Goal: Communication & Community: Answer question/provide support

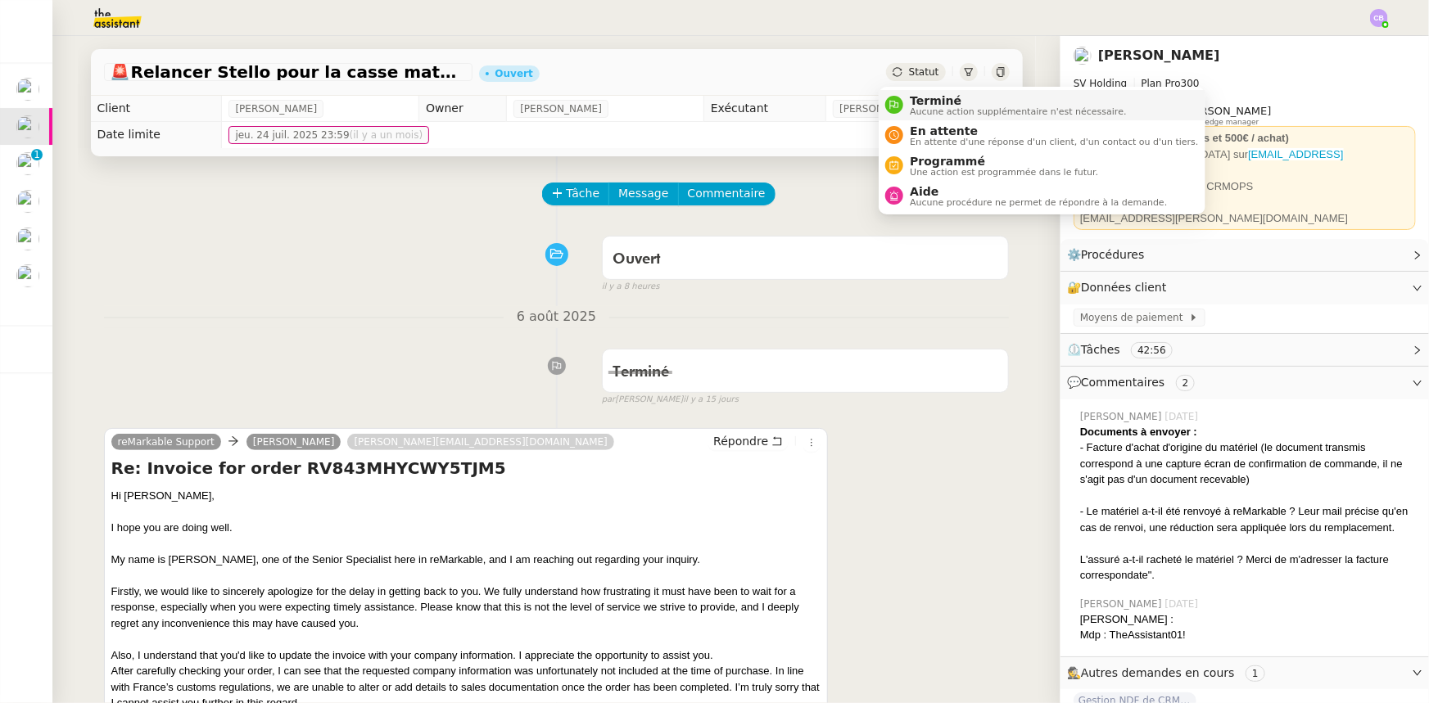
click at [919, 102] on span "Terminé" at bounding box center [1018, 100] width 216 height 13
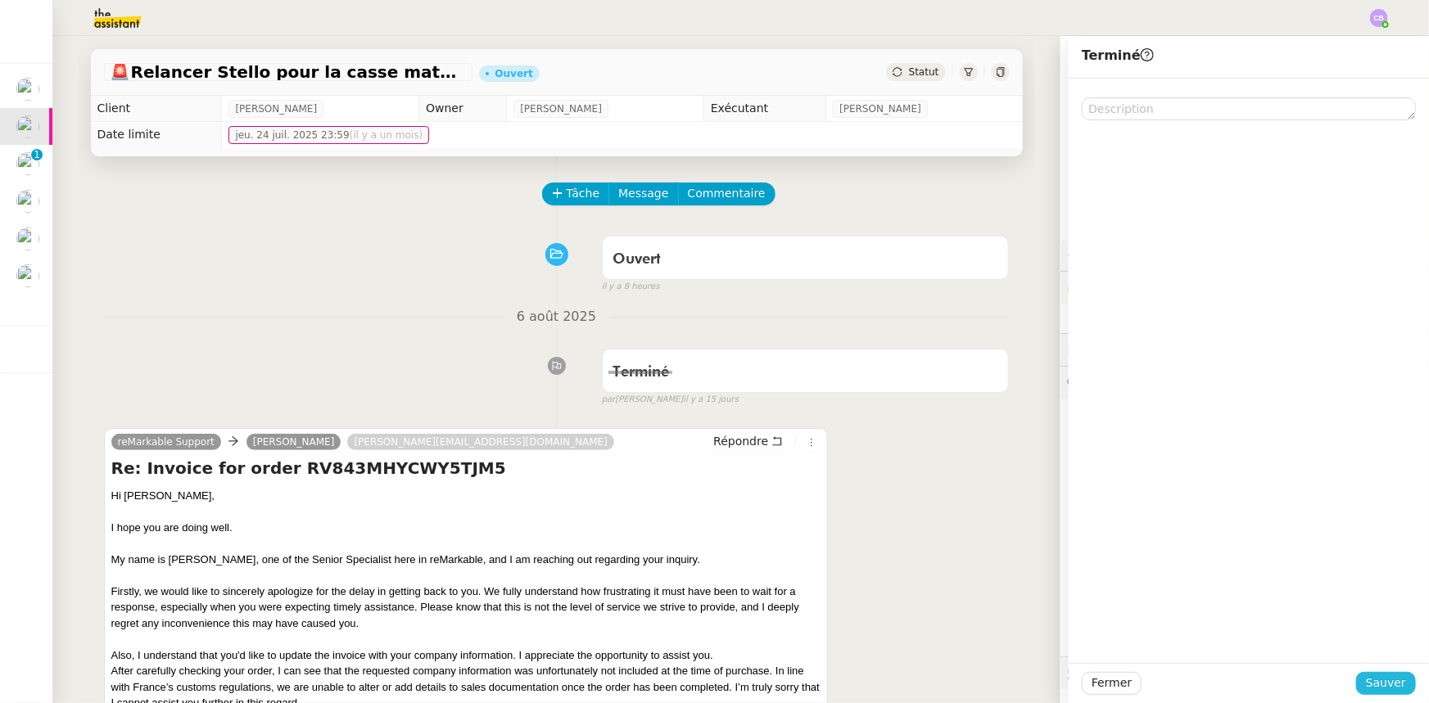
click at [1366, 678] on span "Sauver" at bounding box center [1386, 683] width 40 height 19
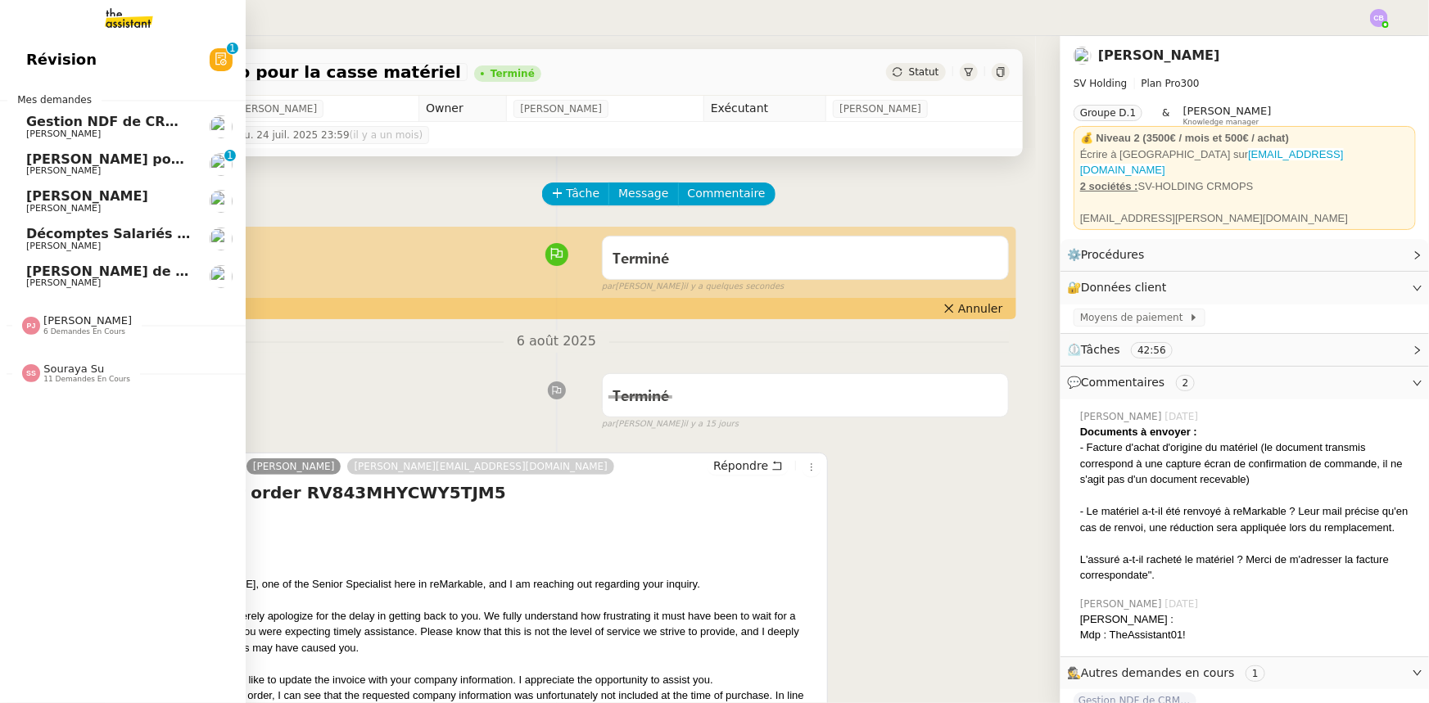
click at [88, 204] on span "[PERSON_NAME]" at bounding box center [108, 209] width 165 height 10
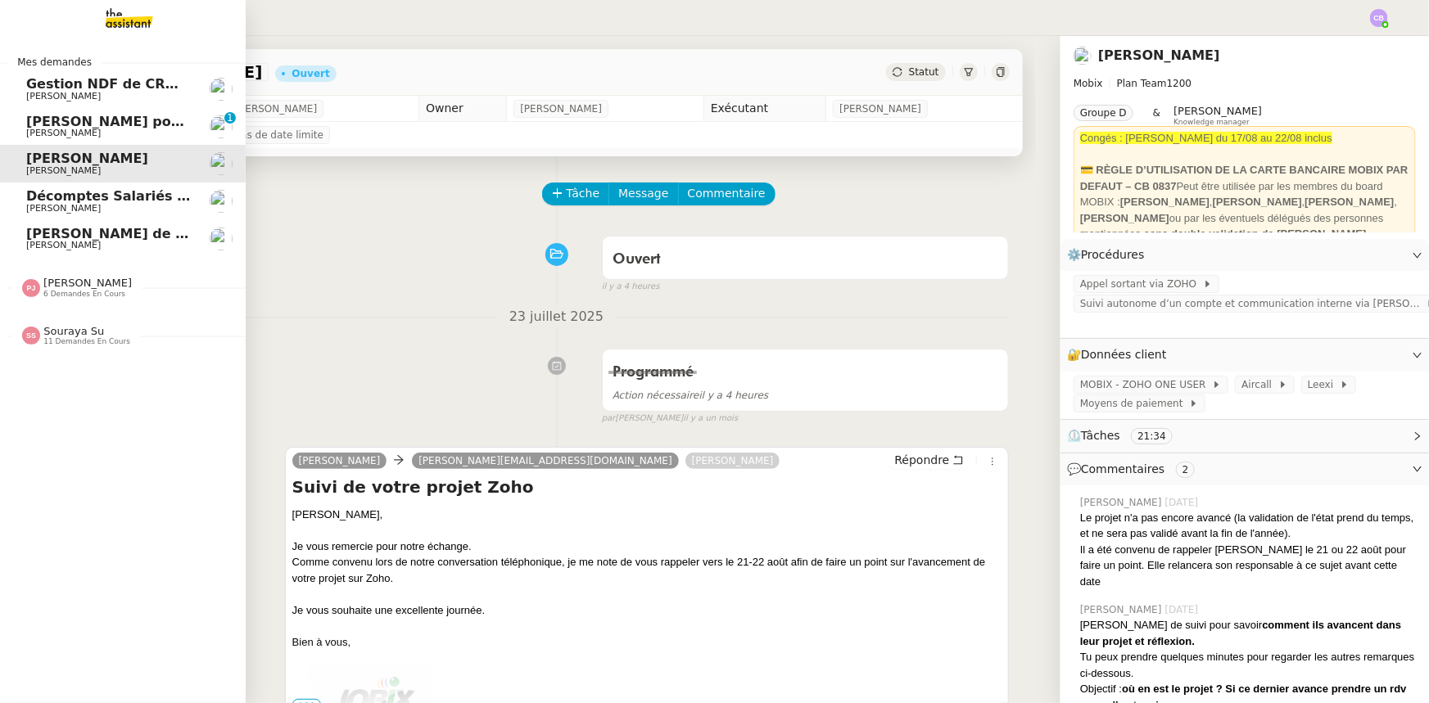
click at [94, 237] on span "[PERSON_NAME] de suivi - [PERSON_NAME]" at bounding box center [186, 234] width 320 height 16
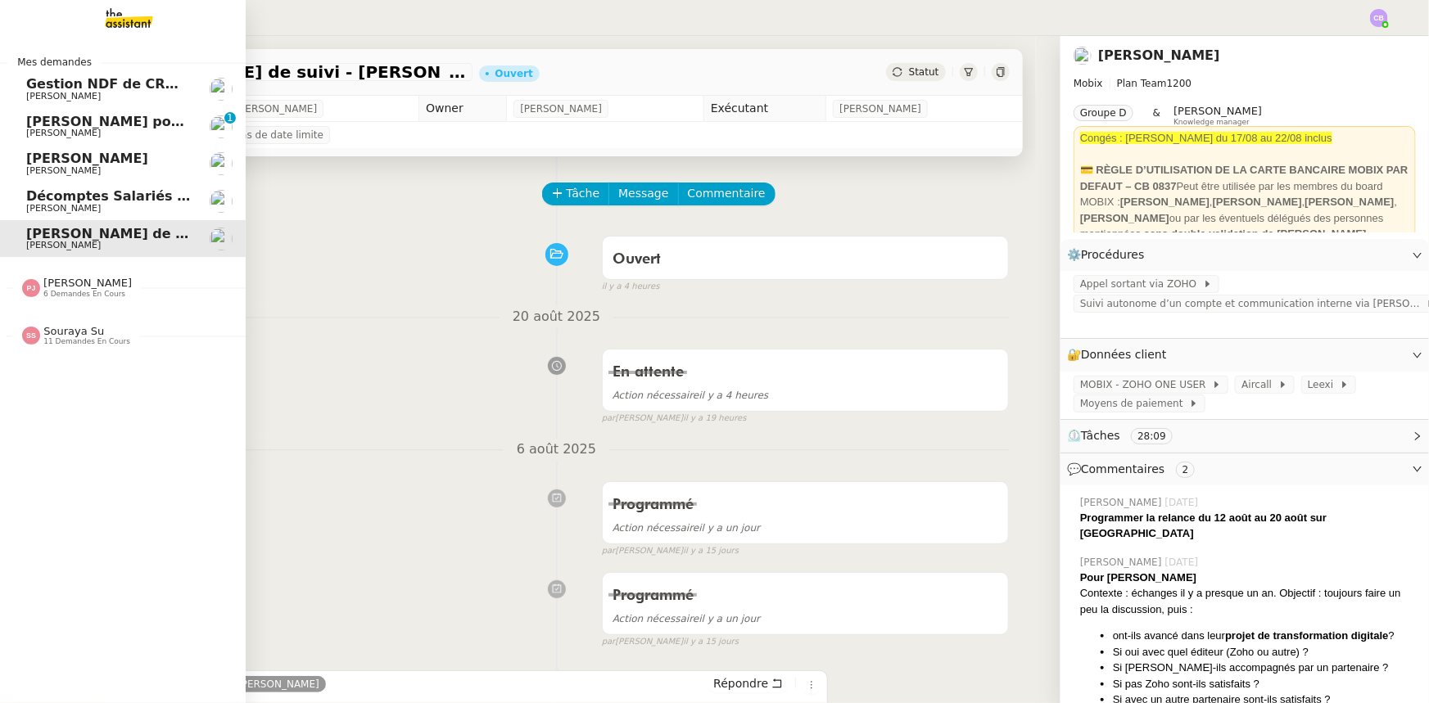
click at [93, 201] on span "Décomptes Salariés Mensuels - août 2025" at bounding box center [181, 196] width 310 height 16
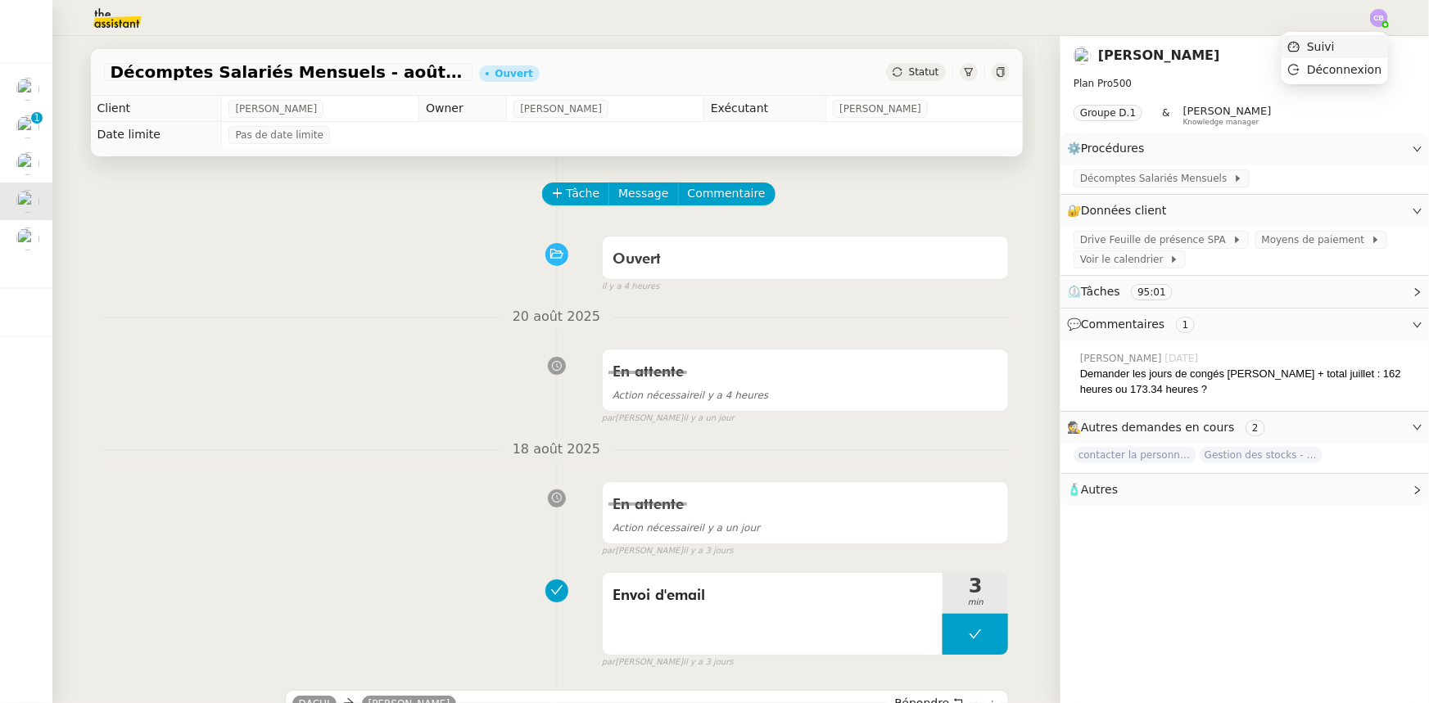
click at [1331, 46] on span "Suivi" at bounding box center [1321, 46] width 28 height 13
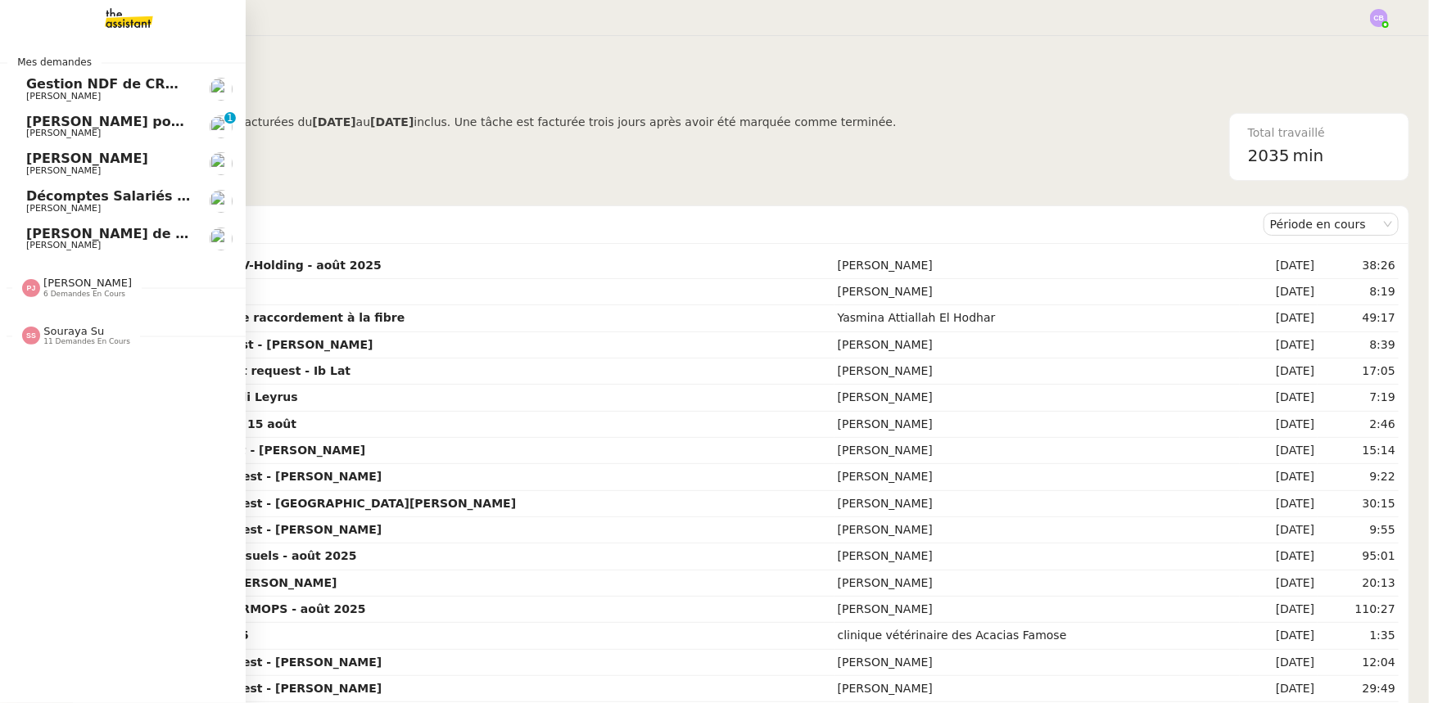
click at [75, 292] on span "6 demandes en cours" at bounding box center [84, 294] width 82 height 9
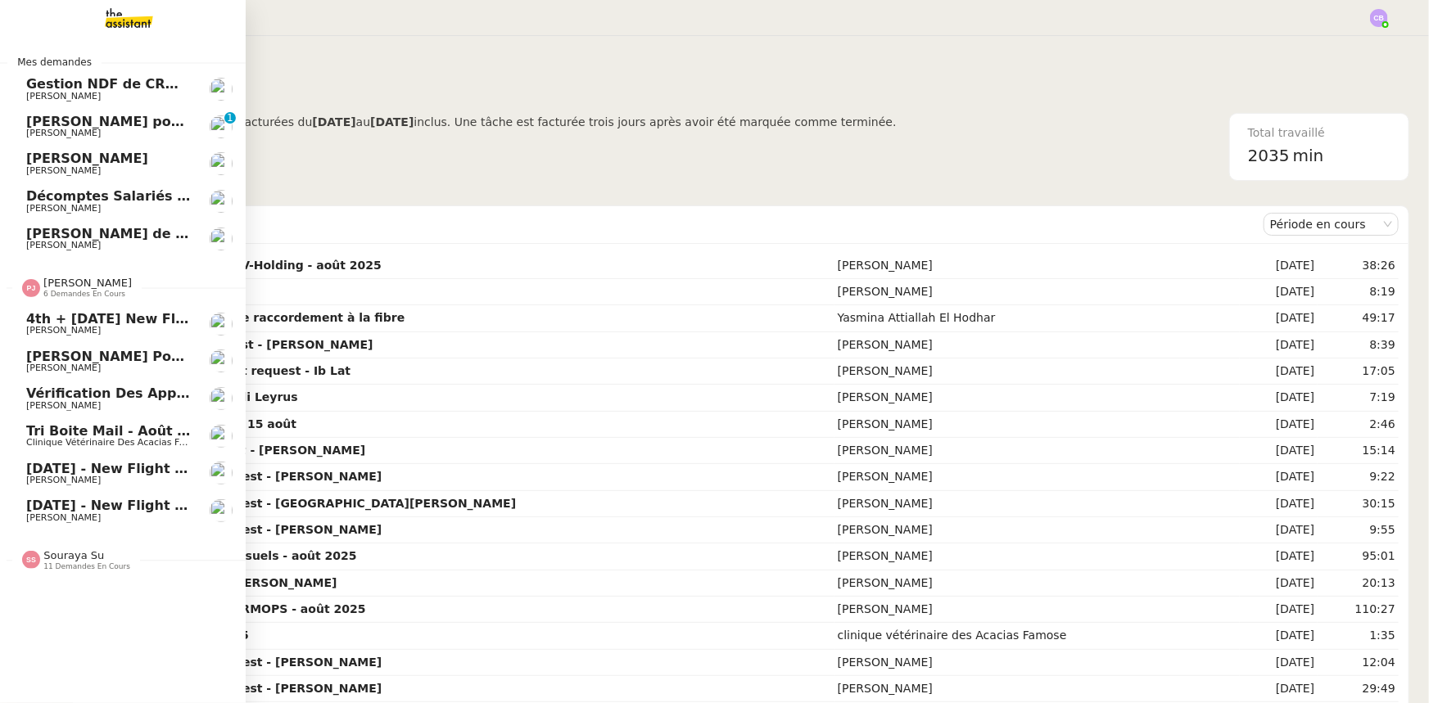
click at [74, 287] on span "[PERSON_NAME]" at bounding box center [87, 283] width 88 height 12
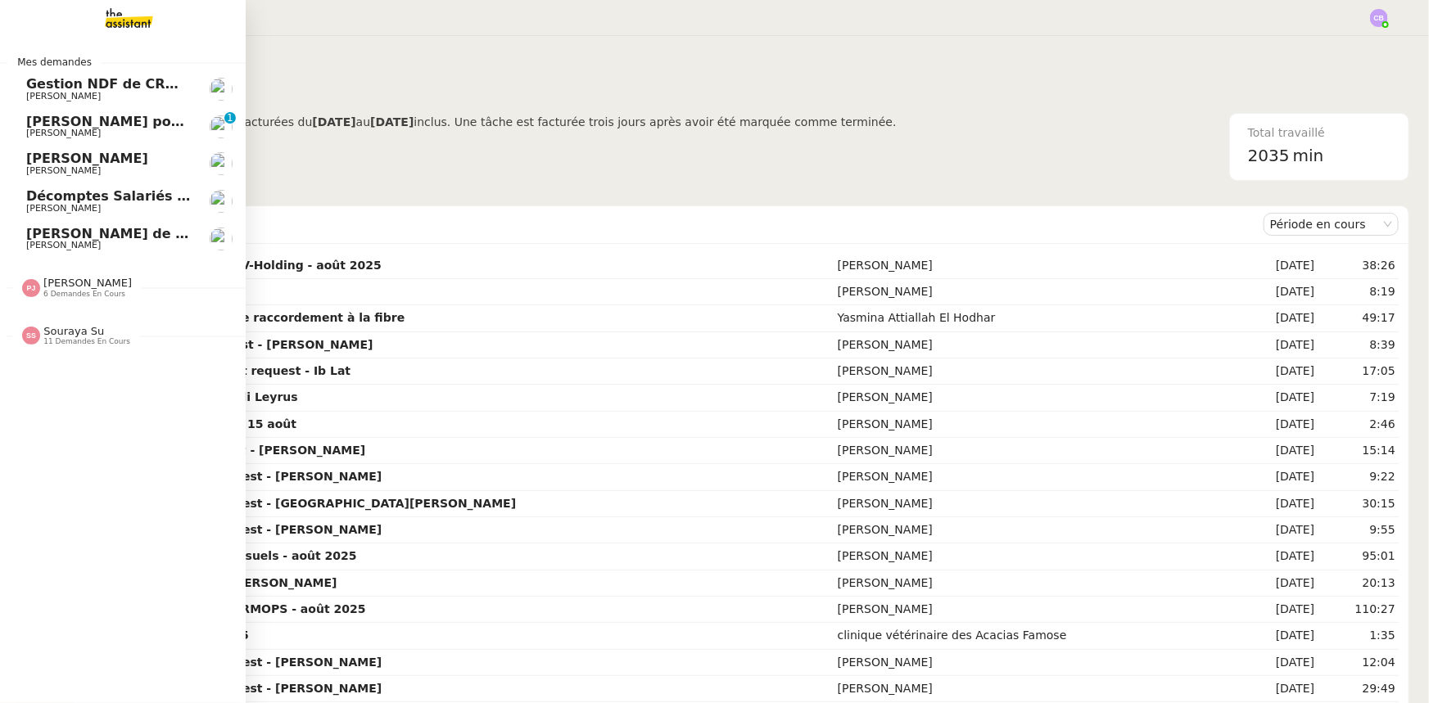
click at [79, 330] on span "Souraya Su" at bounding box center [73, 331] width 61 height 12
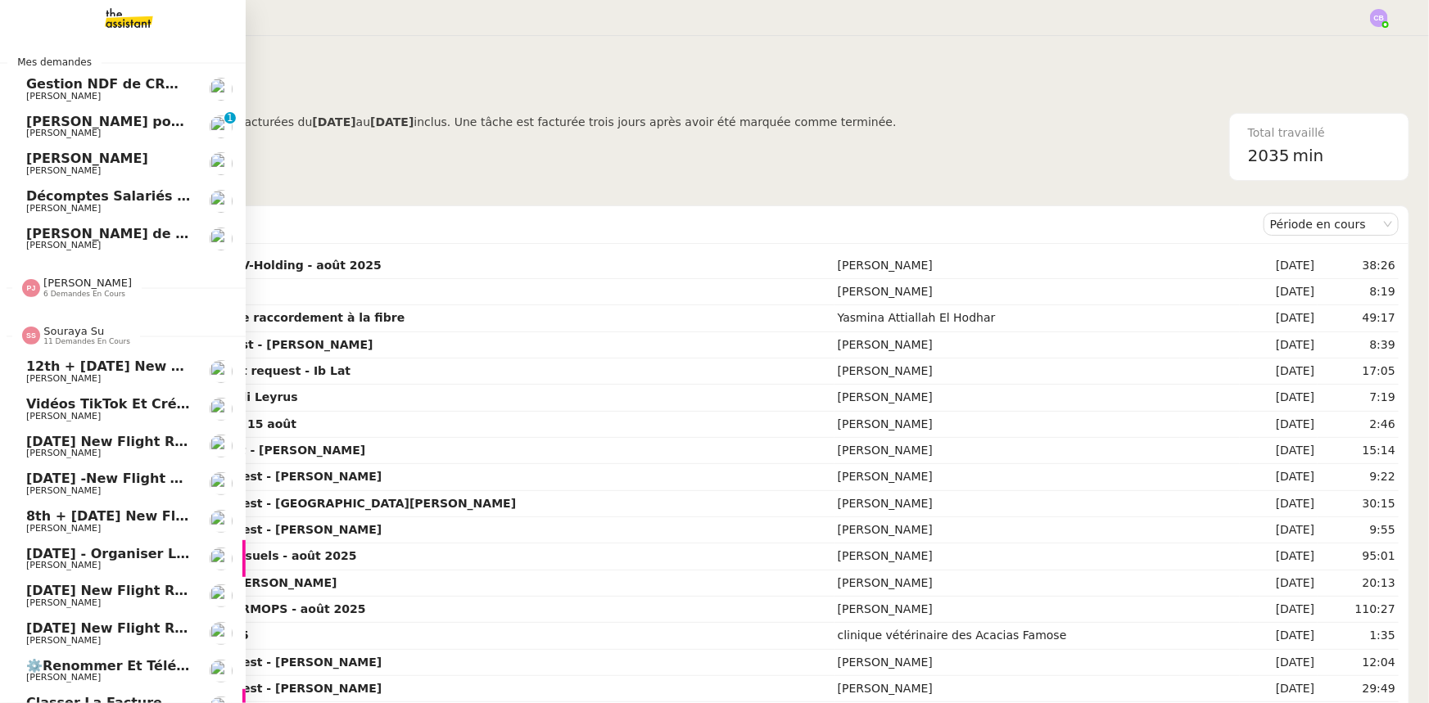
scroll to position [68, 0]
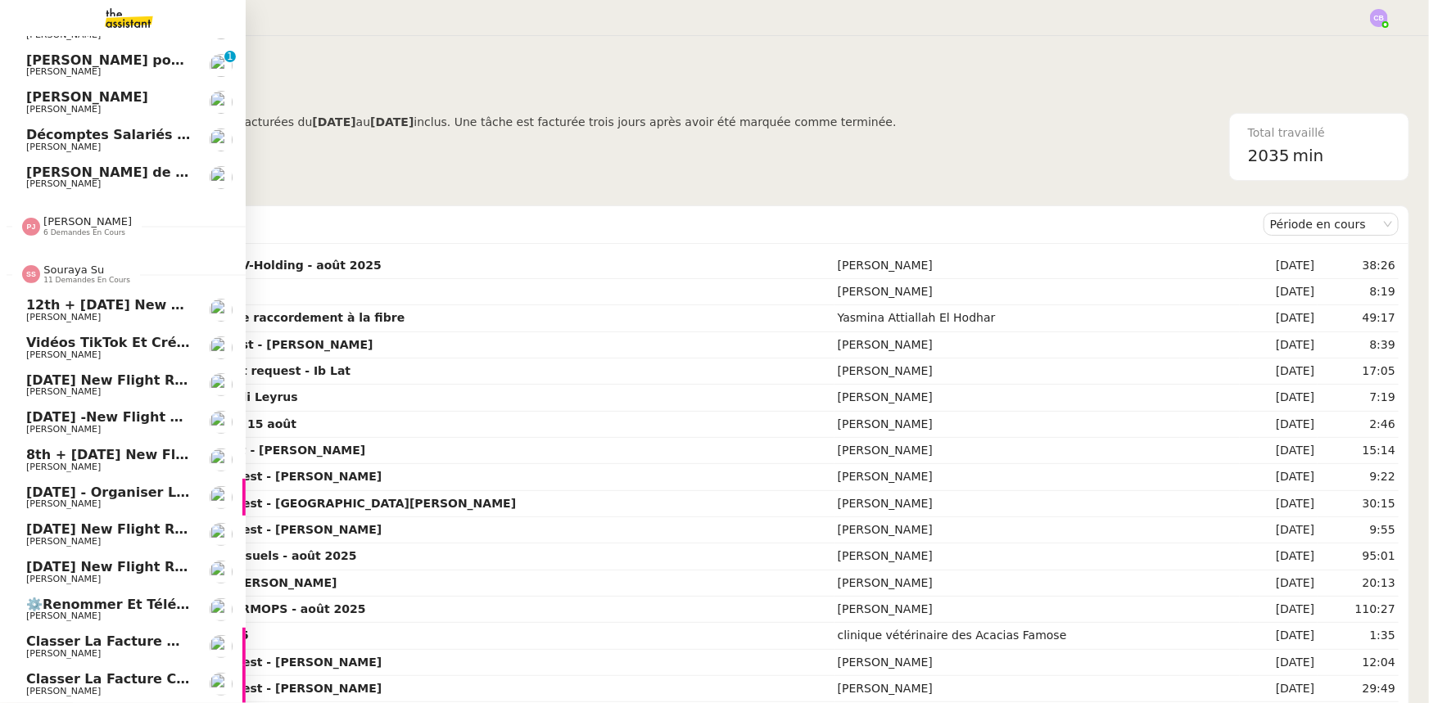
click at [69, 267] on span "Souraya Su" at bounding box center [73, 270] width 61 height 12
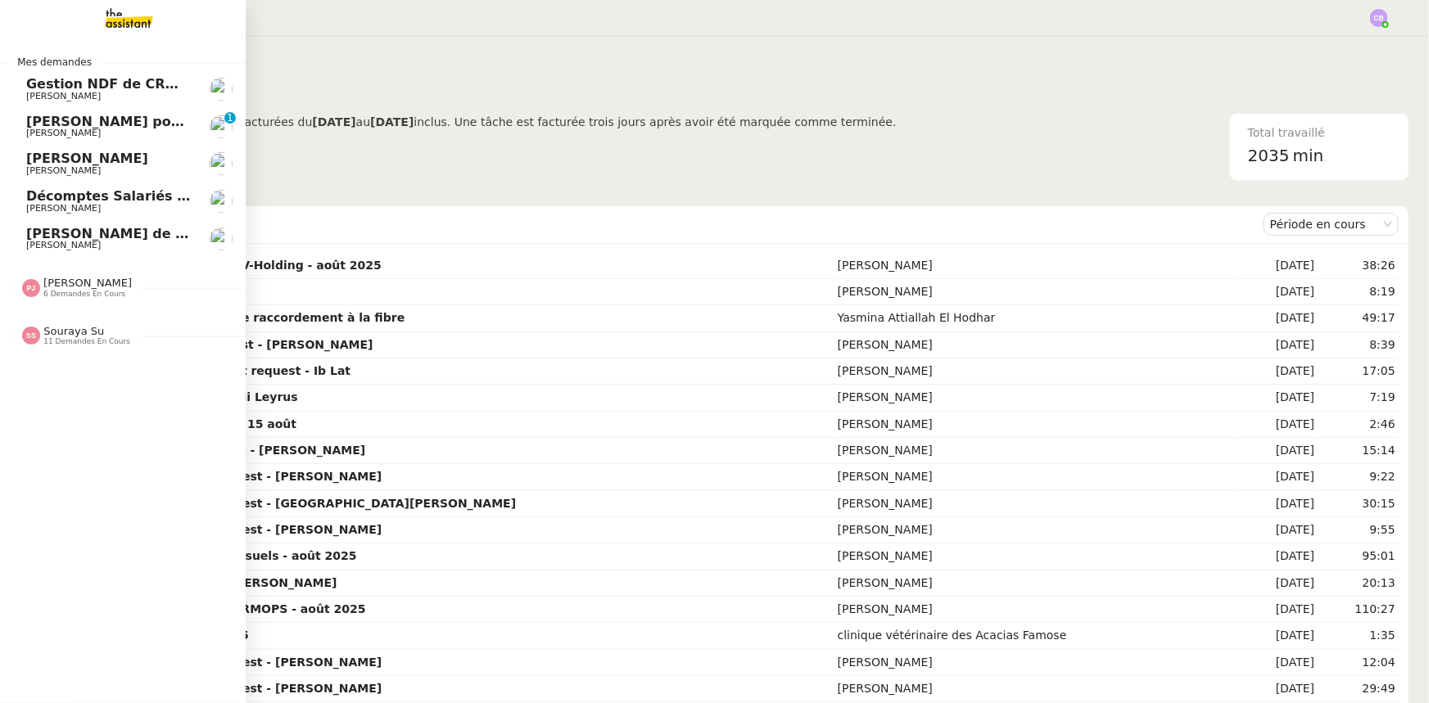
click at [88, 198] on span "Décomptes Salariés Mensuels - août 2025" at bounding box center [181, 196] width 310 height 16
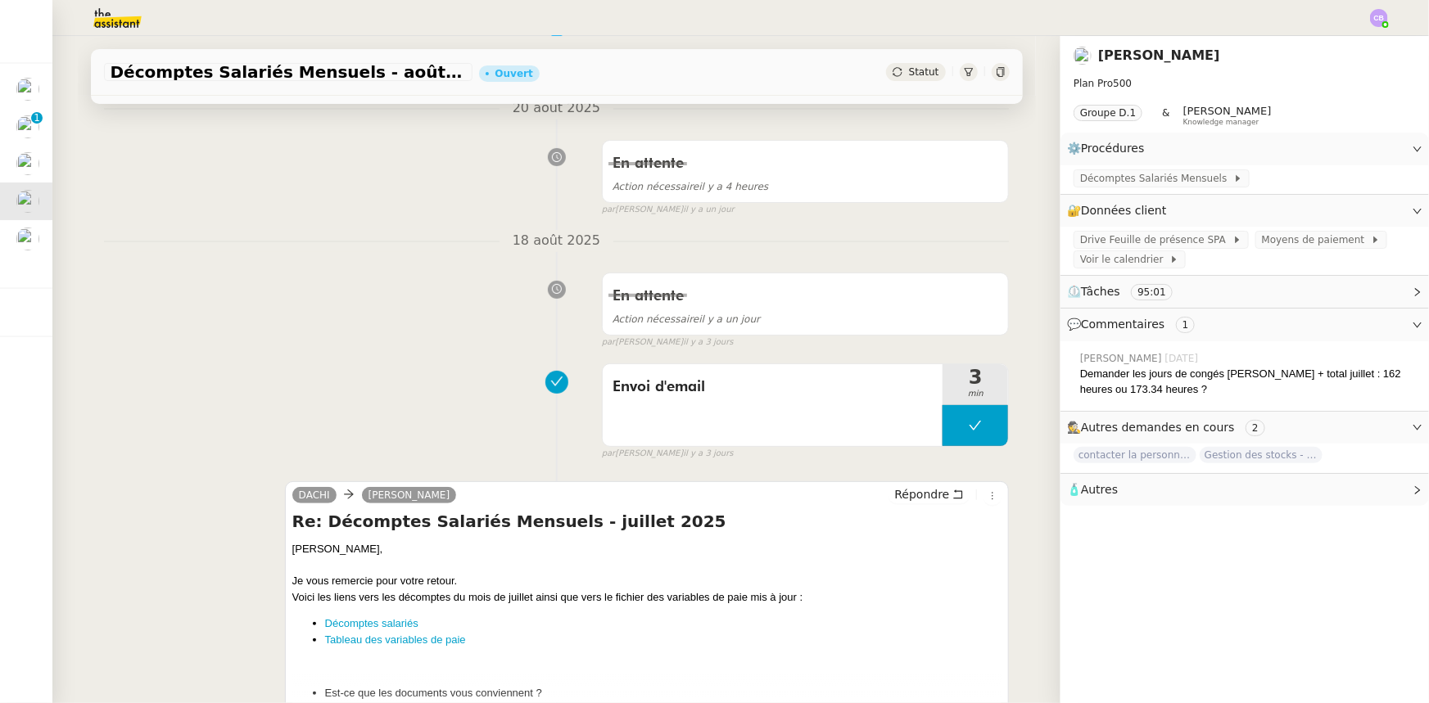
scroll to position [223, 0]
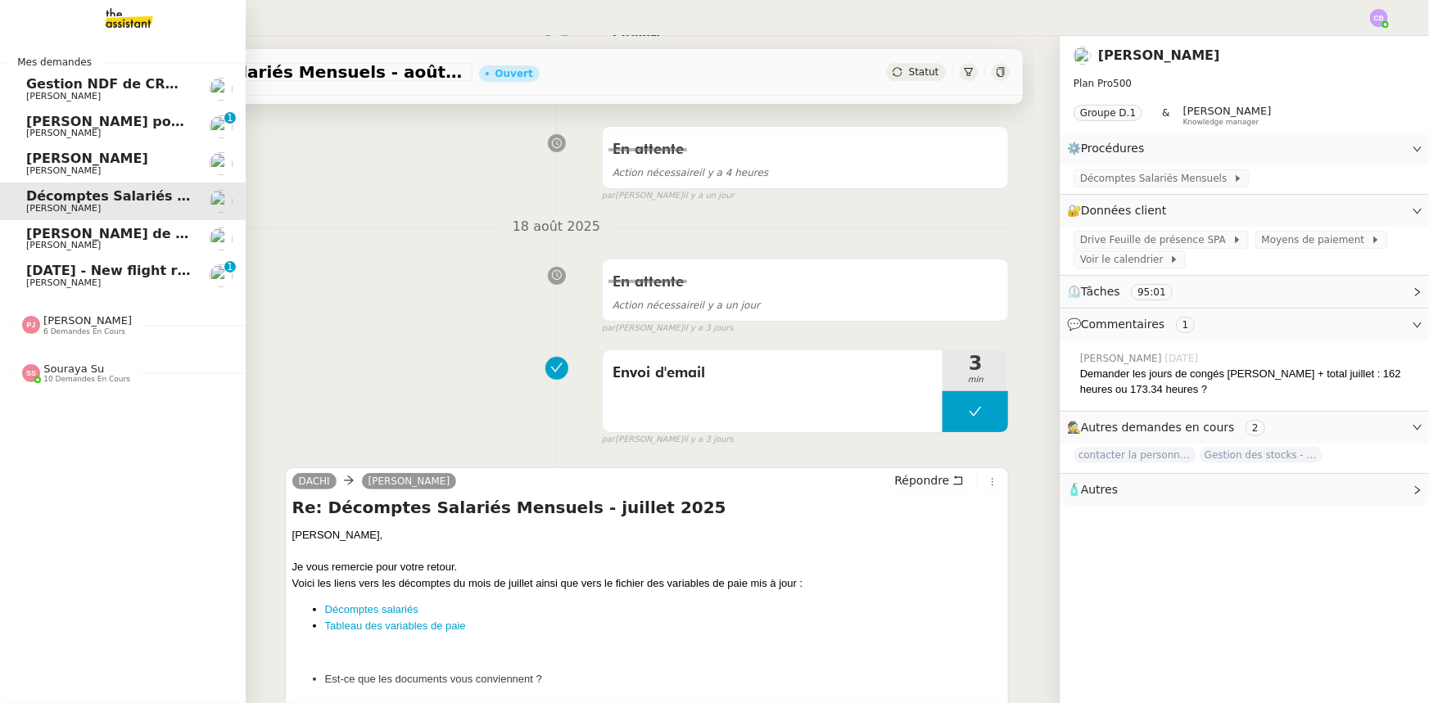
click at [127, 275] on span "[DATE] - New flight request - [PERSON_NAME]" at bounding box center [195, 271] width 338 height 16
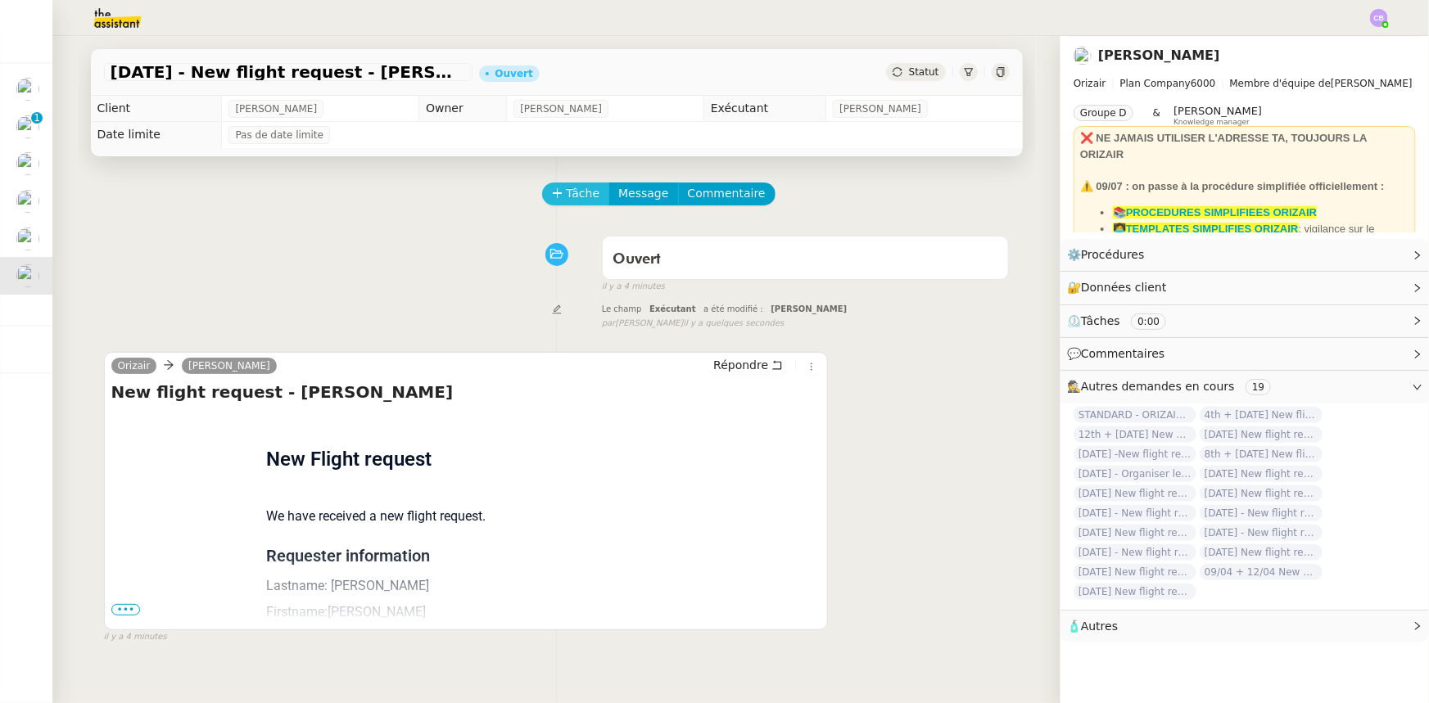
click at [574, 194] on span "Tâche" at bounding box center [584, 193] width 34 height 19
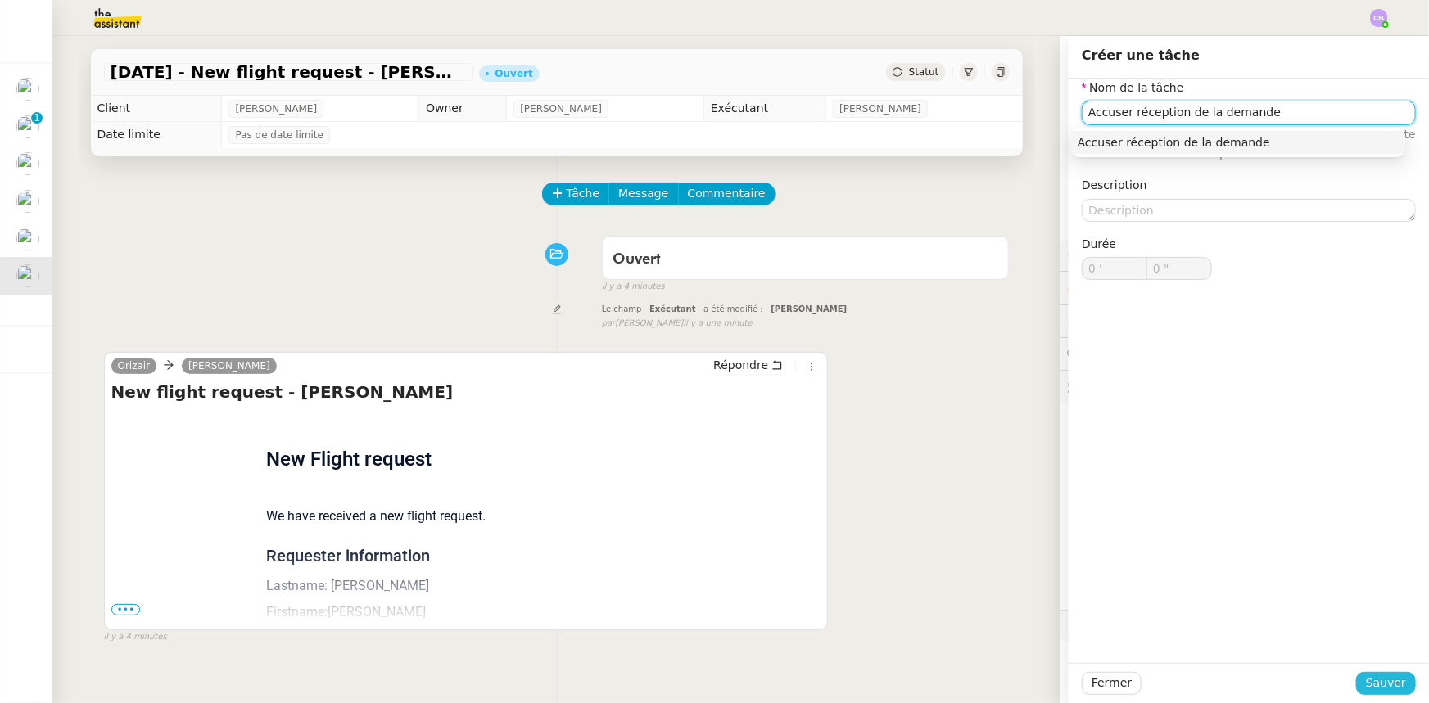
type input "Accuser réception de la demande"
click at [1366, 680] on span "Sauver" at bounding box center [1386, 683] width 40 height 19
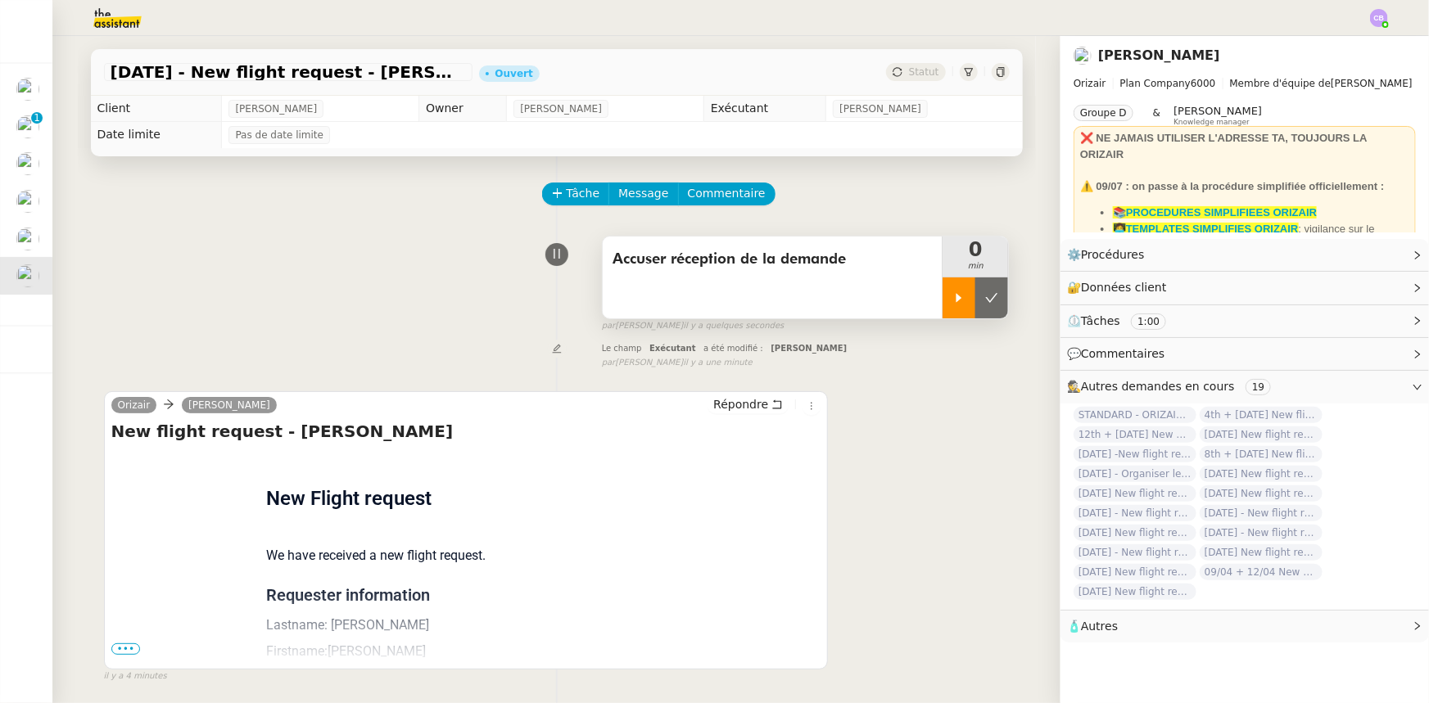
click at [942, 307] on div at bounding box center [958, 298] width 33 height 41
click at [128, 652] on span "•••" at bounding box center [125, 649] width 29 height 11
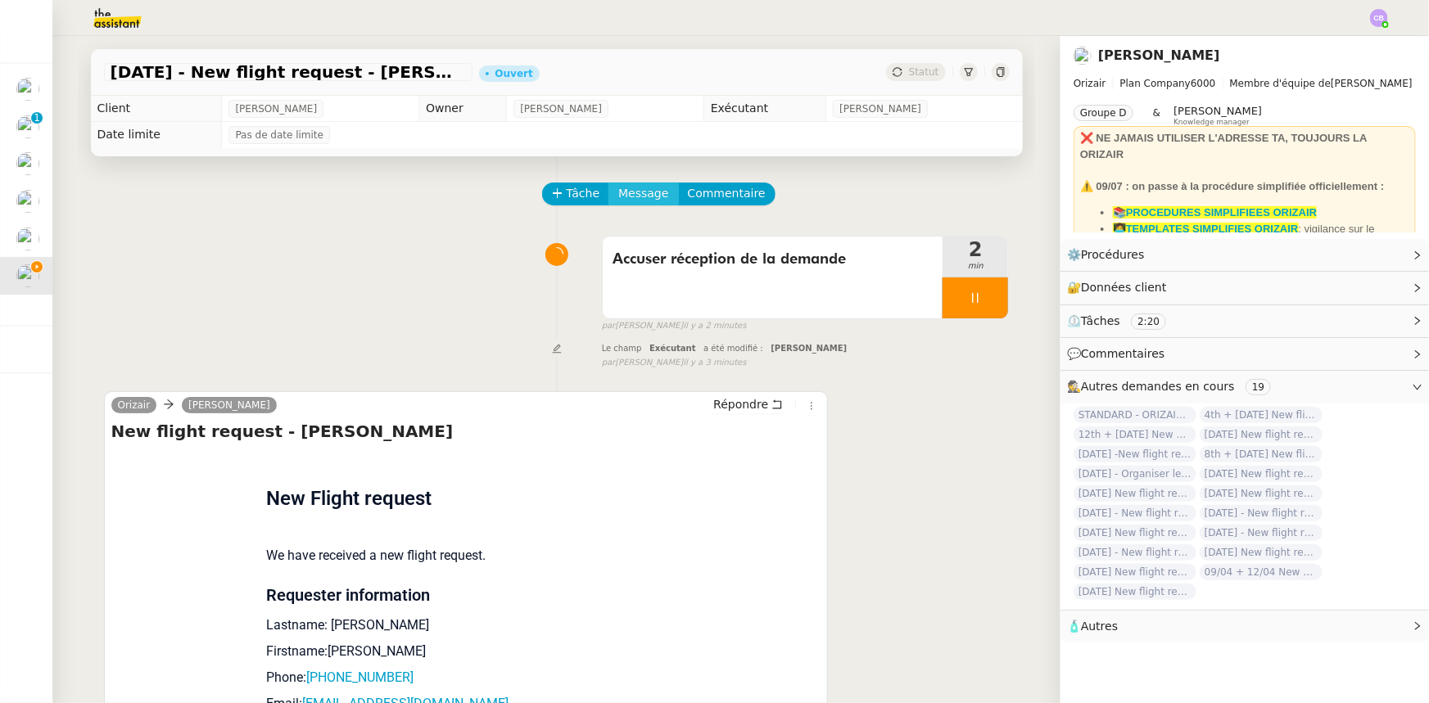
click at [634, 198] on span "Message" at bounding box center [643, 193] width 50 height 19
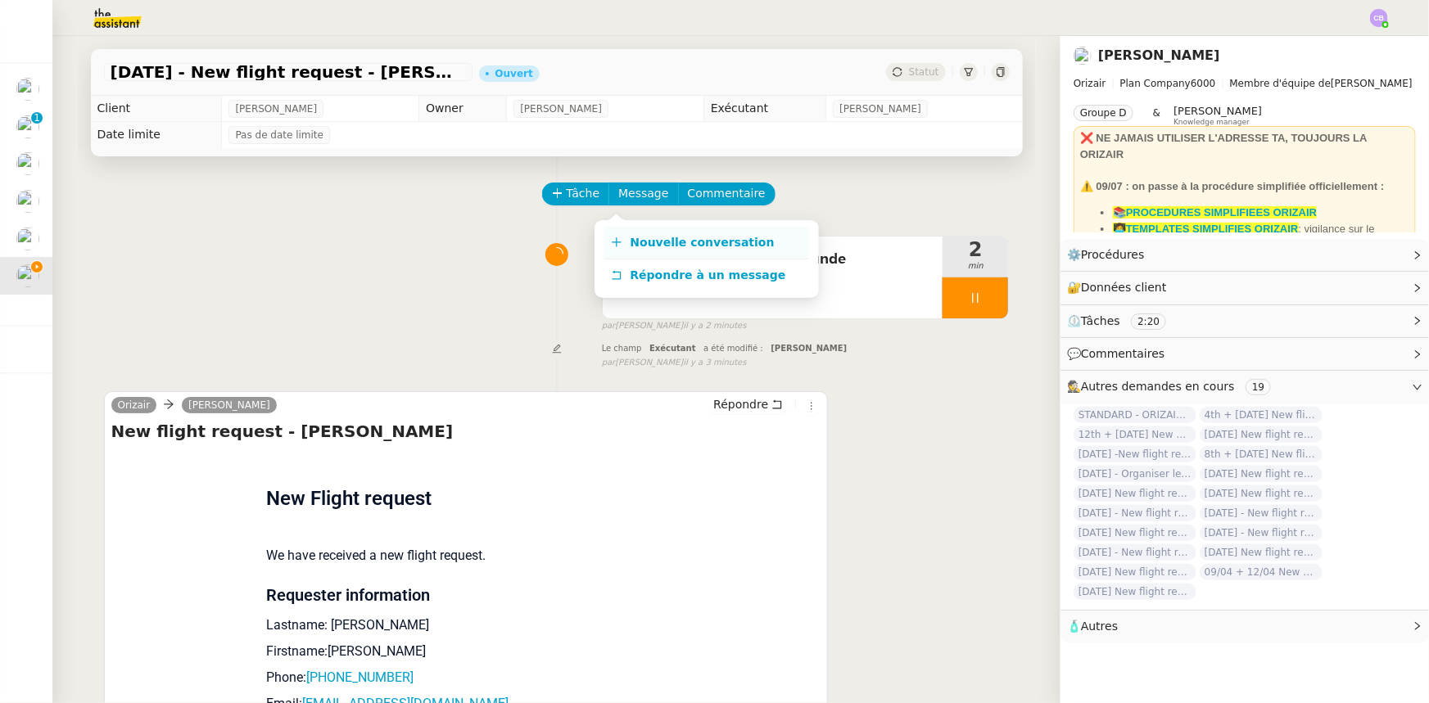
click at [647, 246] on span "Nouvelle conversation" at bounding box center [703, 242] width 144 height 13
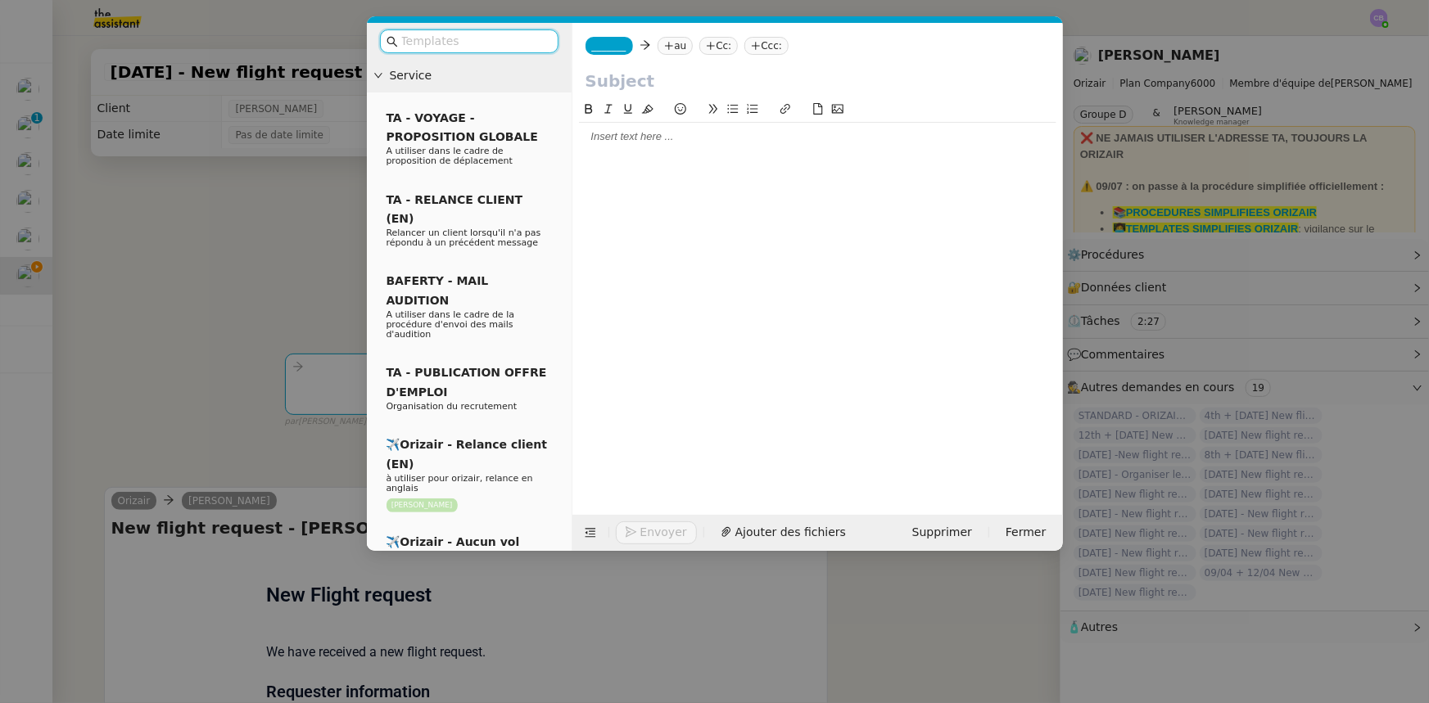
click at [530, 41] on input "text" at bounding box center [474, 41] width 147 height 19
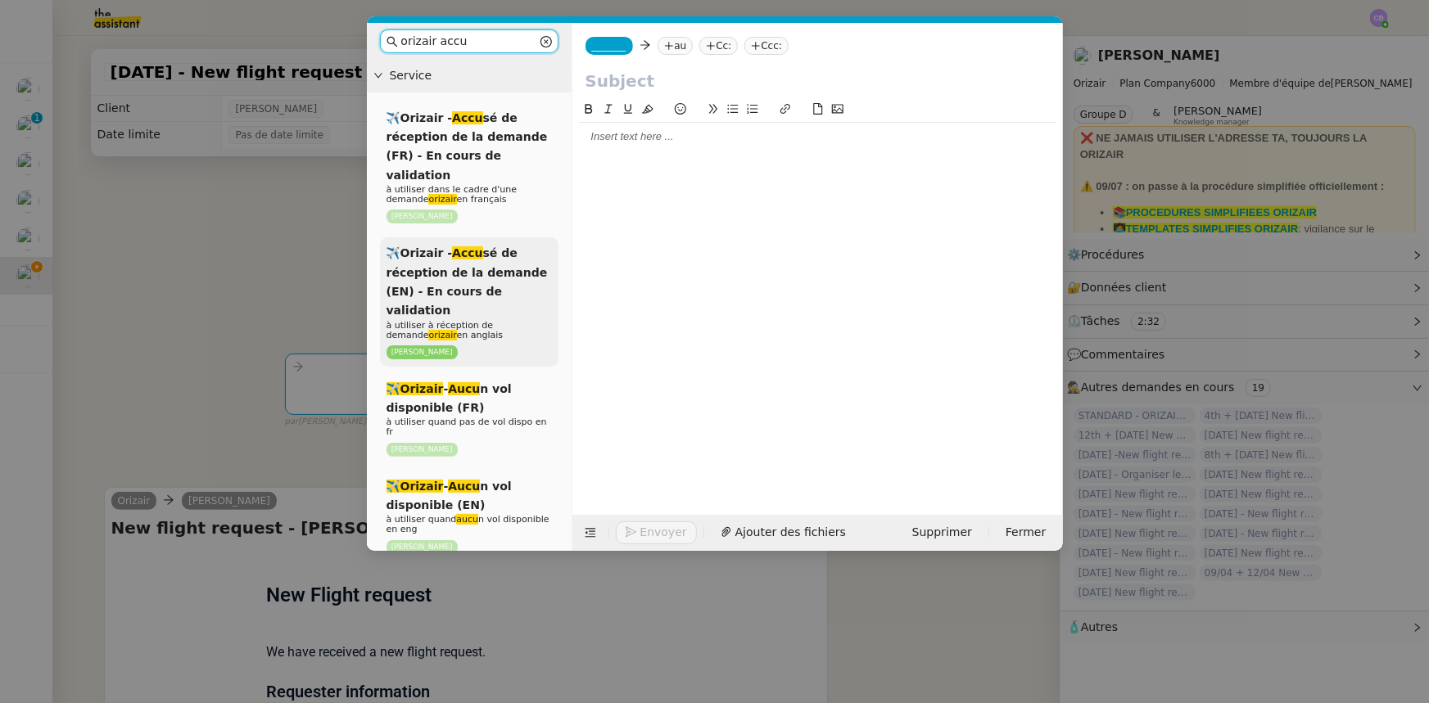
type input "orizair accu"
click at [484, 277] on span "✈️Orizair - Accu sé de réception de la demande (EN) - En cours de validation" at bounding box center [466, 281] width 161 height 70
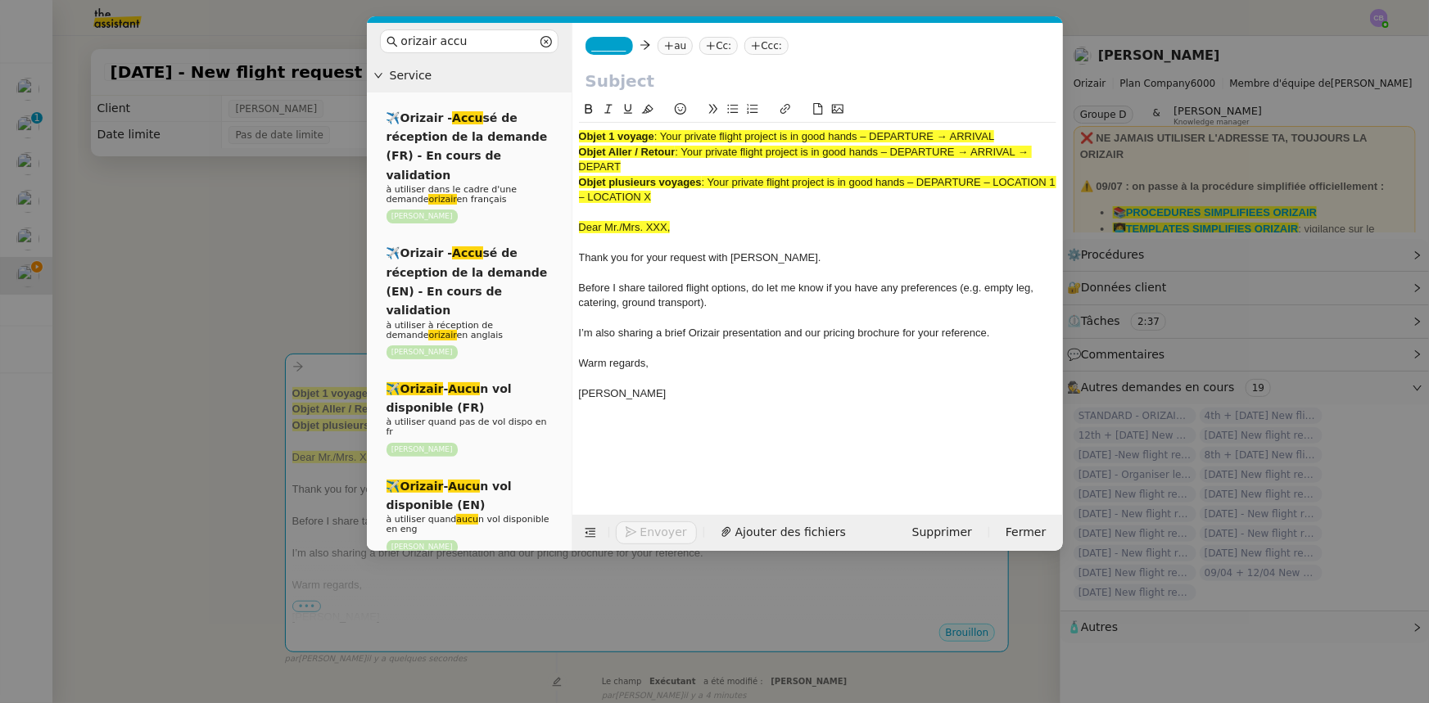
drag, startPoint x: 999, startPoint y: 136, endPoint x: 665, endPoint y: 138, distance: 334.1
click at [665, 138] on span ": Your private flight project is in good hands – DEPARTURE → ARRIVAL" at bounding box center [824, 136] width 341 height 12
copy span "Your private flight project is in good hands – DEPARTURE → ARRIVAL"
click at [609, 75] on input "text" at bounding box center [817, 81] width 464 height 25
paste input "Your private flight project is in good hands – DEPARTURE → ARRIVAL"
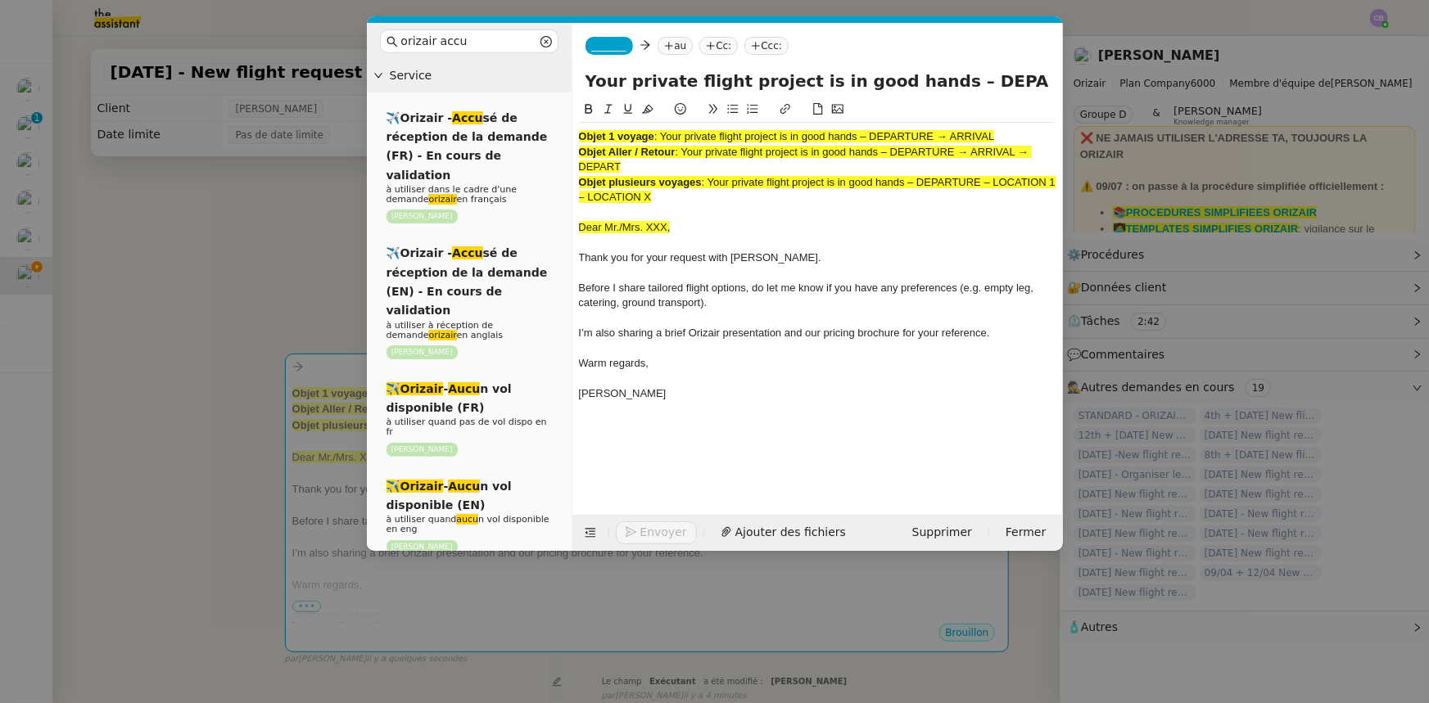
scroll to position [0, 70]
type input "Your private flight project is in good hands – DEPARTURE → ARRIVAL"
drag, startPoint x: 674, startPoint y: 201, endPoint x: 581, endPoint y: 136, distance: 112.9
click at [581, 136] on div "Objet 1 voyage : Your private flight project is in good hands – DEPARTURE → ARR…" at bounding box center [817, 273] width 477 height 301
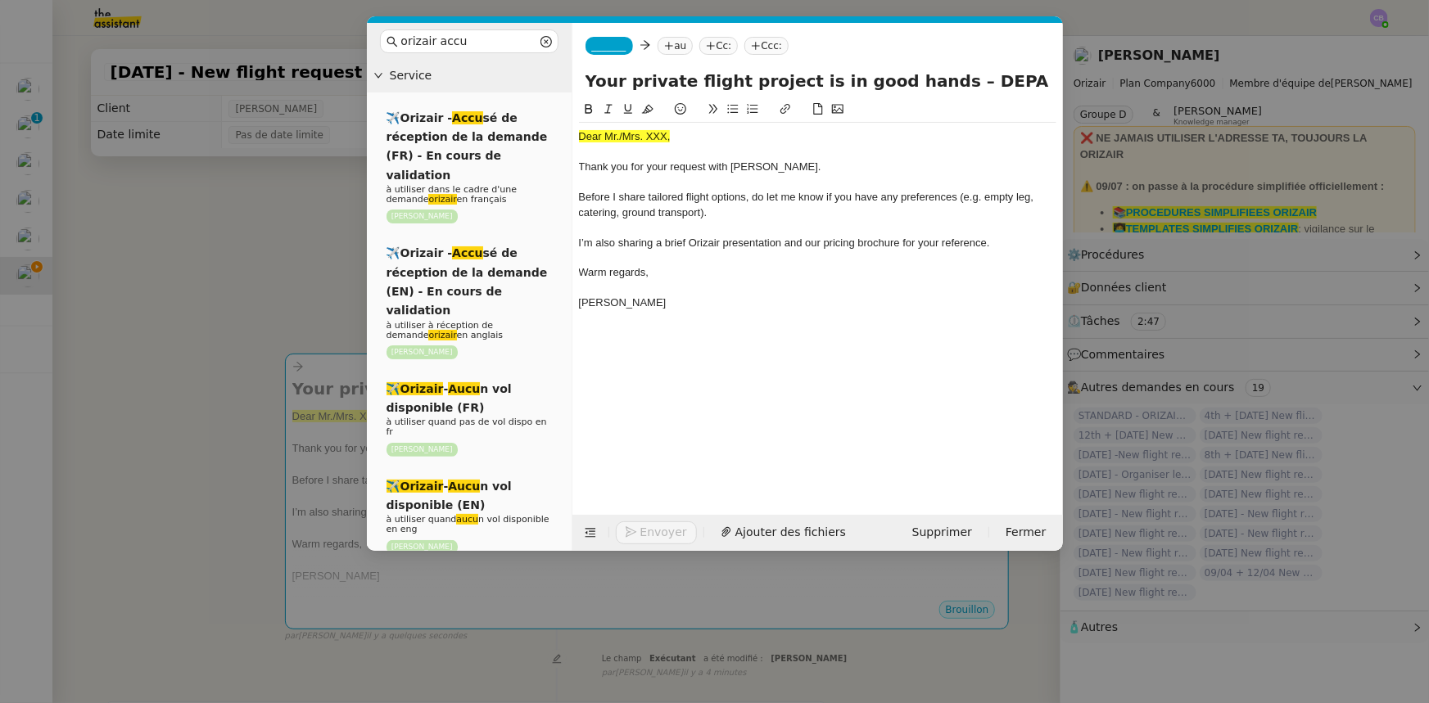
click at [300, 308] on nz-modal-container "orizair accu Service ✈️Orizair - Accu sé de réception de la demande (FR) - En c…" at bounding box center [714, 351] width 1429 height 703
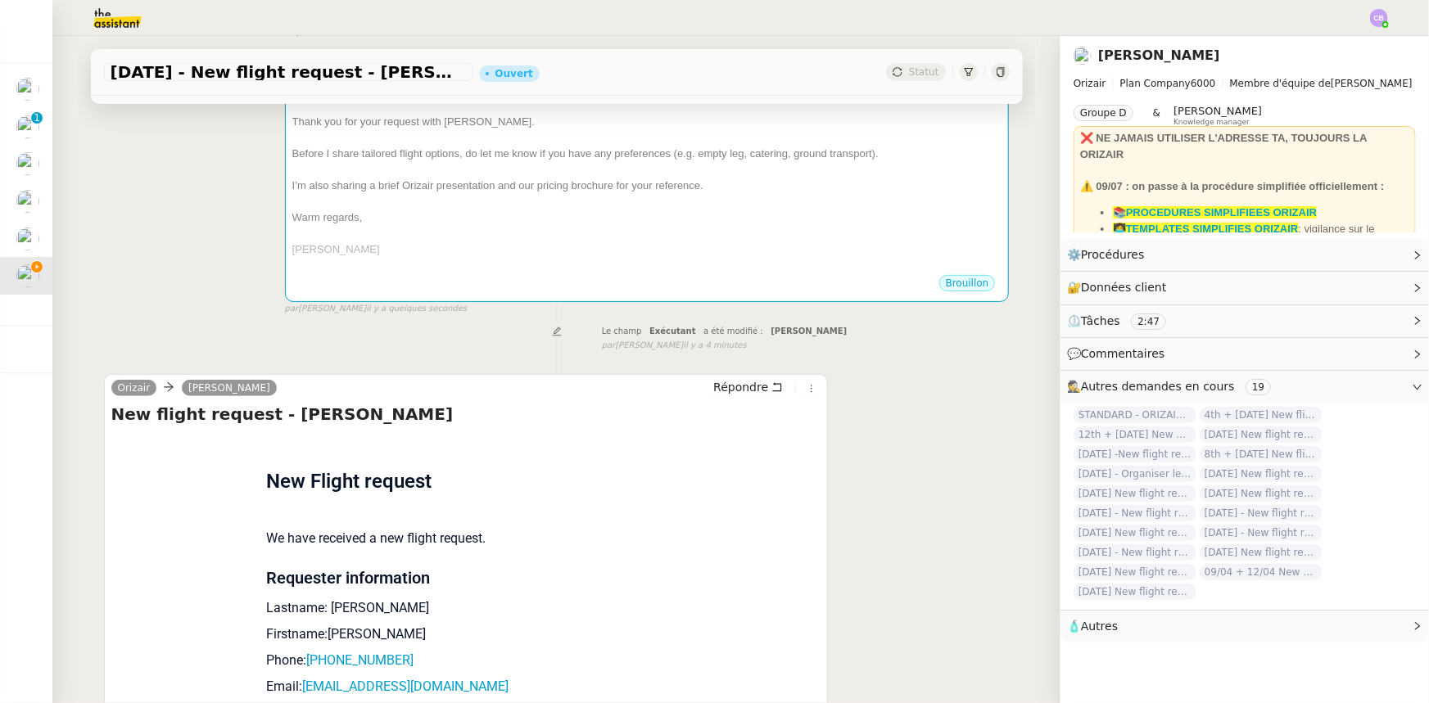
scroll to position [372, 0]
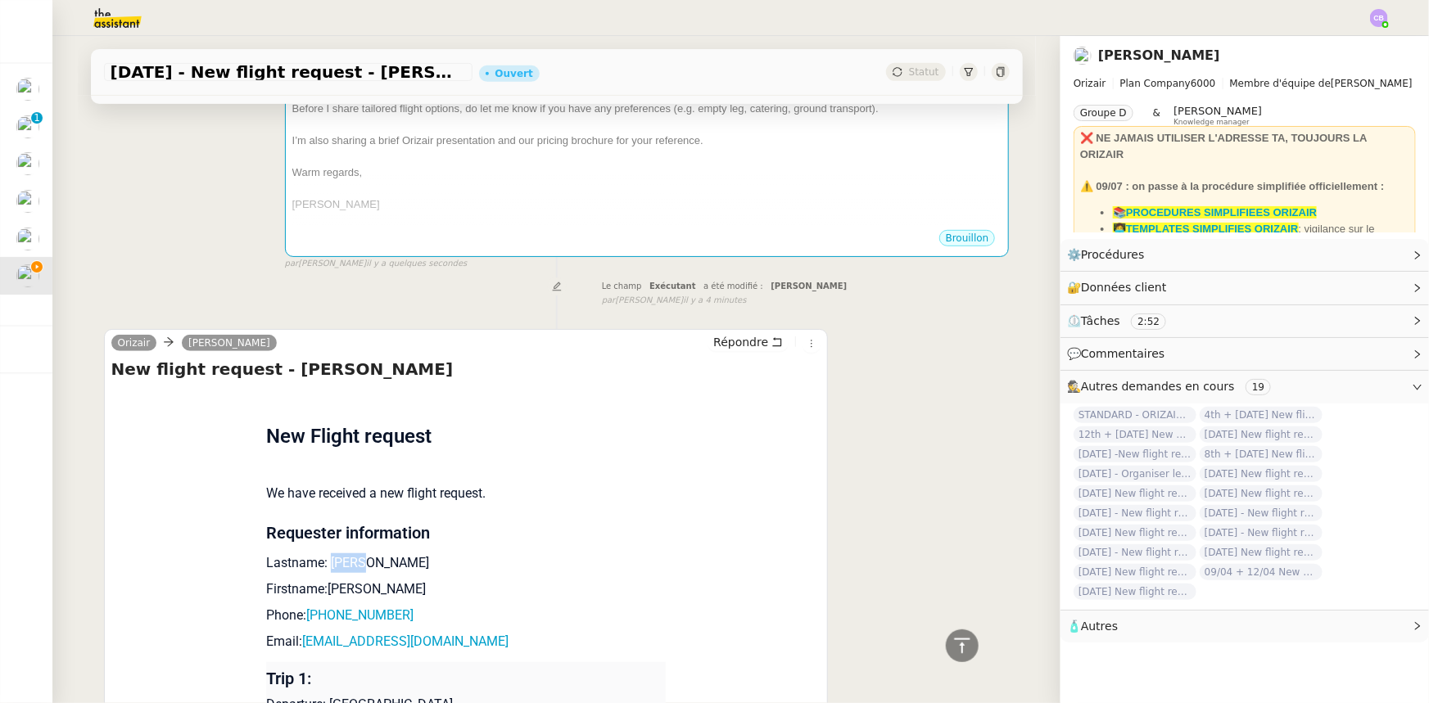
drag, startPoint x: 353, startPoint y: 567, endPoint x: 322, endPoint y: 567, distance: 31.1
click at [322, 567] on p "Lastname: [PERSON_NAME]" at bounding box center [466, 564] width 400 height 20
copy p "[PERSON_NAME]"
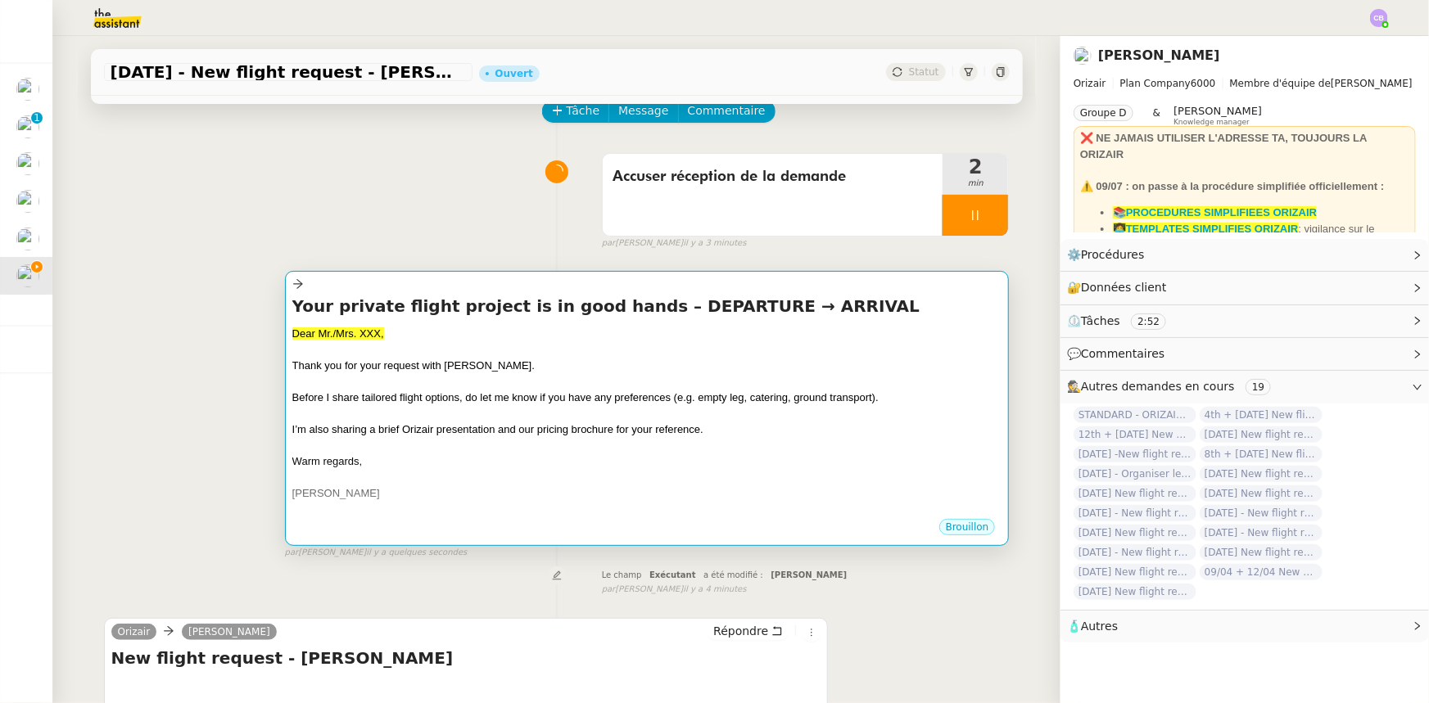
scroll to position [74, 0]
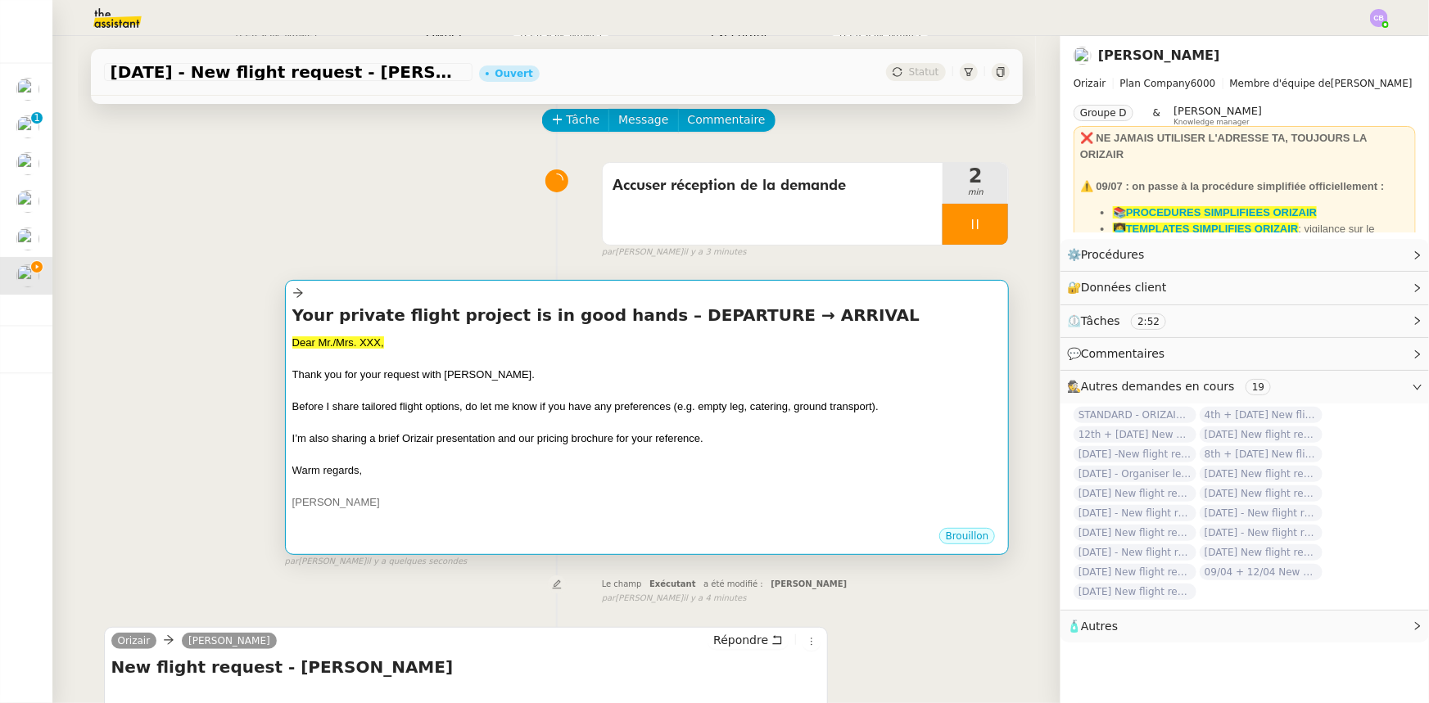
click at [387, 446] on div "I’m also sharing a brief Orizair presentation and our pricing brochure for your…" at bounding box center [647, 439] width 710 height 16
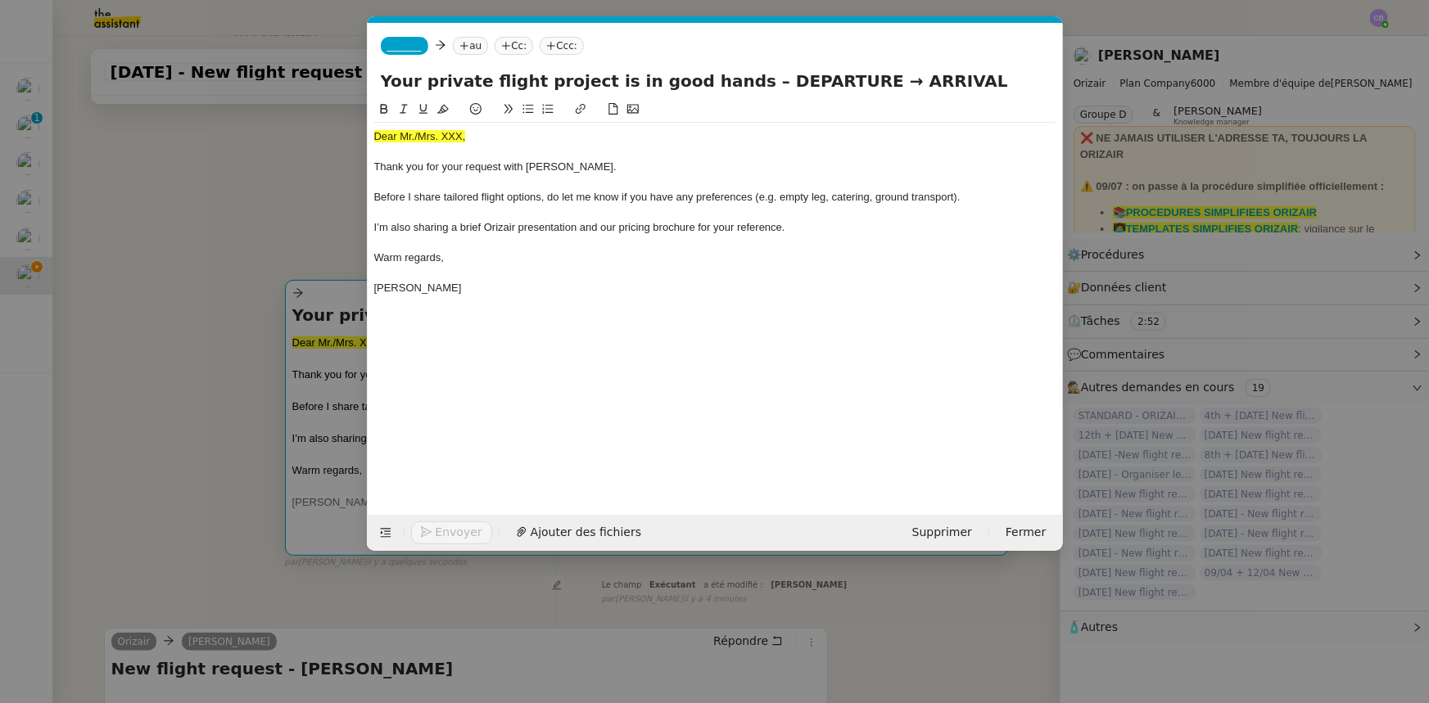
scroll to position [0, 90]
drag, startPoint x: 468, startPoint y: 138, endPoint x: 372, endPoint y: 136, distance: 95.8
click at [372, 136] on nz-spin "Dear Mr./Mrs. XXX, Thank you for your request with [PERSON_NAME]. Before I shar…" at bounding box center [715, 298] width 695 height 396
click at [442, 111] on icon at bounding box center [442, 108] width 11 height 11
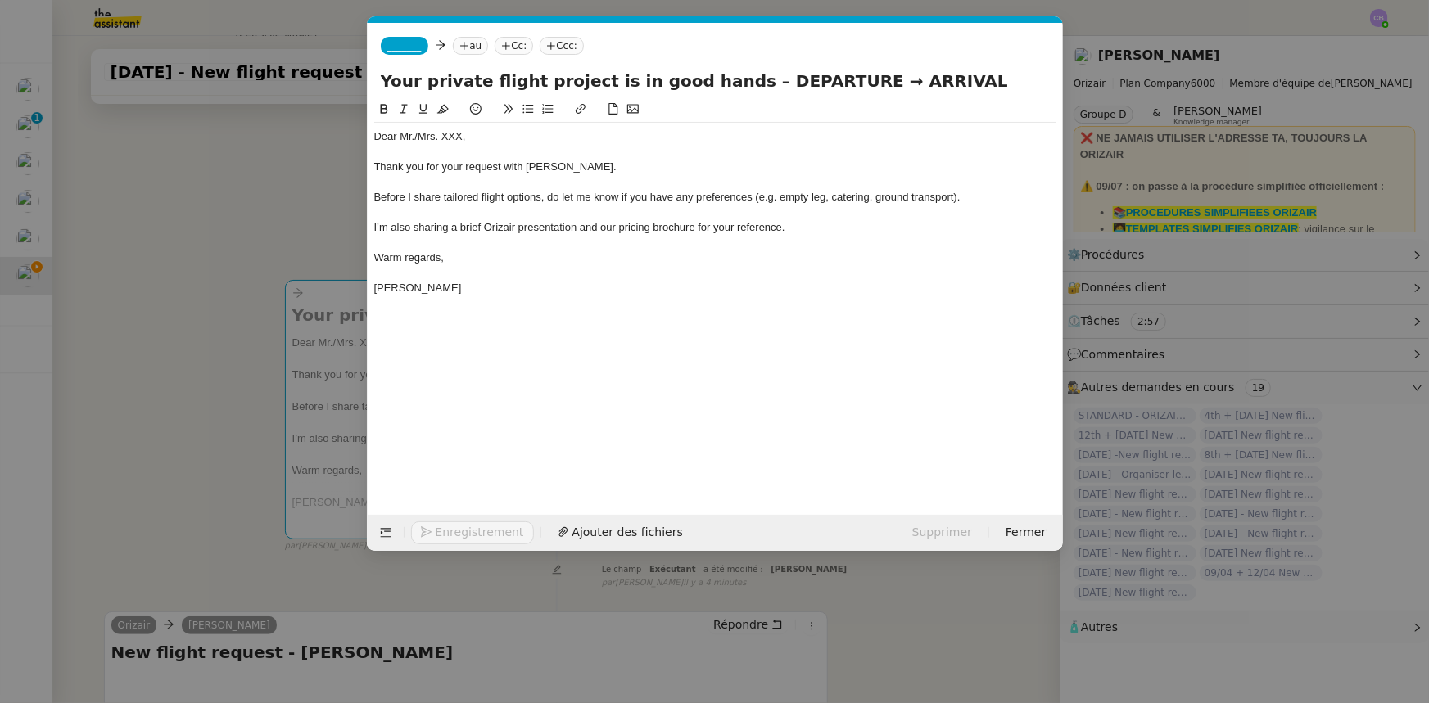
click at [462, 134] on div "Dear Mr./Mrs. XXX," at bounding box center [715, 136] width 682 height 15
click at [416, 138] on div "Dear Mr./[PERSON_NAME]," at bounding box center [715, 136] width 682 height 15
drag, startPoint x: 816, startPoint y: 81, endPoint x: 730, endPoint y: 79, distance: 85.2
click at [730, 79] on input "Your private flight project is in good hands – DEPARTURE → ARRIVAL" at bounding box center [715, 81] width 669 height 25
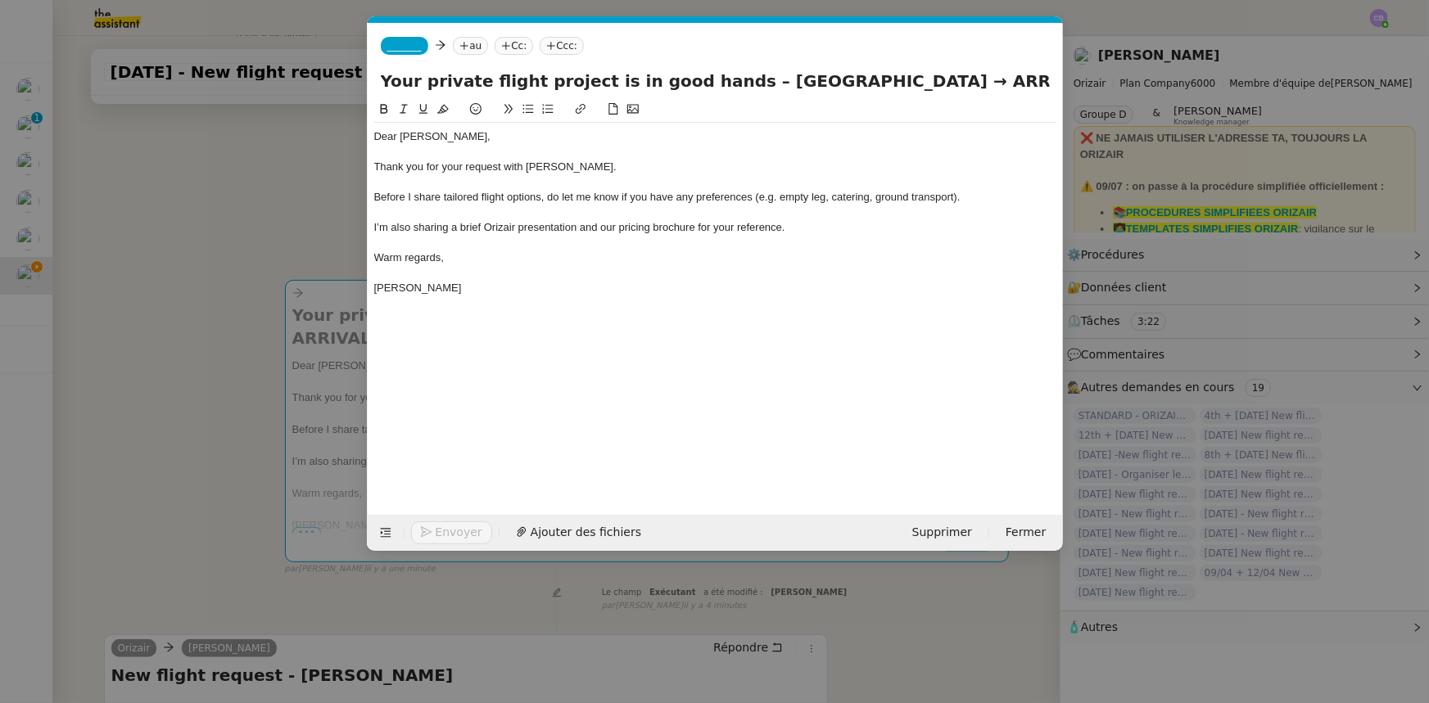
drag, startPoint x: 934, startPoint y: 82, endPoint x: 866, endPoint y: 85, distance: 68.0
click at [866, 85] on input "Your private flight project is in good hands – [GEOGRAPHIC_DATA] → ARRIVAL" at bounding box center [715, 81] width 669 height 25
type input "Your private flight project is in good hands – [GEOGRAPHIC_DATA] → [GEOGRAPHIC_…"
click at [411, 50] on span "_______" at bounding box center [404, 45] width 34 height 11
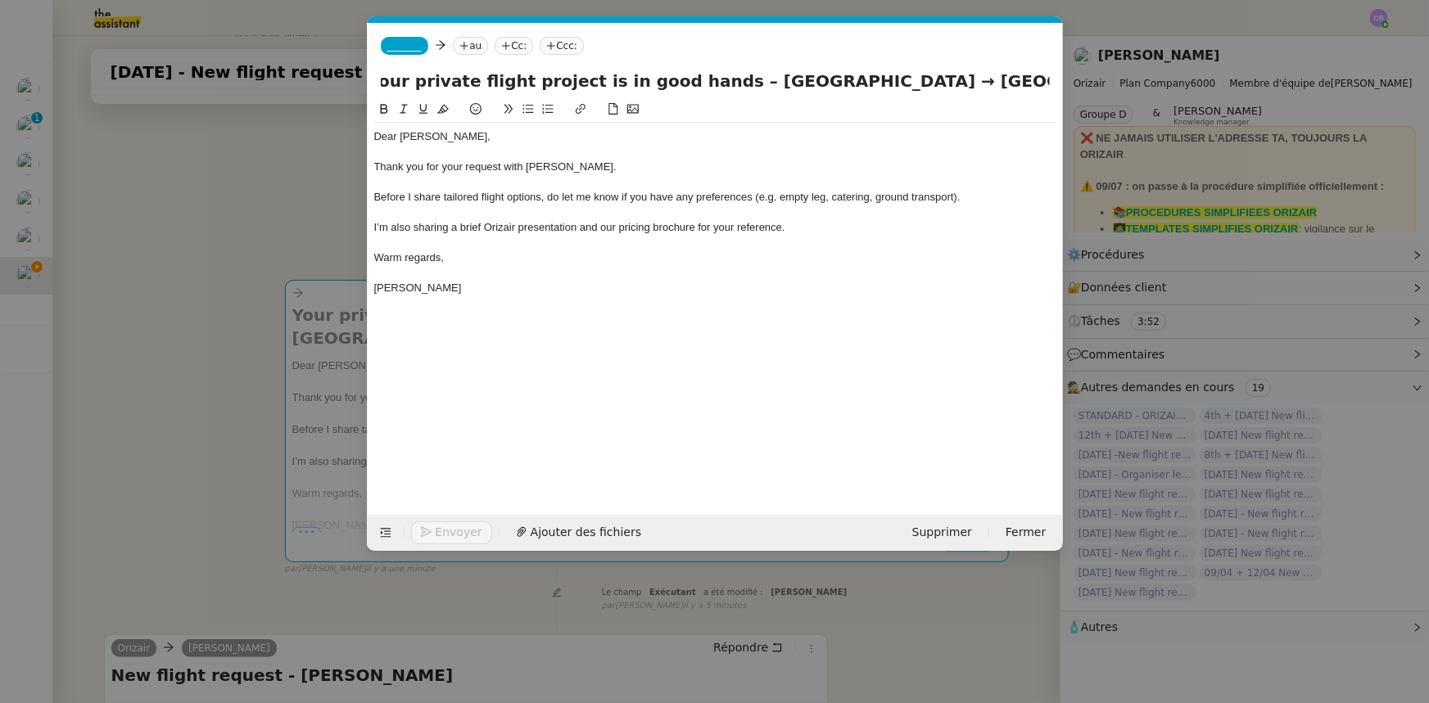
scroll to position [0, 0]
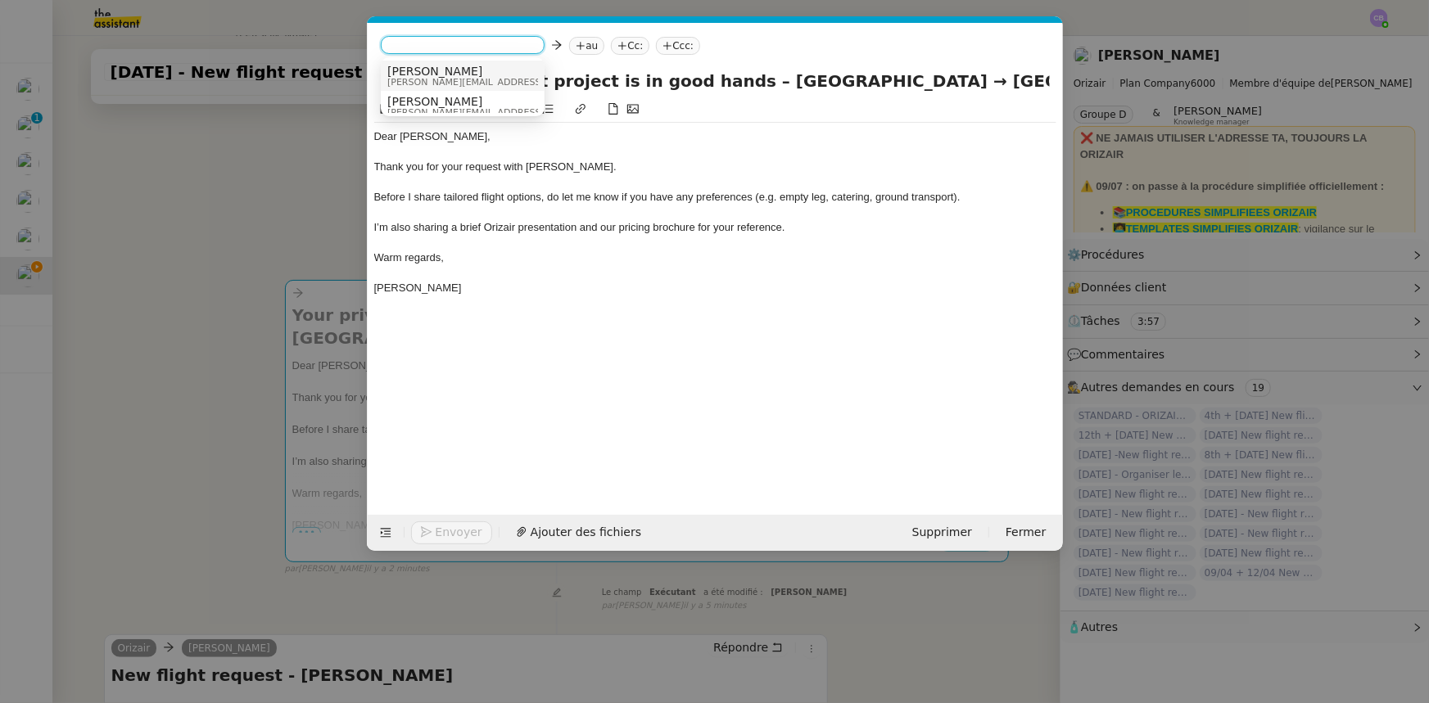
click at [421, 79] on span "[PERSON_NAME][EMAIL_ADDRESS][DOMAIN_NAME]" at bounding box center [503, 82] width 233 height 9
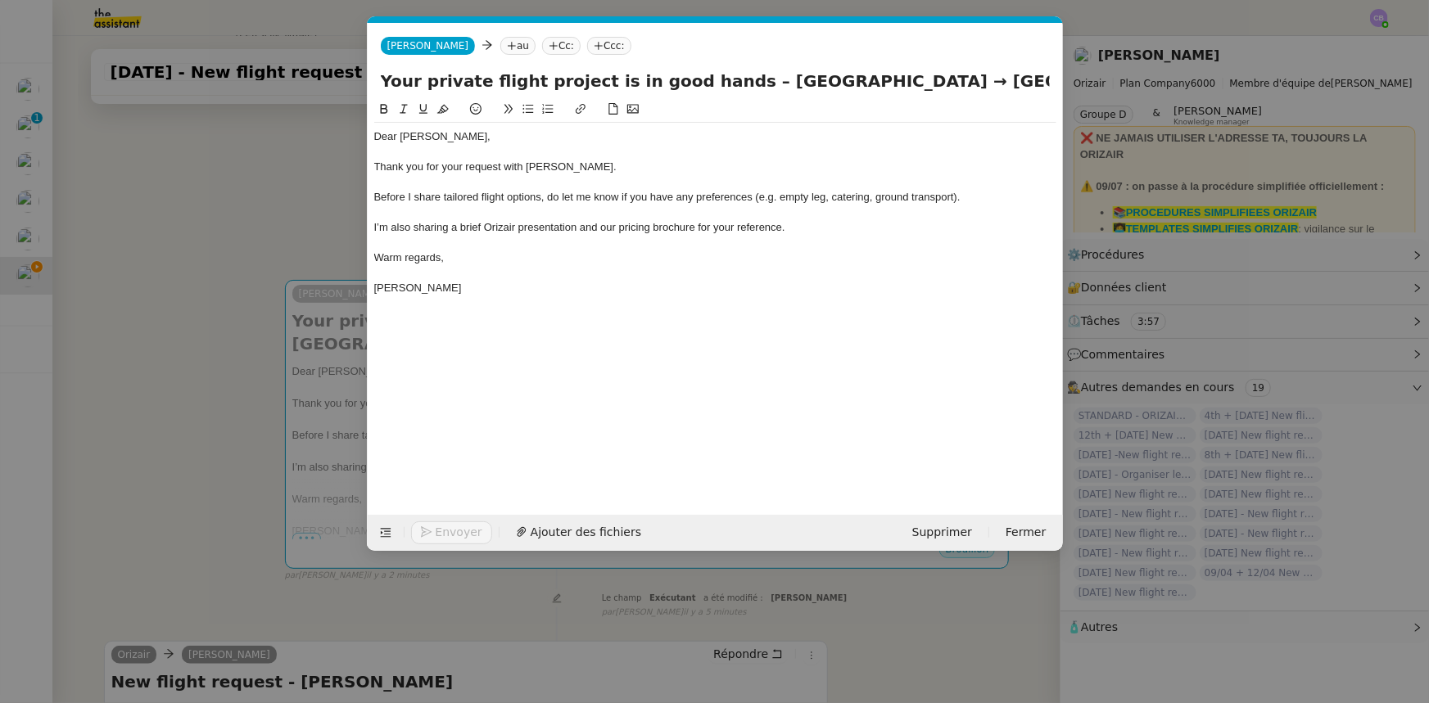
click at [290, 228] on nz-modal-container "orizair accu Service ✈️Orizair - Accu sé de réception de la demande (FR) - En c…" at bounding box center [714, 351] width 1429 height 703
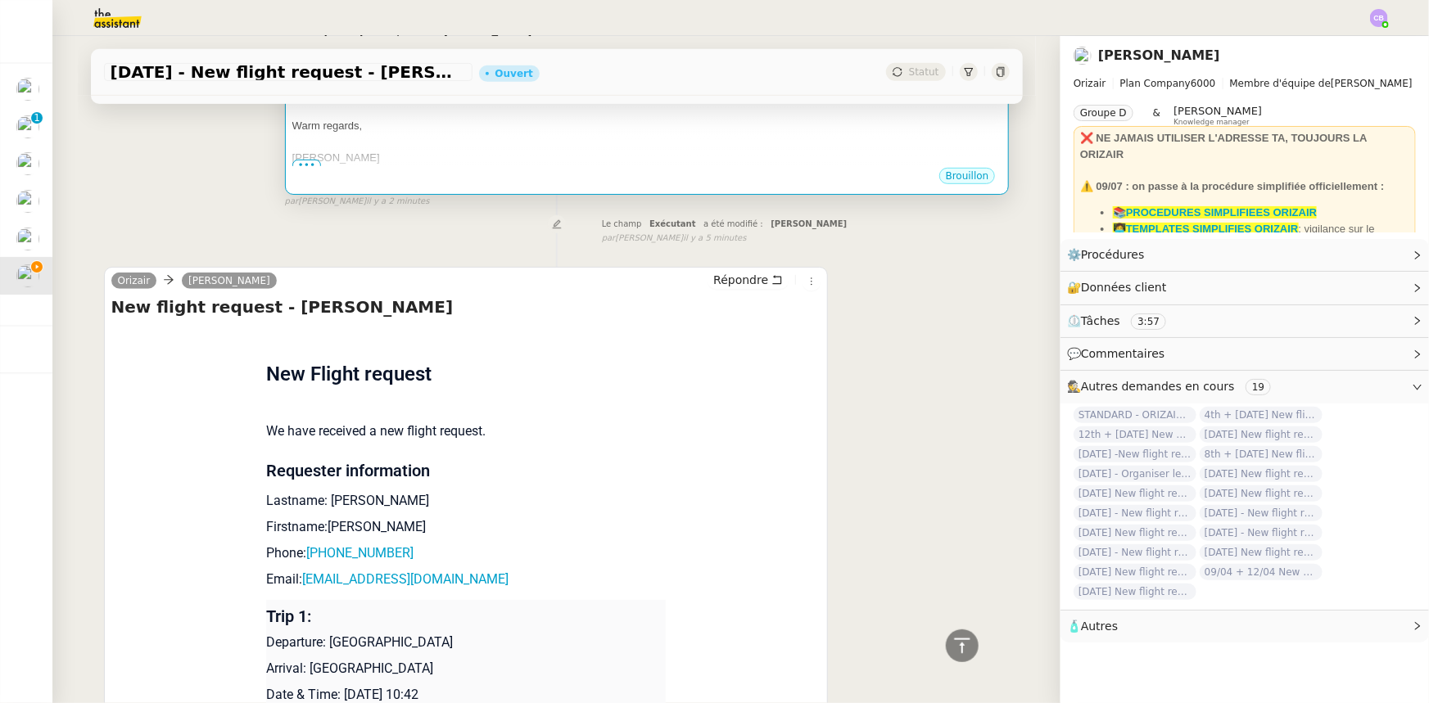
scroll to position [521, 0]
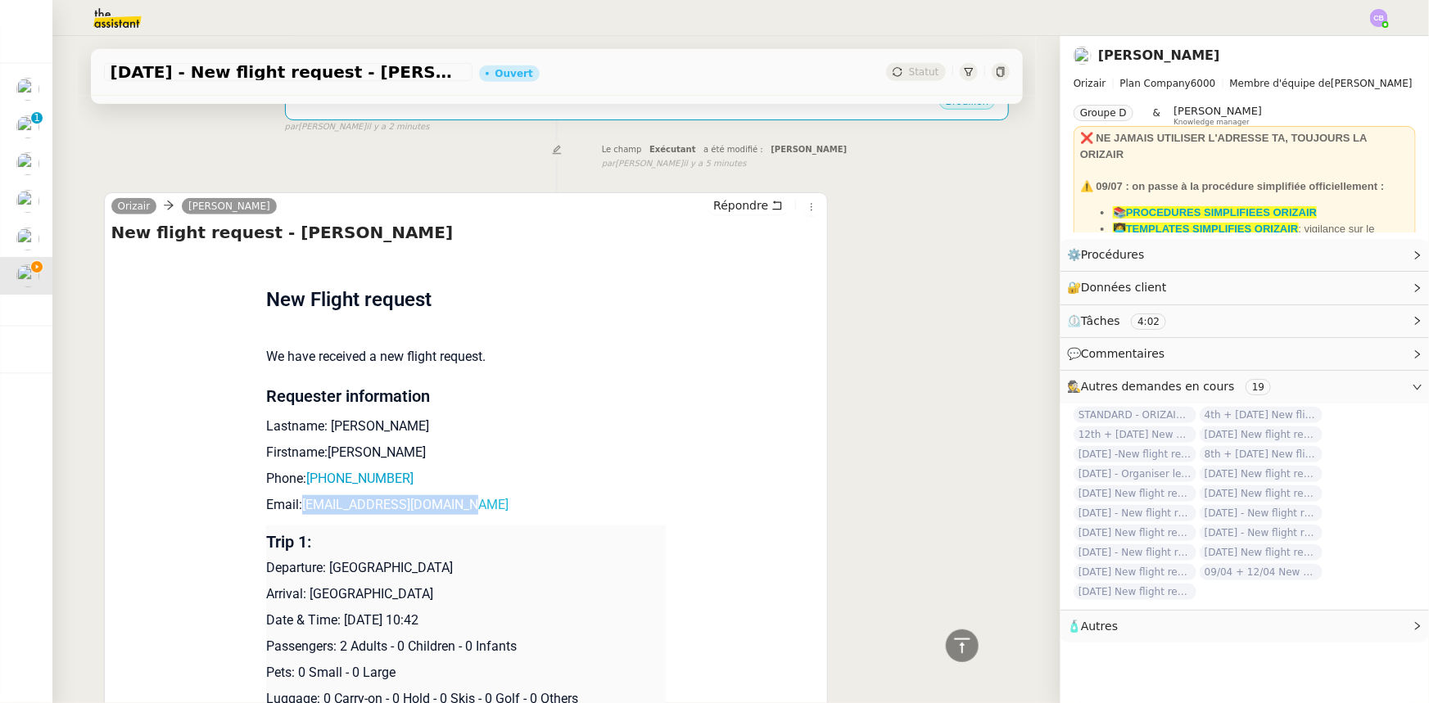
drag, startPoint x: 468, startPoint y: 485, endPoint x: 299, endPoint y: 485, distance: 168.7
click at [299, 495] on p "Email: [EMAIL_ADDRESS][DOMAIN_NAME]" at bounding box center [466, 505] width 400 height 20
copy link "[EMAIL_ADDRESS][DOMAIN_NAME]"
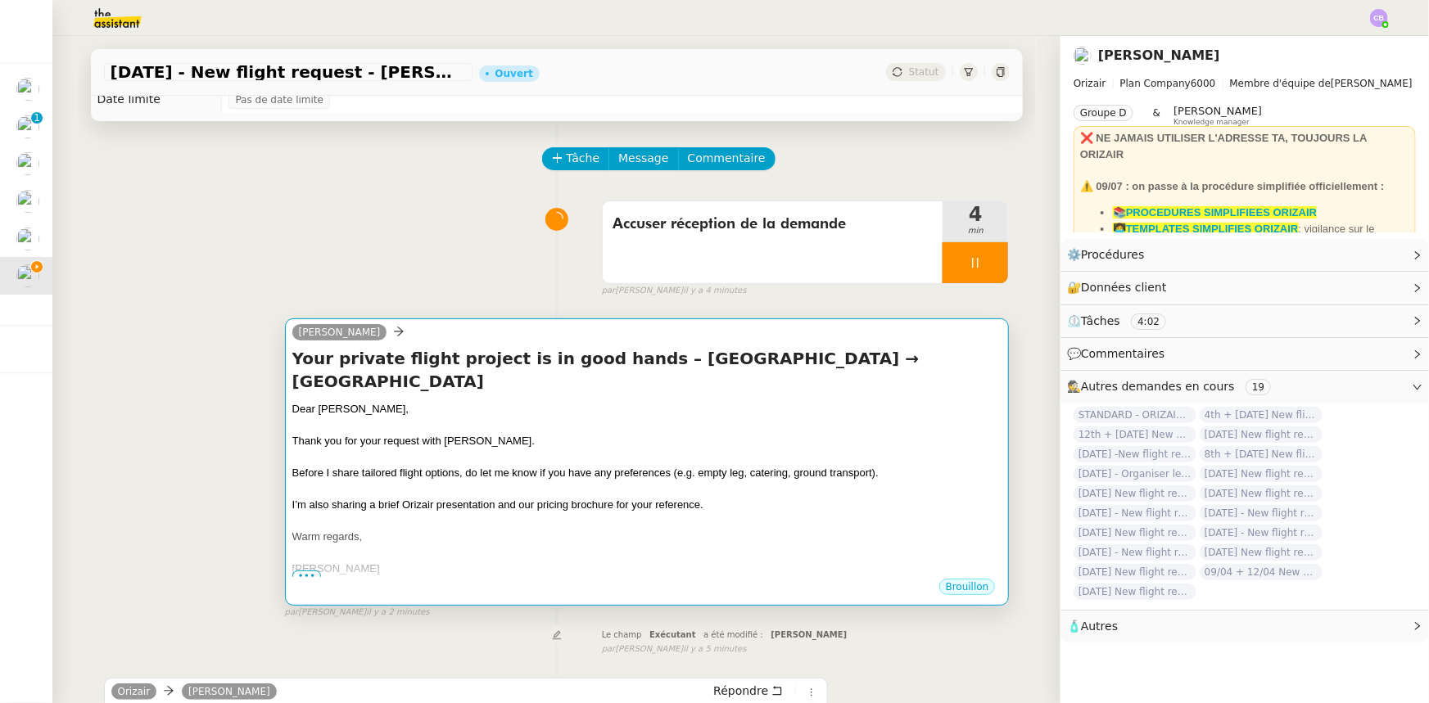
scroll to position [0, 0]
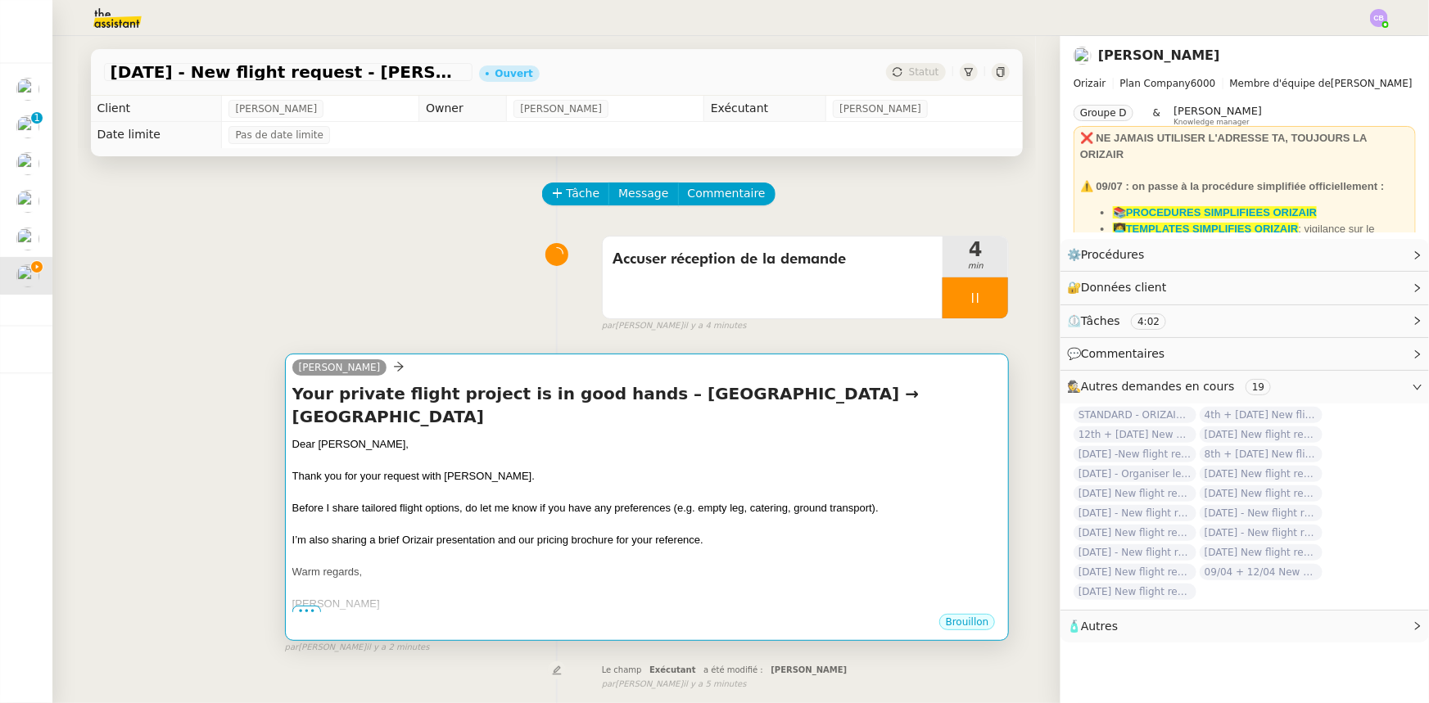
click at [501, 502] on span "Before I share tailored flight options, do let me know if you have any preferen…" at bounding box center [585, 508] width 586 height 12
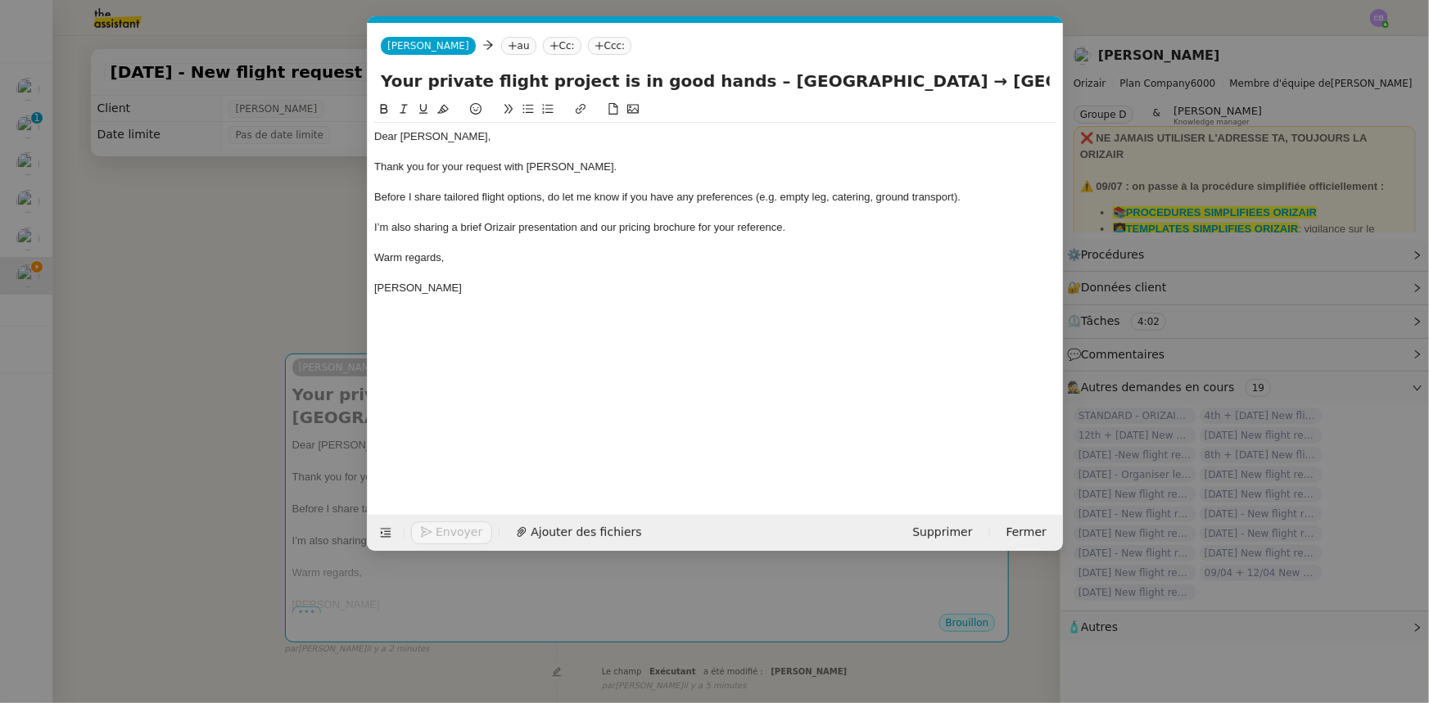
scroll to position [0, 90]
click at [500, 46] on nz-tag "au" at bounding box center [517, 46] width 35 height 18
paste input "[EMAIL_ADDRESS][DOMAIN_NAME]"
type input "[EMAIL_ADDRESS][DOMAIN_NAME]"
click at [511, 70] on span "[EMAIL_ADDRESS][DOMAIN_NAME]" at bounding box center [574, 71] width 201 height 13
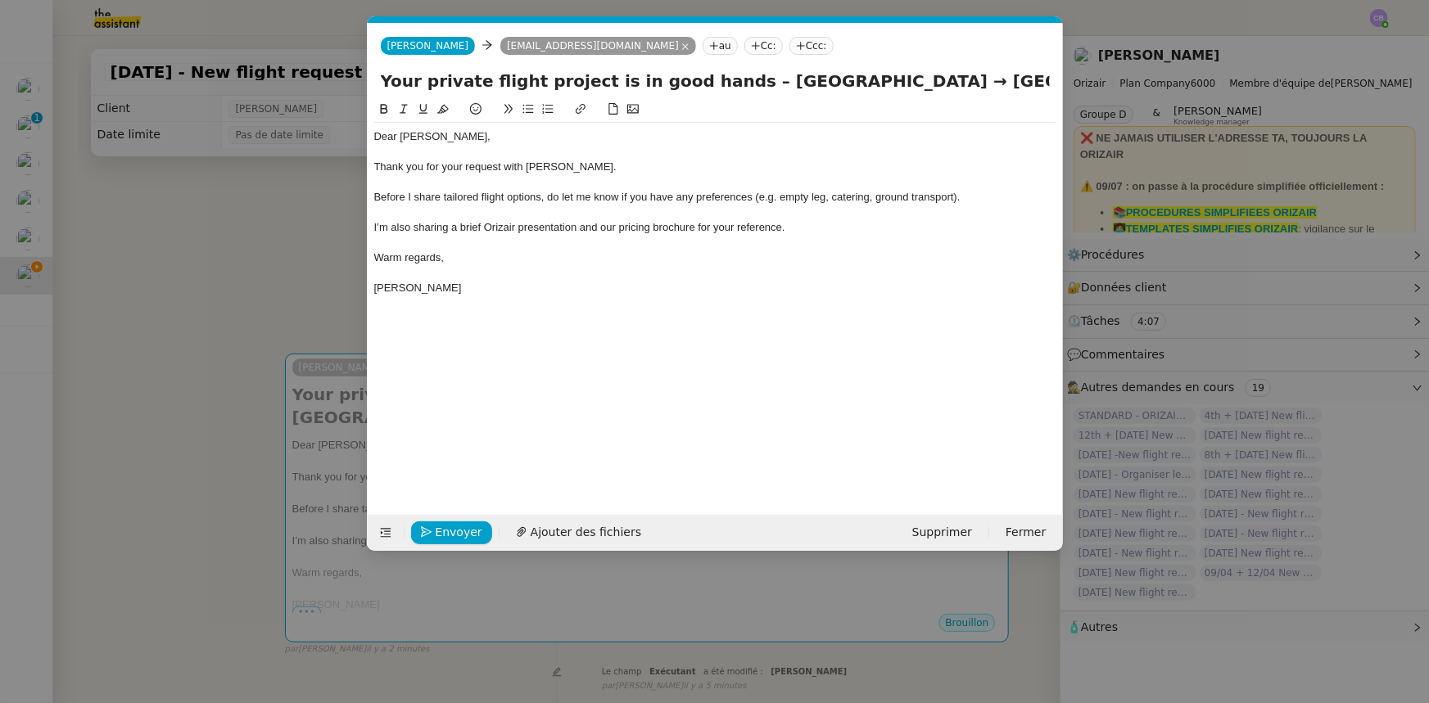
click at [789, 47] on nz-tag "Ccc:" at bounding box center [811, 46] width 44 height 18
type input "[PERSON_NAME]"
click at [786, 75] on span "[PERSON_NAME]" at bounding box center [837, 71] width 233 height 13
click at [599, 251] on div "Warm regards," at bounding box center [715, 258] width 682 height 15
click at [592, 531] on span "Ajouter des fichiers" at bounding box center [586, 532] width 111 height 19
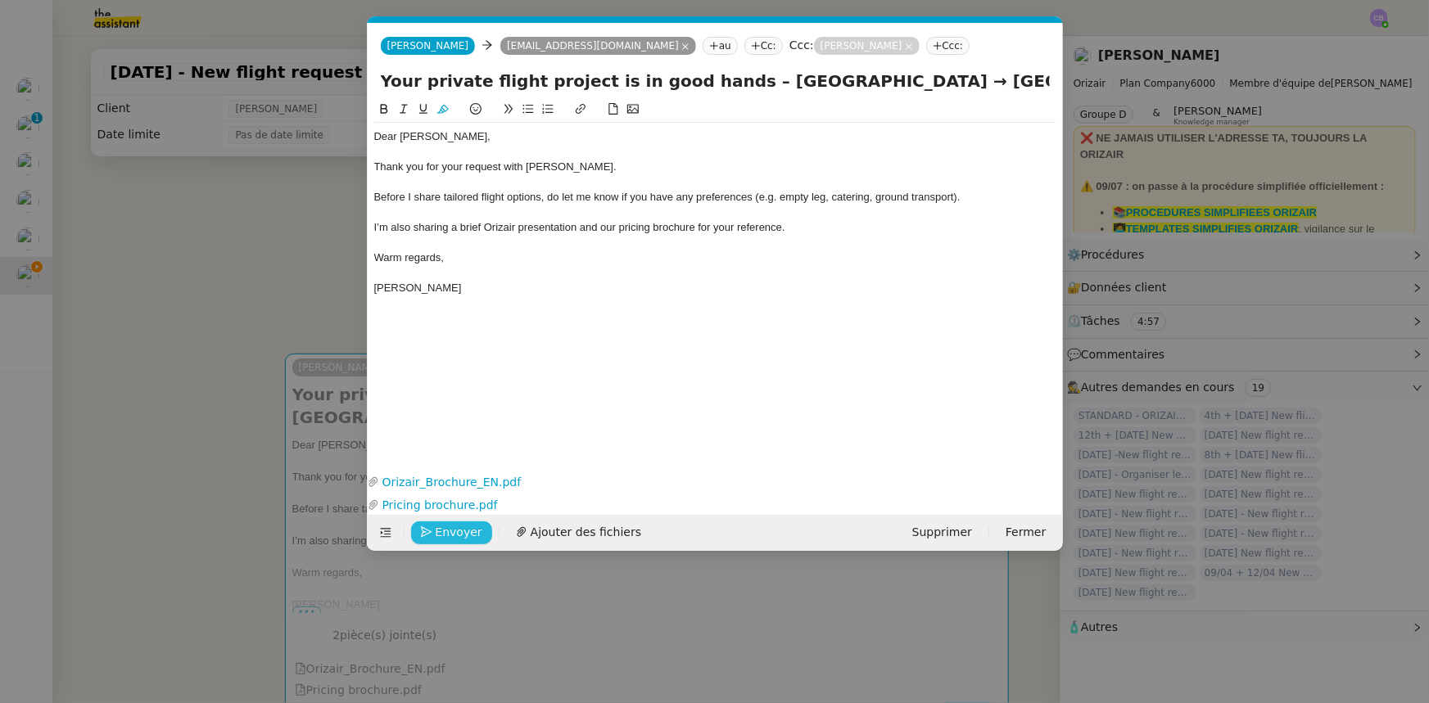
click at [457, 530] on span "Envoyer" at bounding box center [459, 532] width 47 height 19
click at [457, 530] on span "Confirmer l'envoi" at bounding box center [485, 532] width 98 height 19
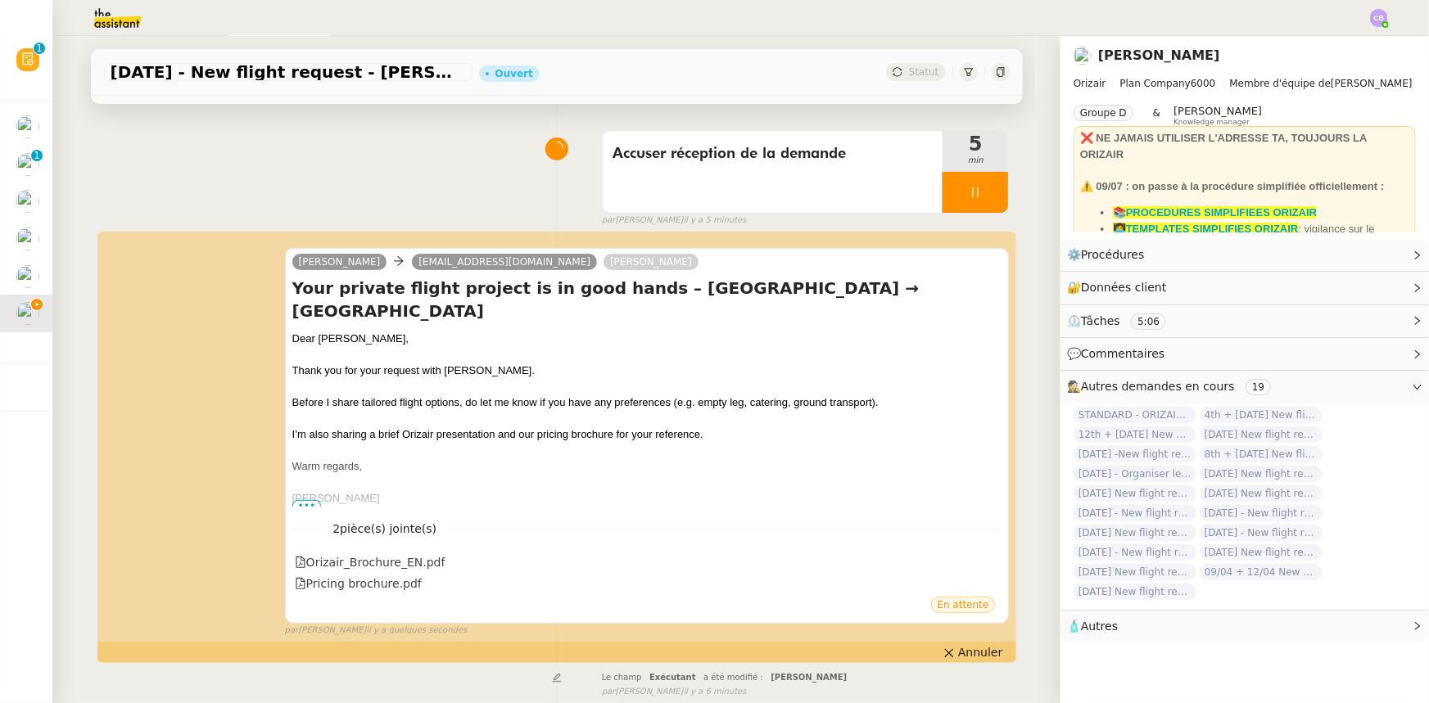
scroll to position [0, 0]
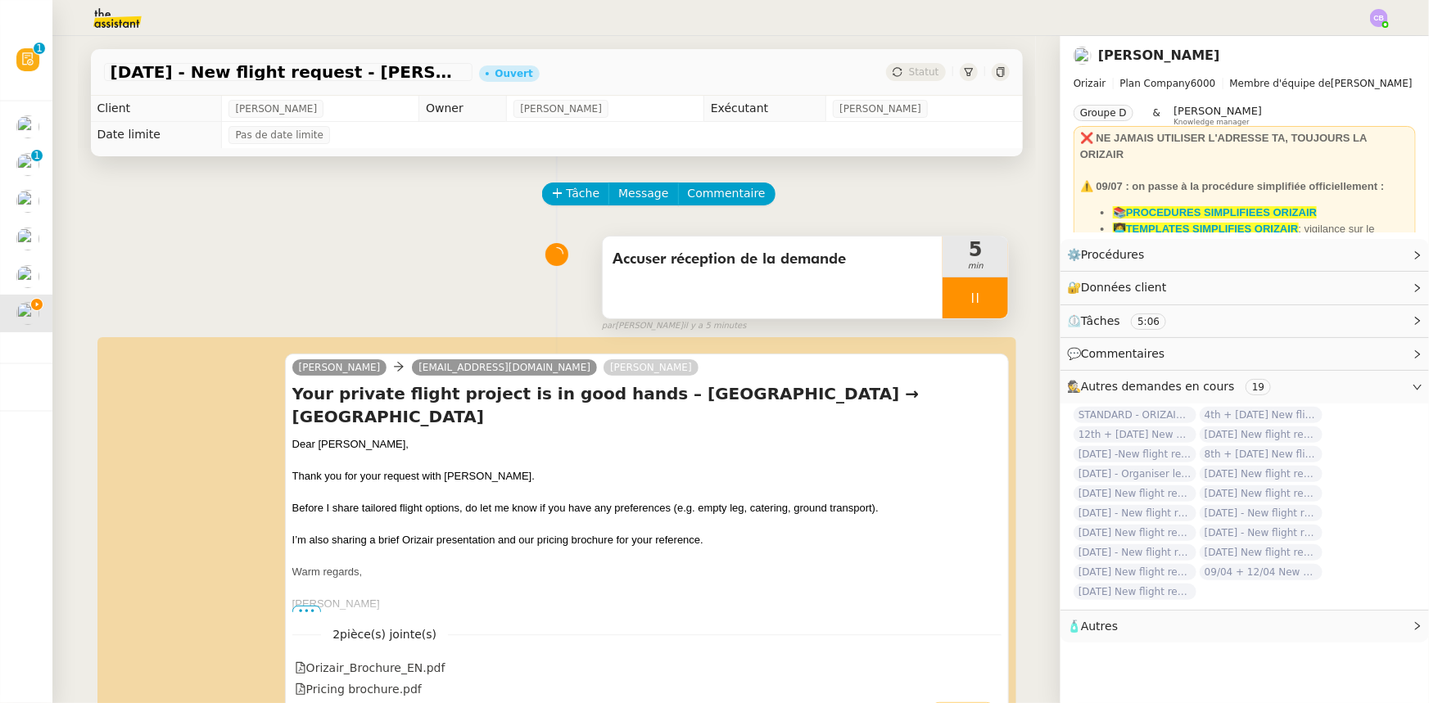
click at [948, 302] on div at bounding box center [975, 298] width 66 height 41
drag, startPoint x: 969, startPoint y: 310, endPoint x: 965, endPoint y: 277, distance: 32.9
click at [975, 310] on button at bounding box center [991, 298] width 33 height 41
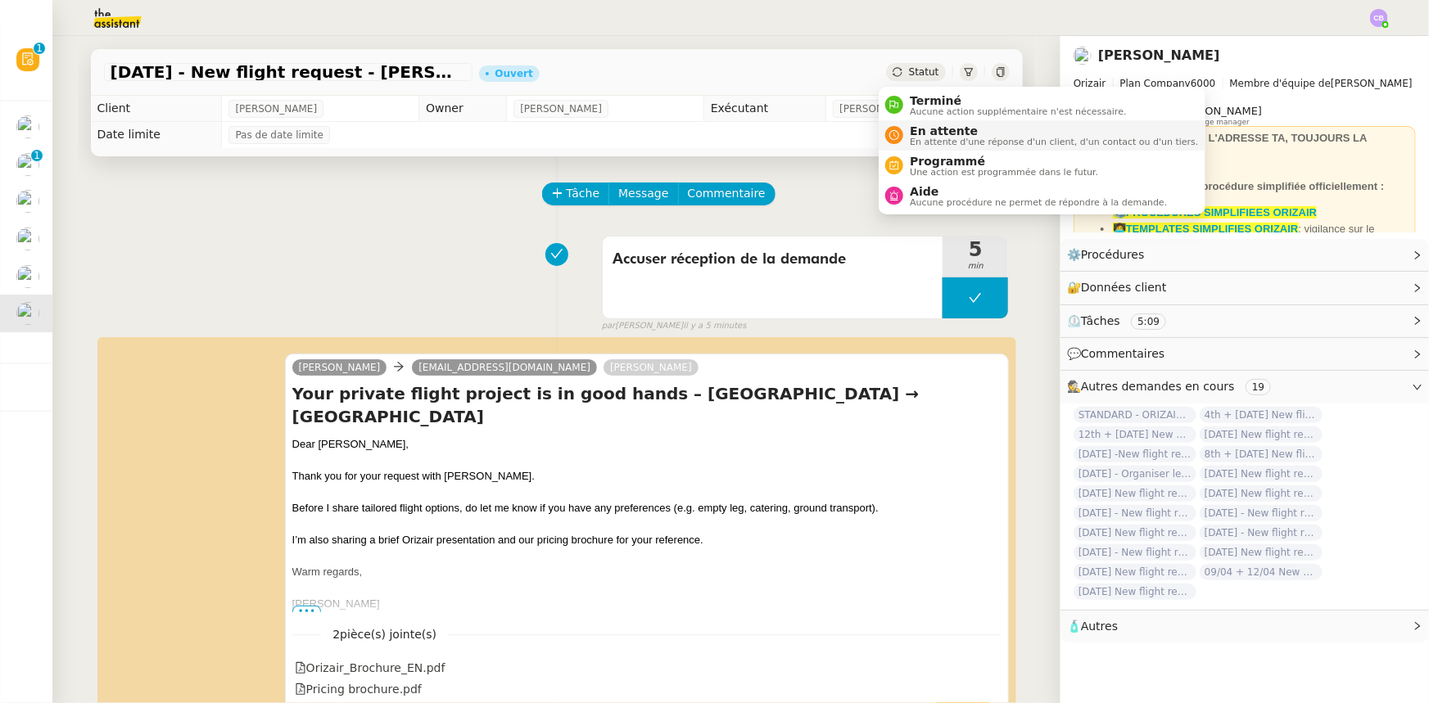
click at [924, 129] on span "En attente" at bounding box center [1054, 130] width 288 height 13
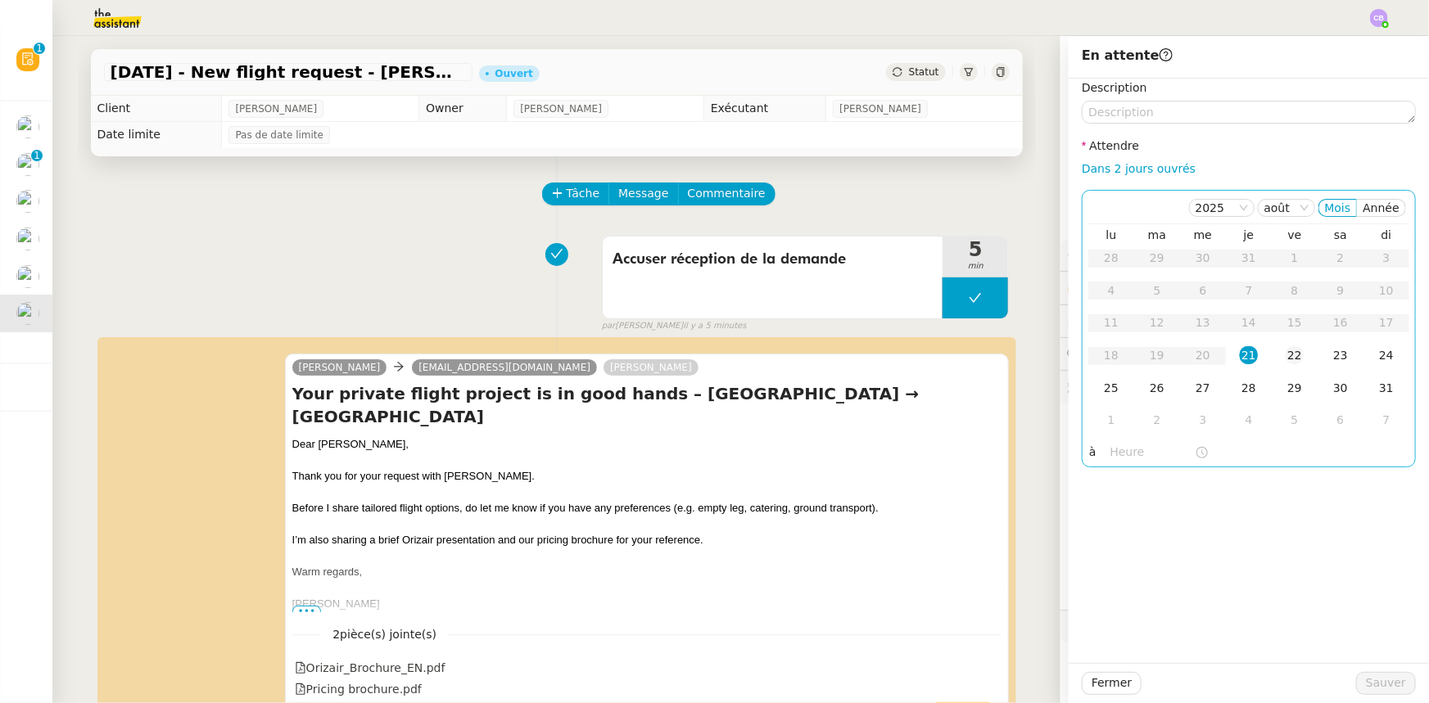
click at [1286, 357] on div "22" at bounding box center [1295, 355] width 18 height 18
click at [1124, 450] on input "text" at bounding box center [1152, 452] width 84 height 19
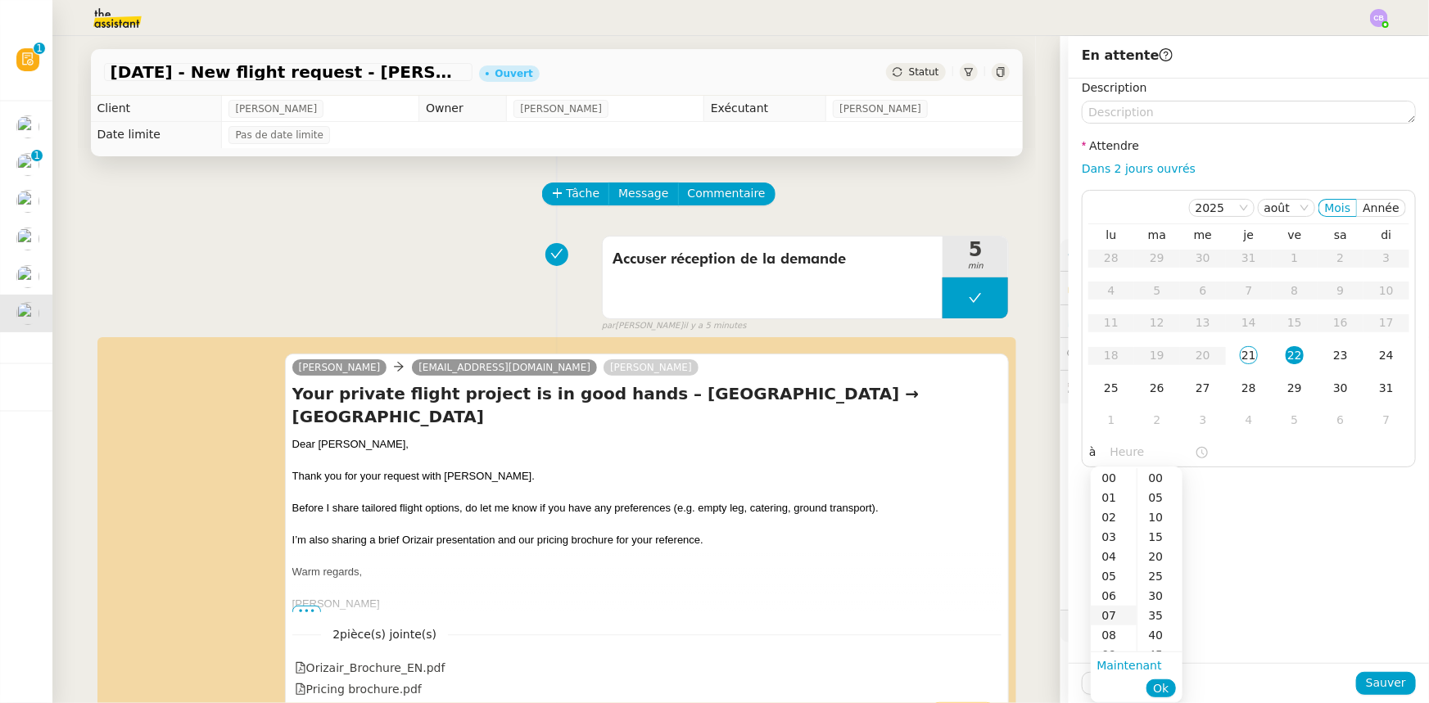
click at [1106, 614] on div "07" at bounding box center [1114, 616] width 46 height 20
click at [1153, 478] on div "00" at bounding box center [1159, 478] width 45 height 20
type input "07:00"
click at [1161, 687] on span "Ok" at bounding box center [1161, 688] width 16 height 16
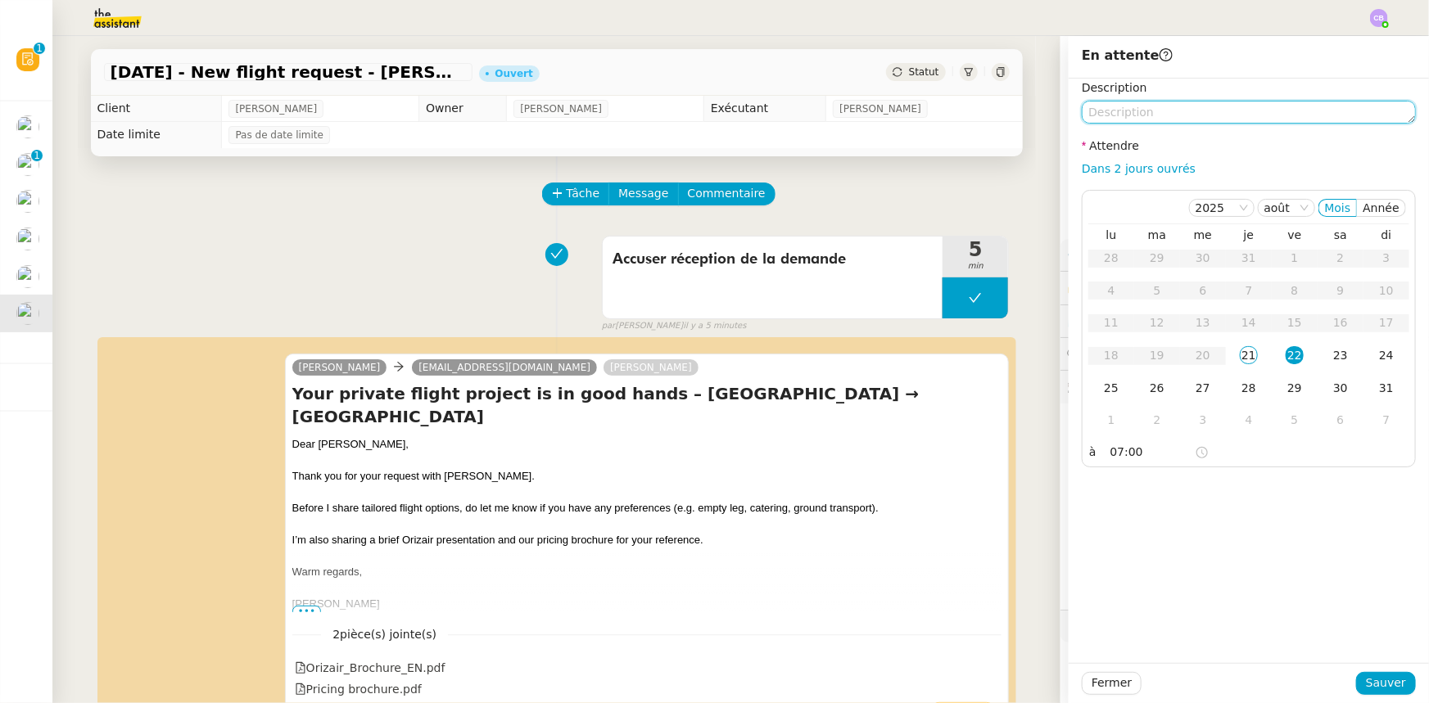
click at [1164, 117] on textarea at bounding box center [1249, 112] width 334 height 23
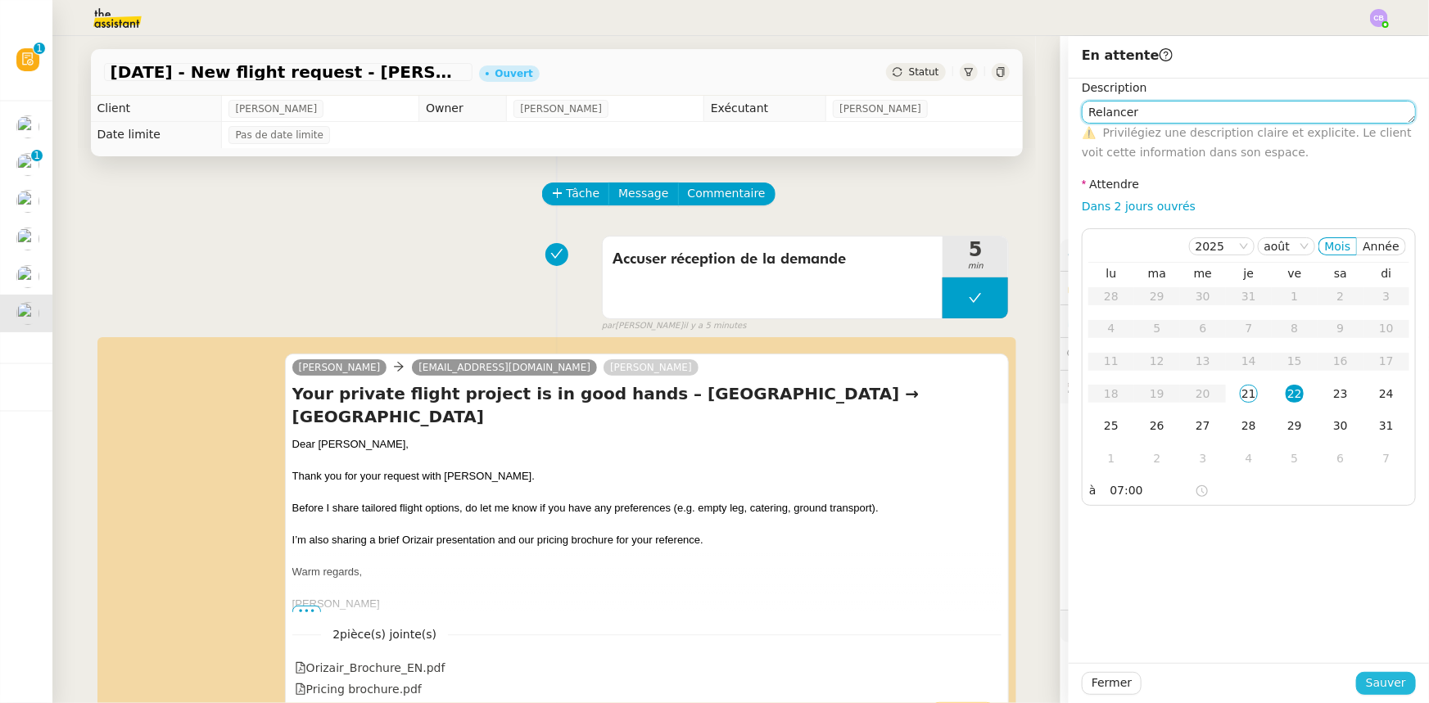
type textarea "Relancer"
click at [1381, 680] on span "Sauver" at bounding box center [1386, 683] width 40 height 19
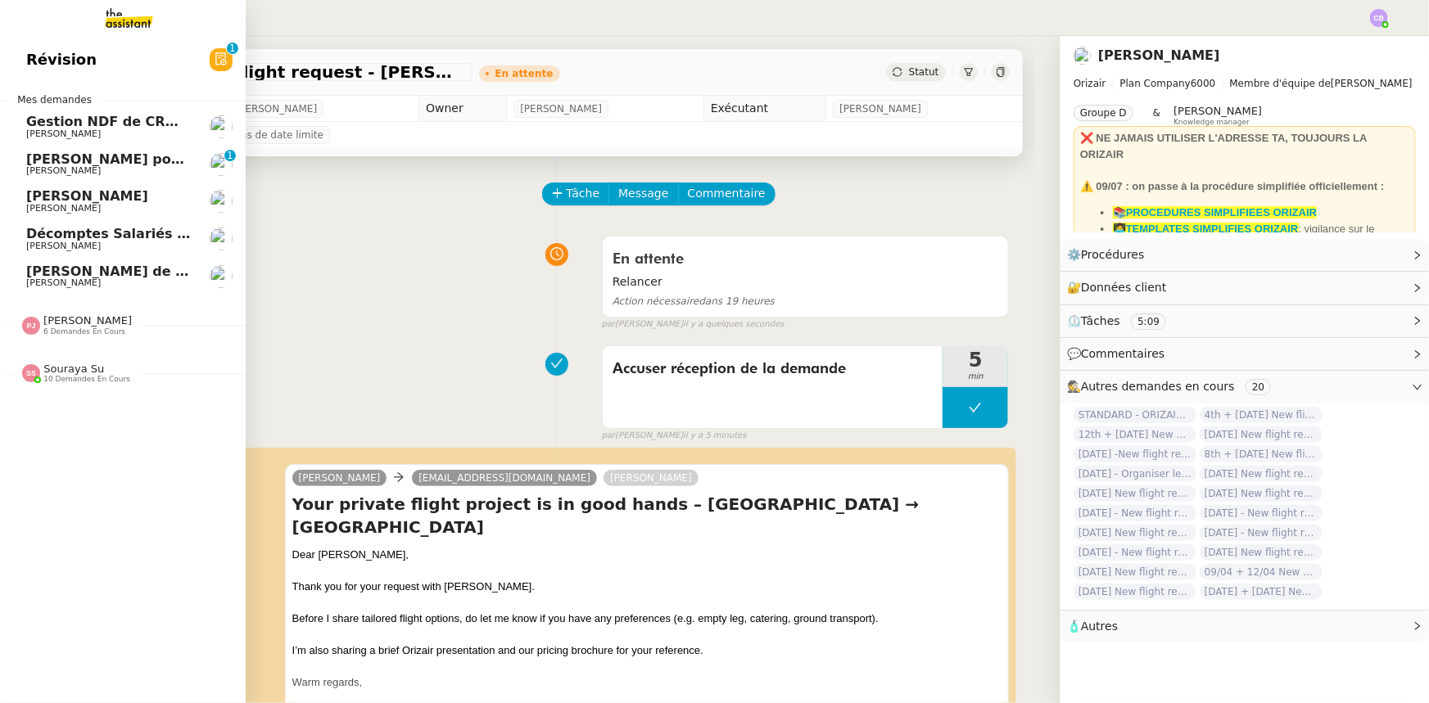
click at [59, 236] on span "Décomptes Salariés Mensuels - août 2025" at bounding box center [181, 234] width 310 height 16
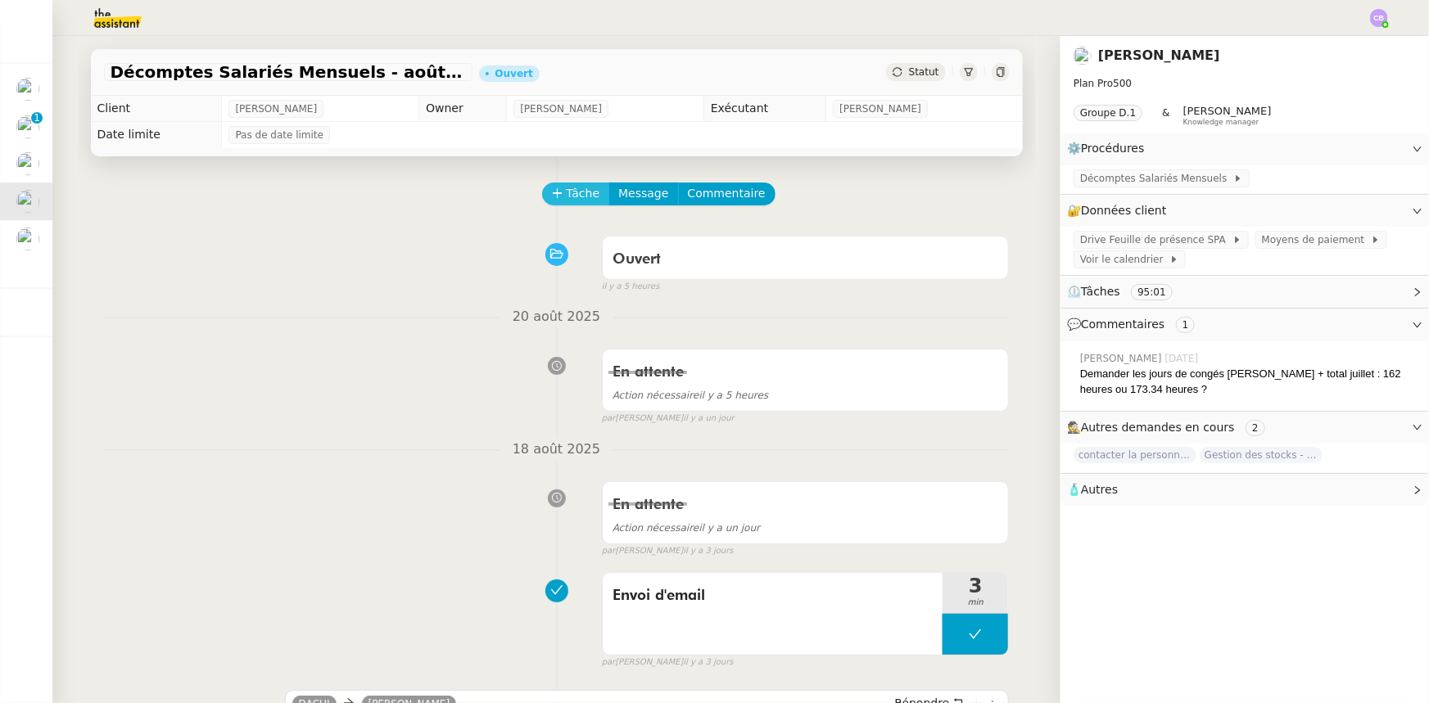
click at [569, 194] on span "Tâche" at bounding box center [584, 193] width 34 height 19
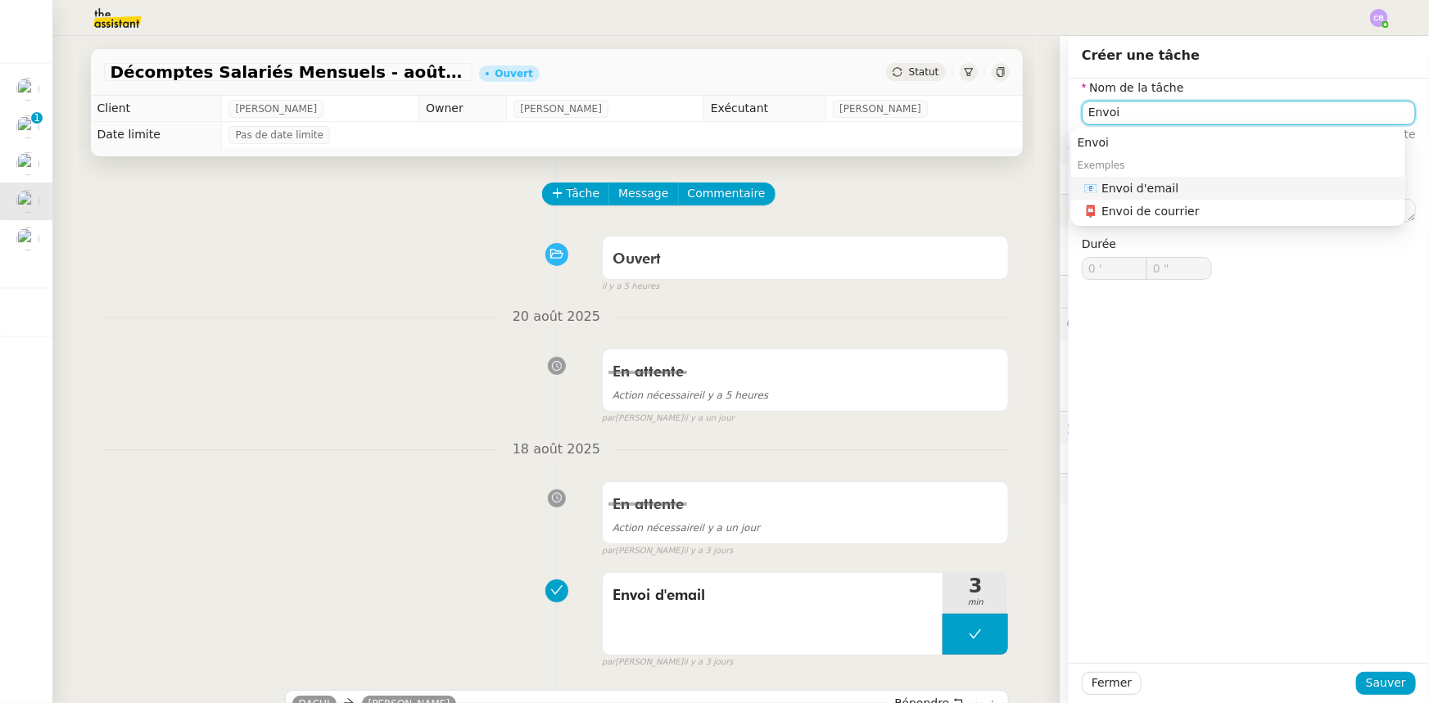
click at [1173, 185] on div "📧 Envoi d'email" at bounding box center [1241, 188] width 314 height 15
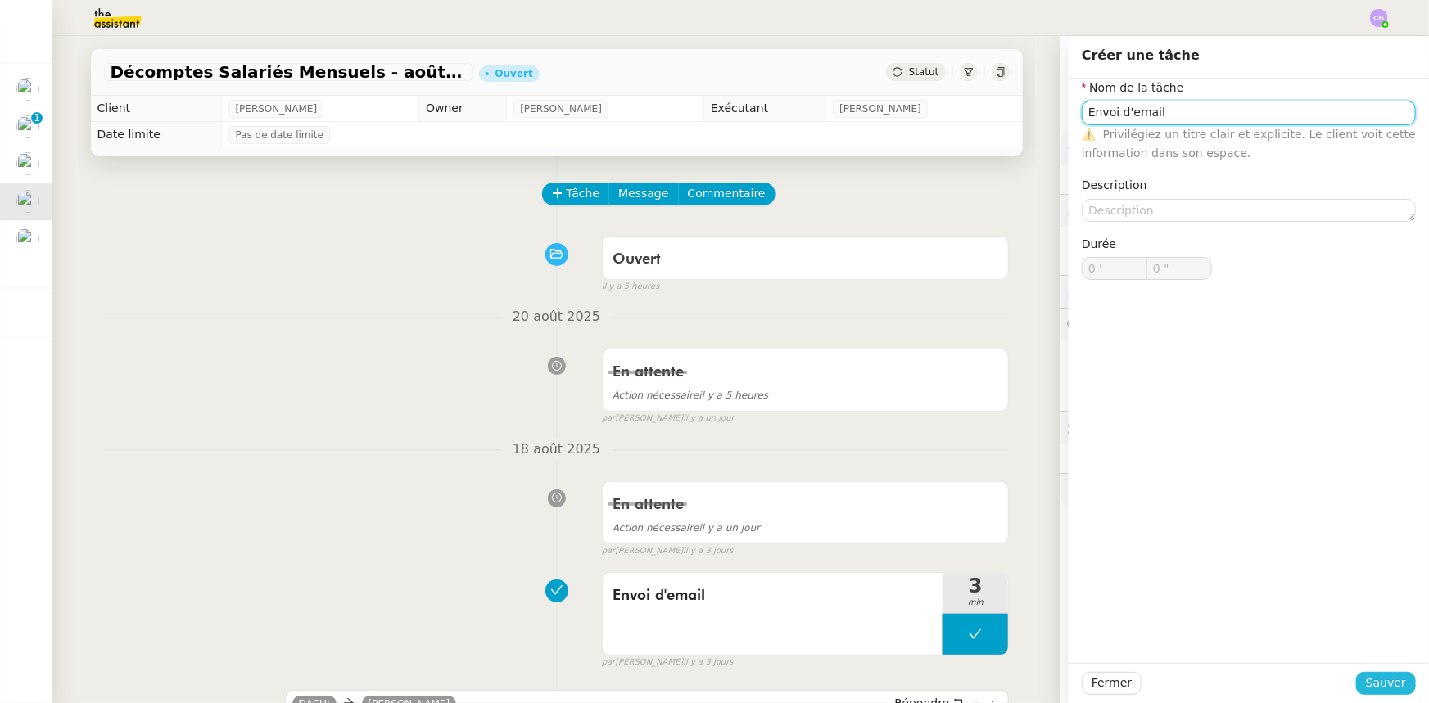
type input "Envoi d'email"
click at [1369, 688] on span "Sauver" at bounding box center [1386, 683] width 40 height 19
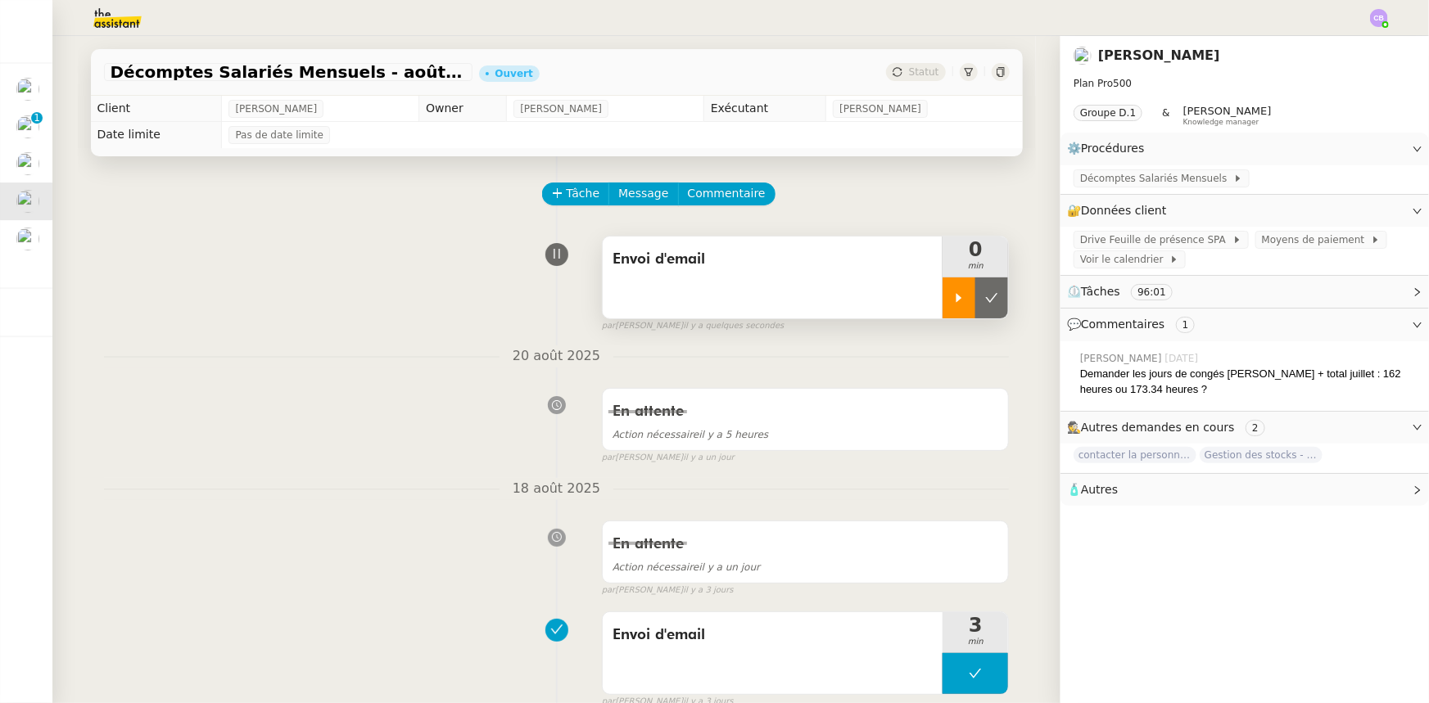
click at [951, 309] on div at bounding box center [958, 298] width 33 height 41
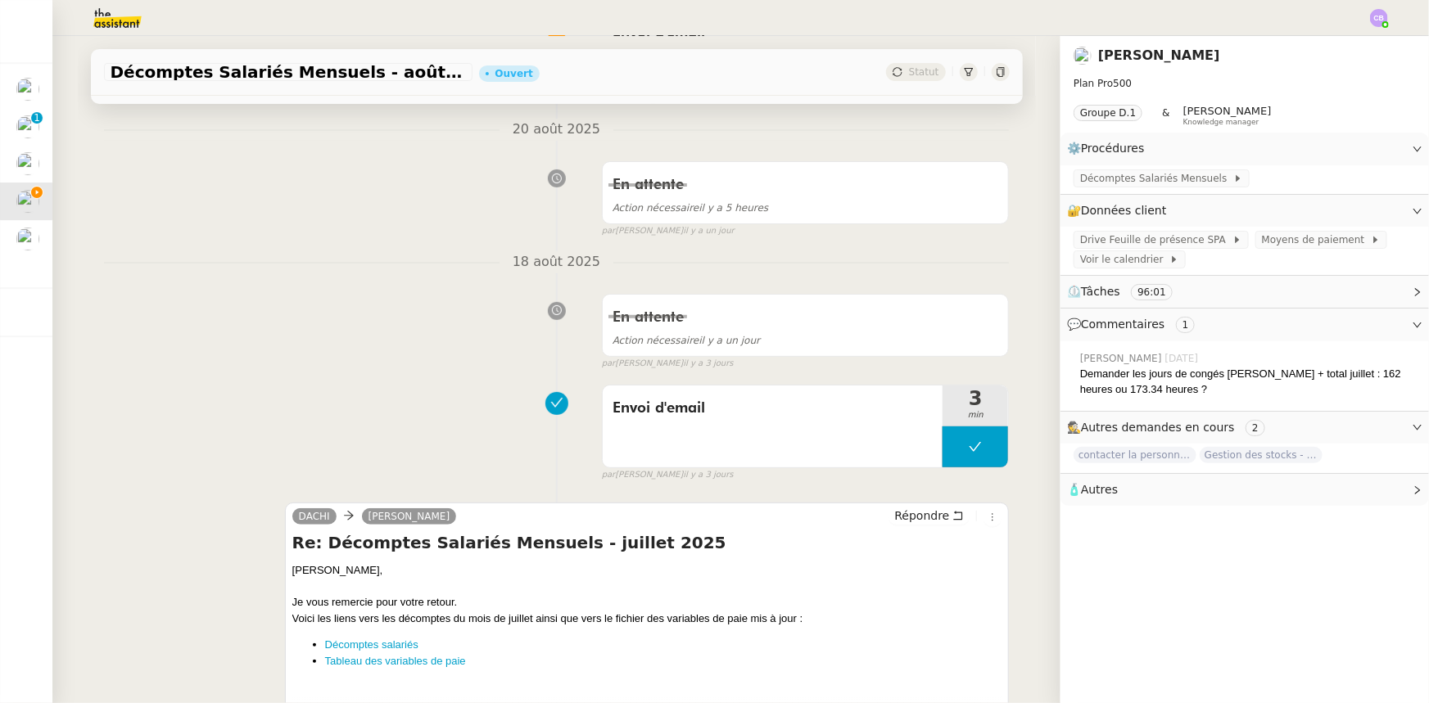
scroll to position [297, 0]
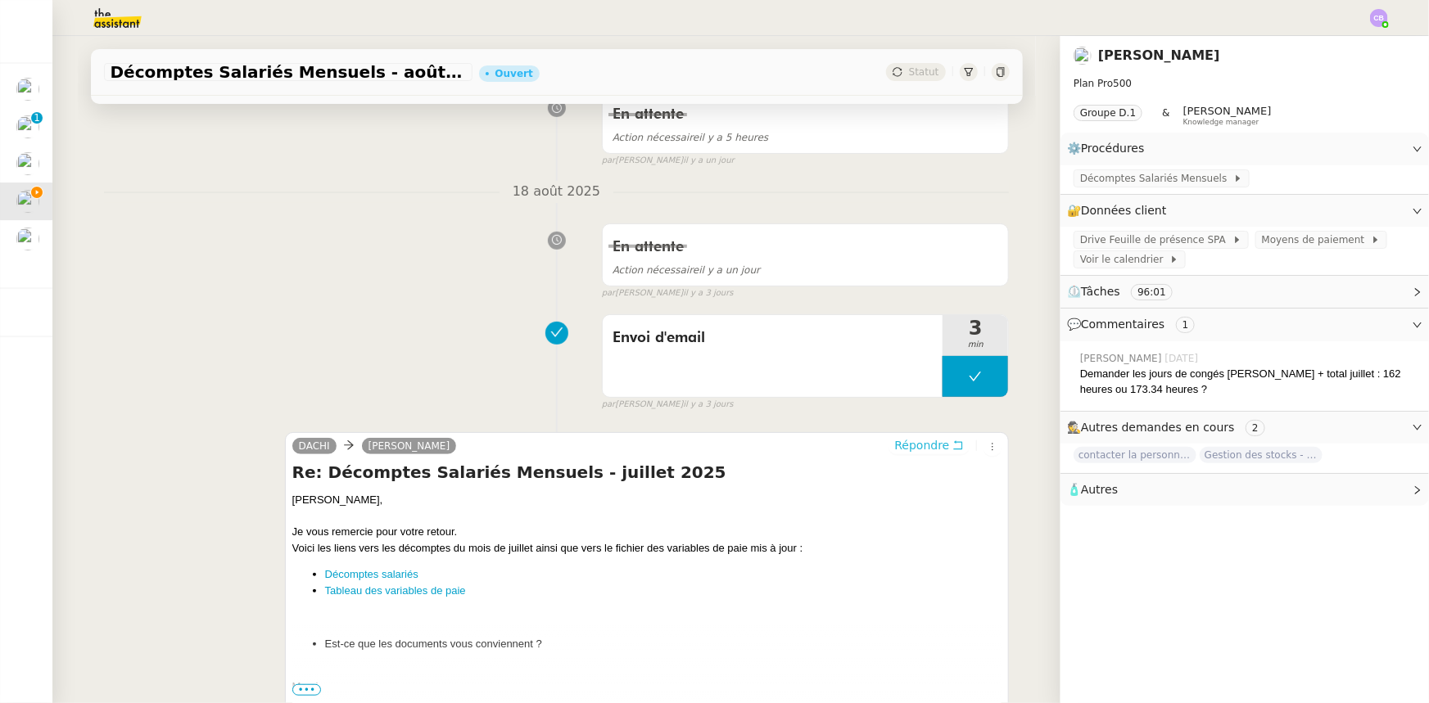
click at [924, 450] on span "Répondre" at bounding box center [921, 445] width 55 height 16
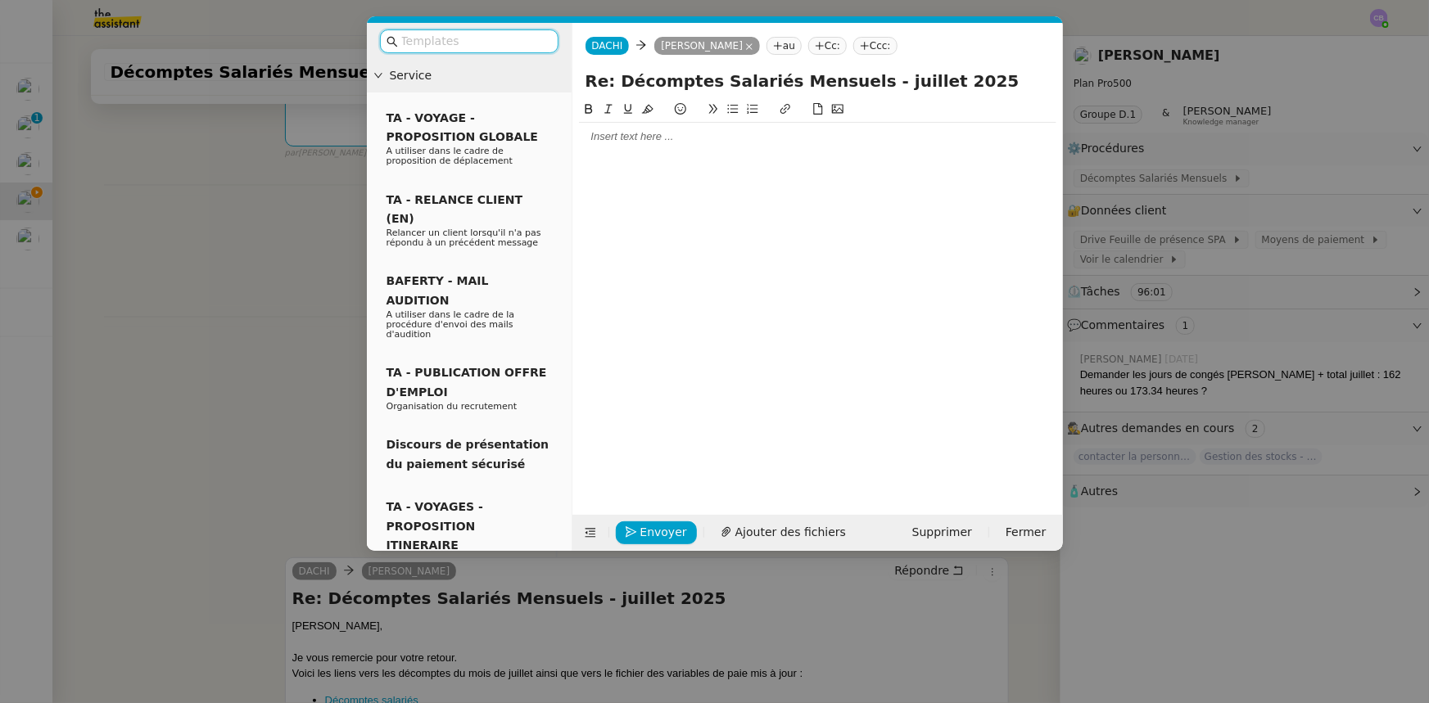
click at [440, 43] on input "text" at bounding box center [474, 41] width 147 height 19
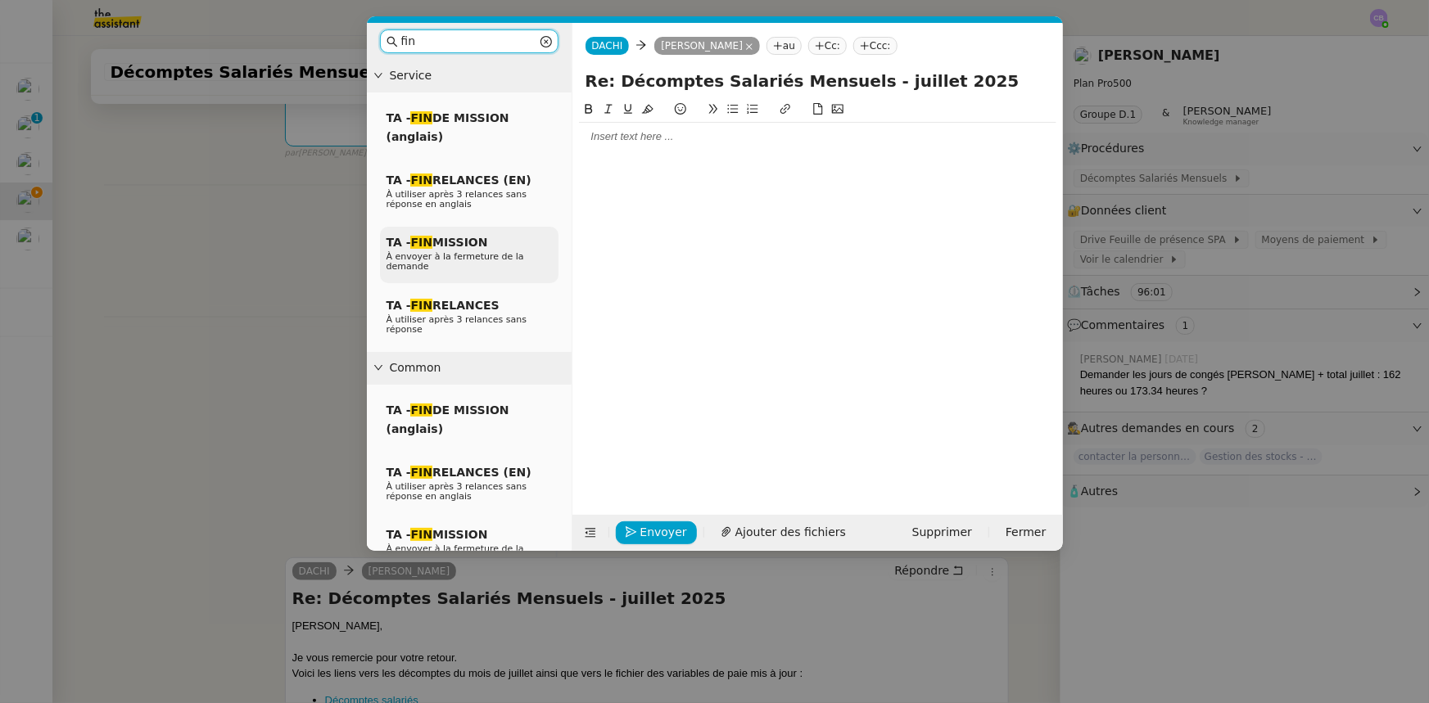
type input "fin"
click at [459, 259] on span "À envoyer à la fermeture de la demande" at bounding box center [455, 261] width 138 height 20
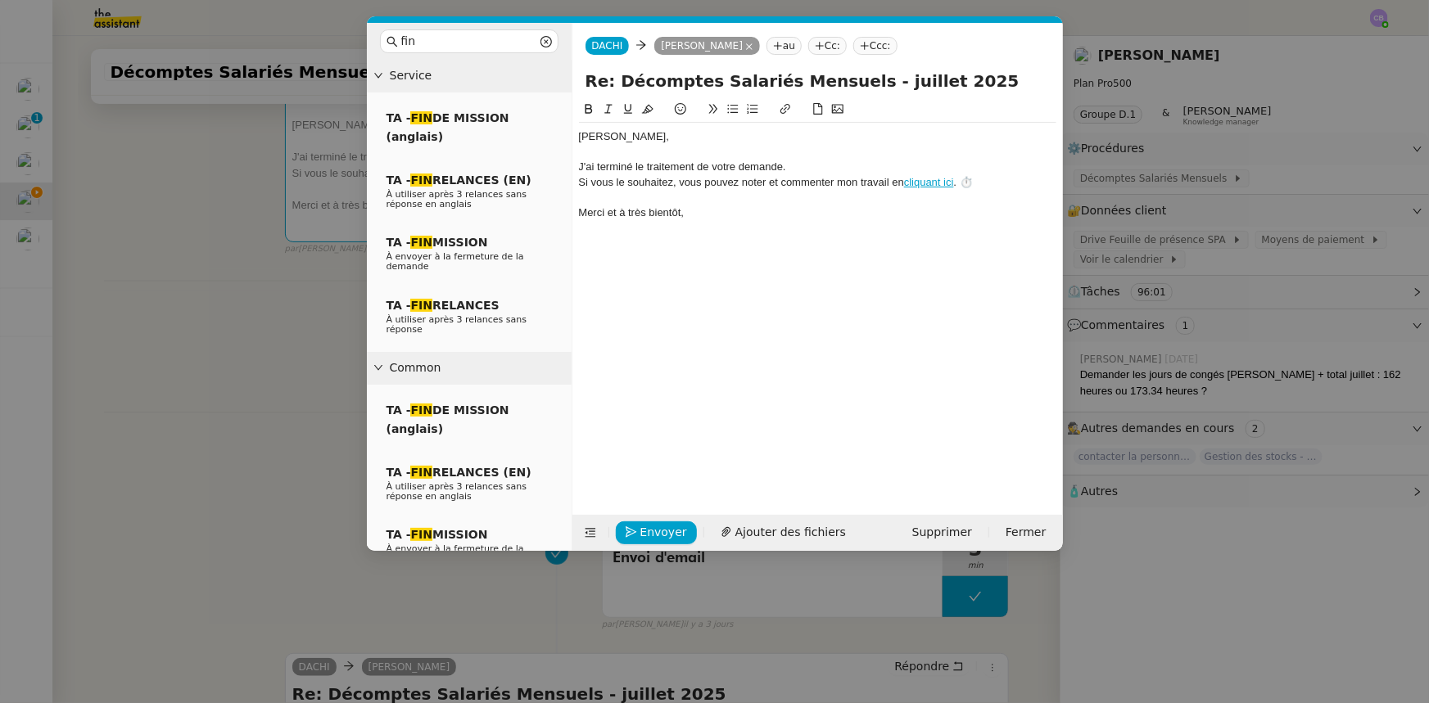
click at [579, 138] on div "﻿[PERSON_NAME]﻿," at bounding box center [817, 136] width 477 height 15
click at [658, 137] on div "﻿[PERSON_NAME]﻿," at bounding box center [817, 136] width 477 height 15
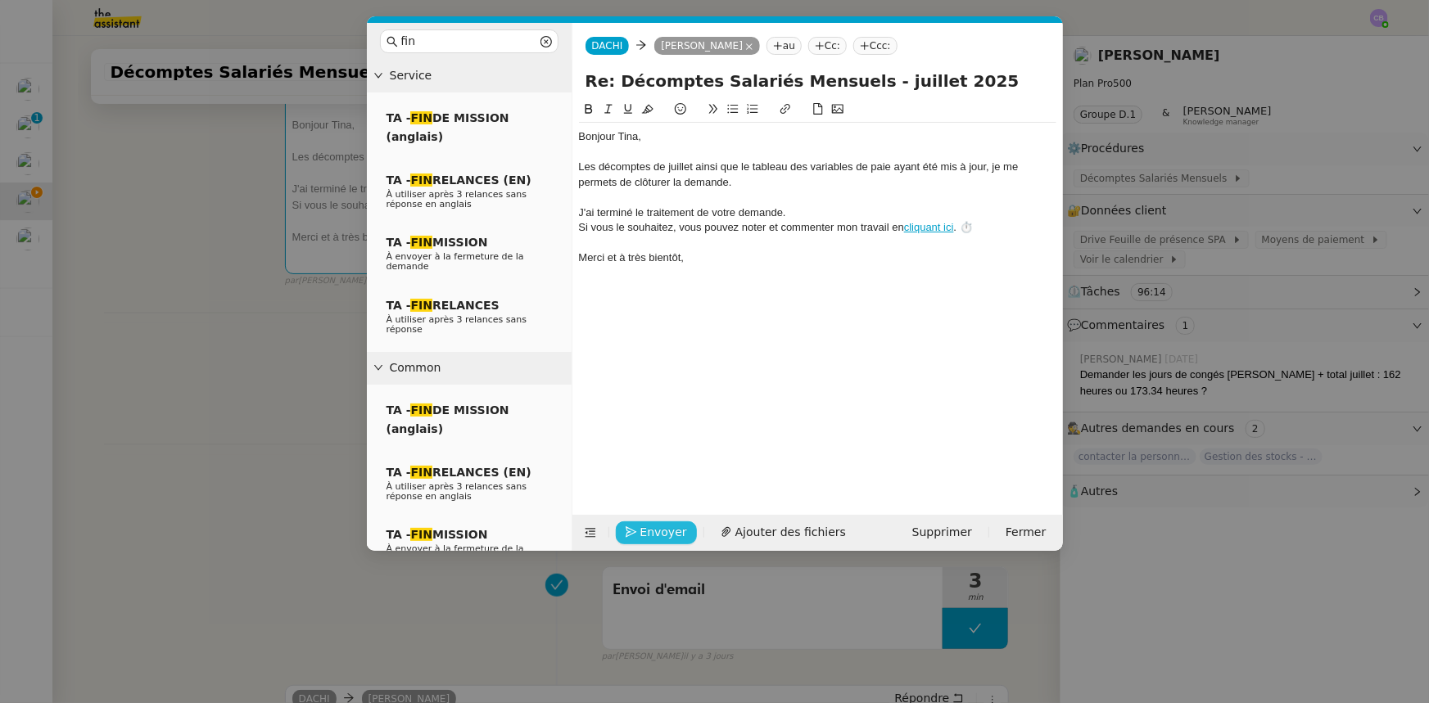
click at [668, 535] on span "Envoyer" at bounding box center [663, 532] width 47 height 19
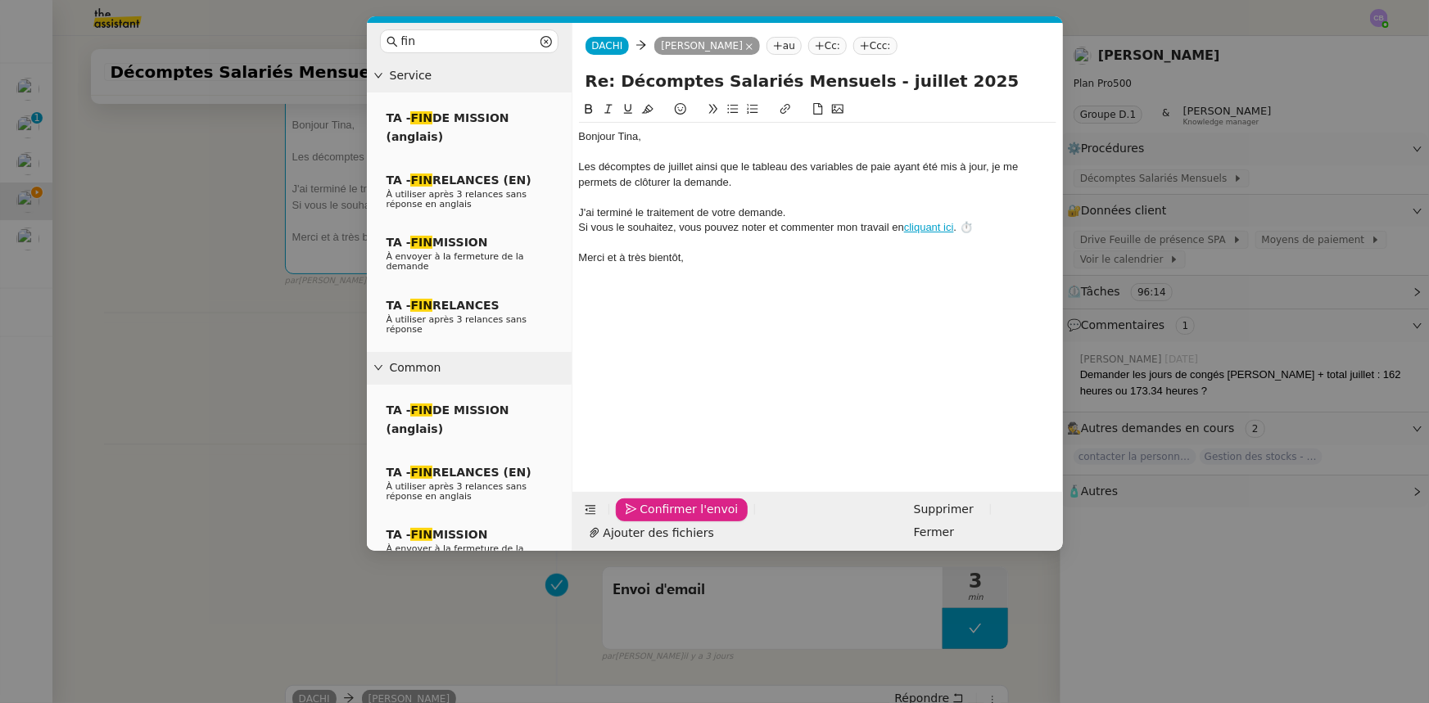
click at [668, 519] on span "Confirmer l'envoi" at bounding box center [689, 509] width 98 height 19
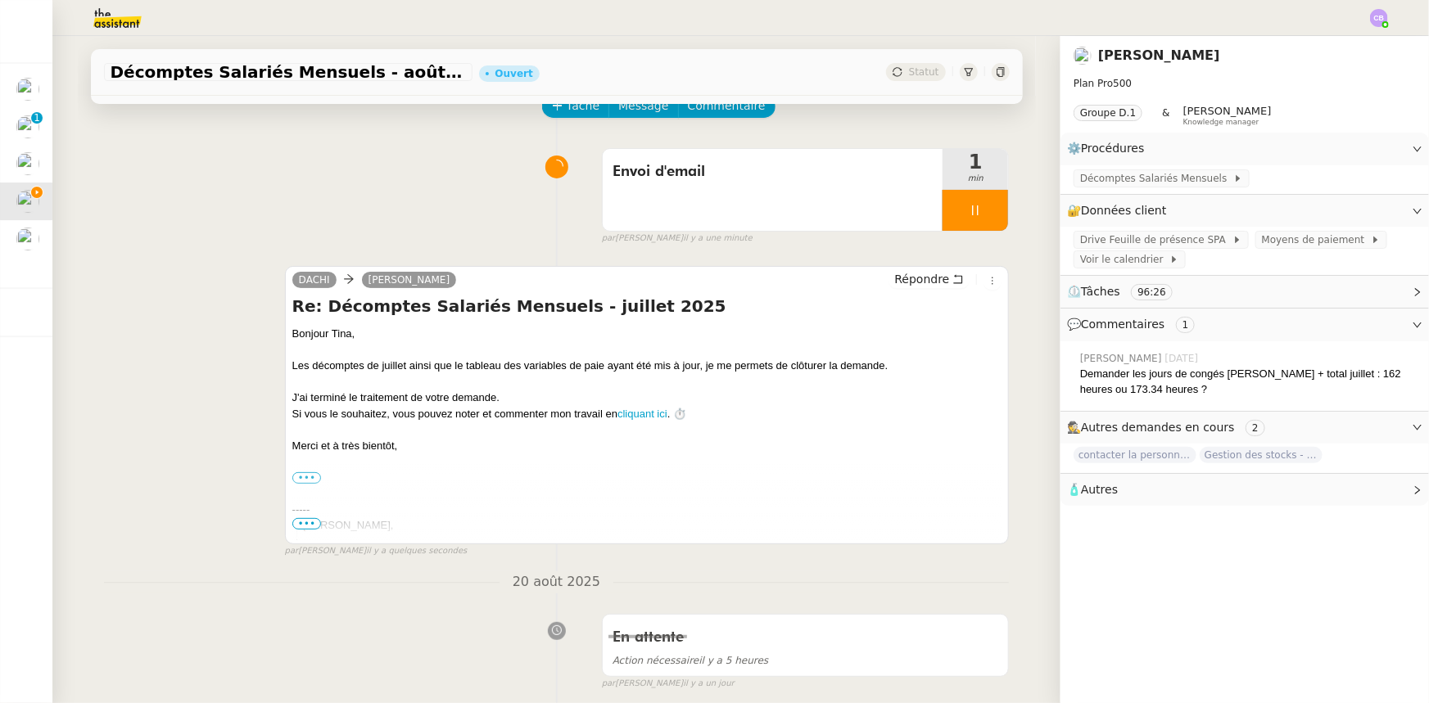
scroll to position [0, 0]
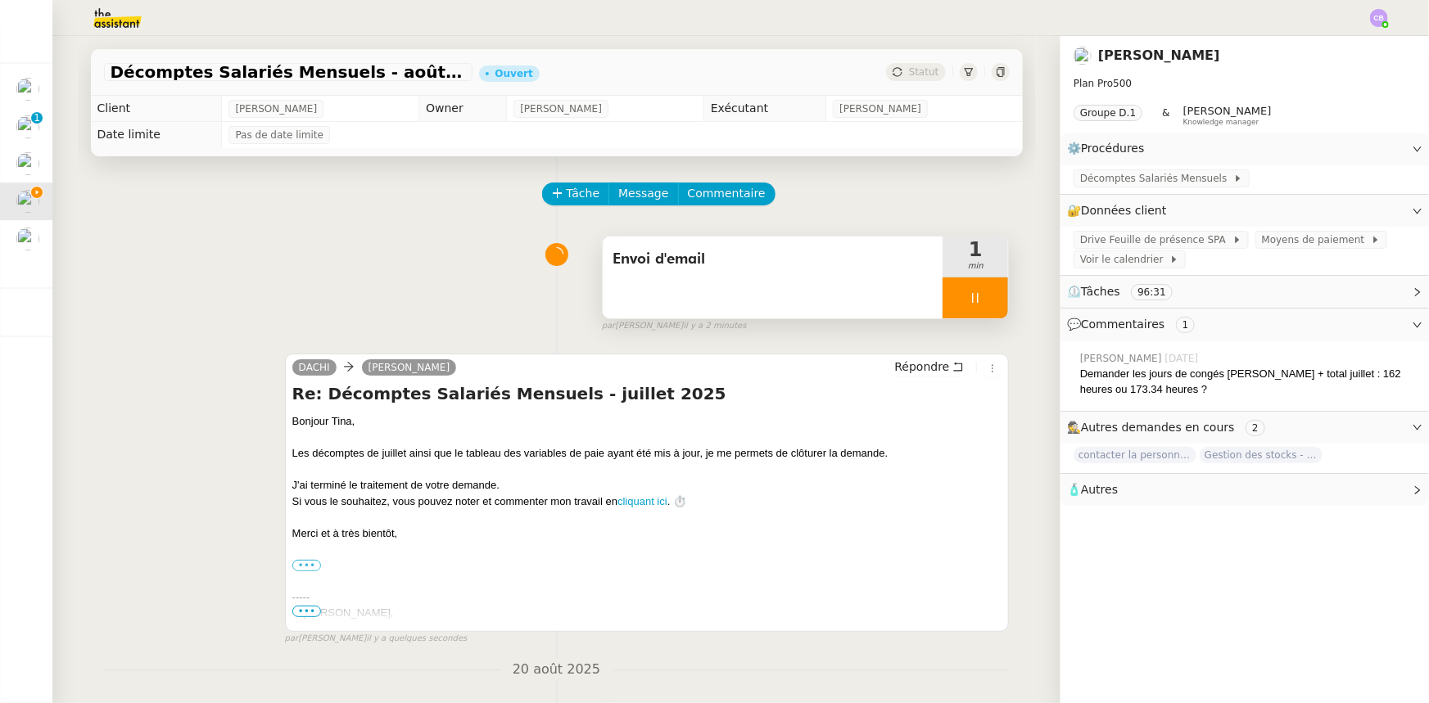
click at [942, 295] on div at bounding box center [975, 298] width 66 height 41
click at [975, 310] on button at bounding box center [991, 298] width 33 height 41
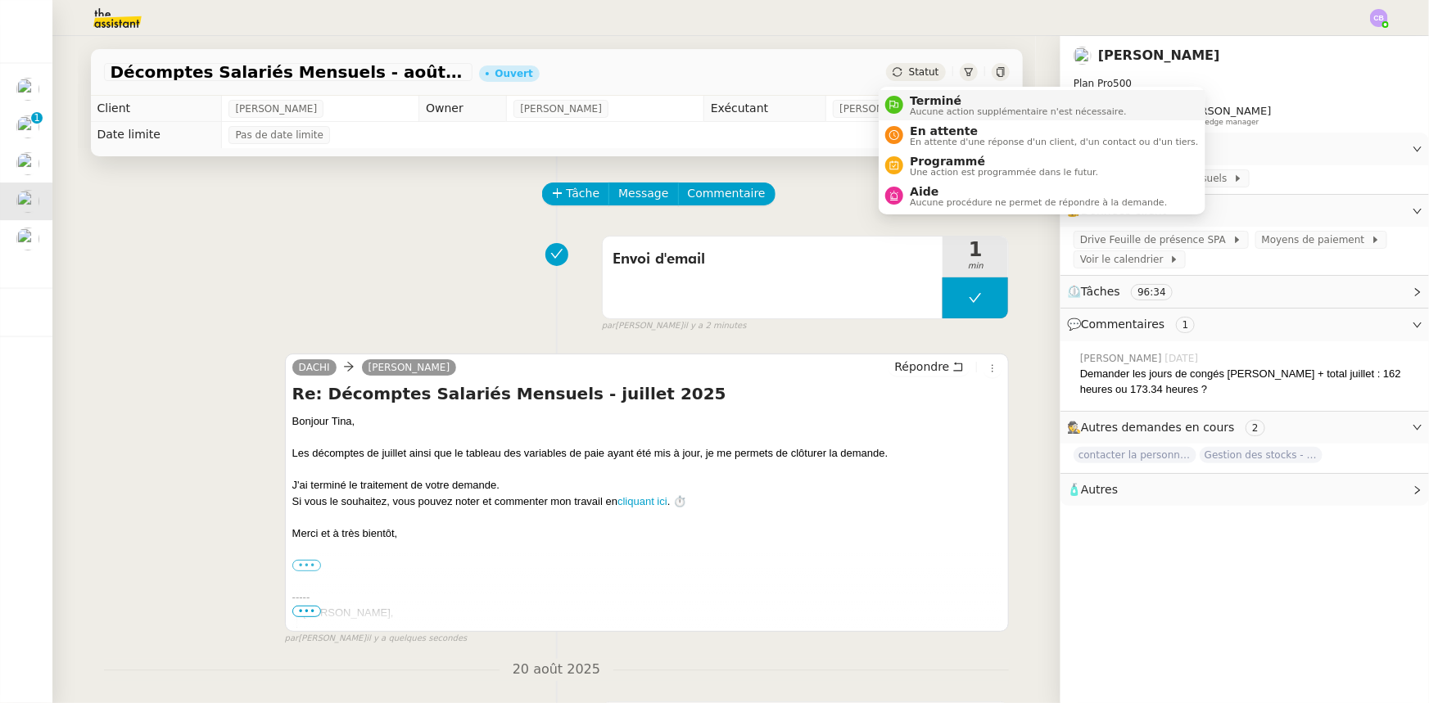
click at [923, 102] on span "Terminé" at bounding box center [1018, 100] width 216 height 13
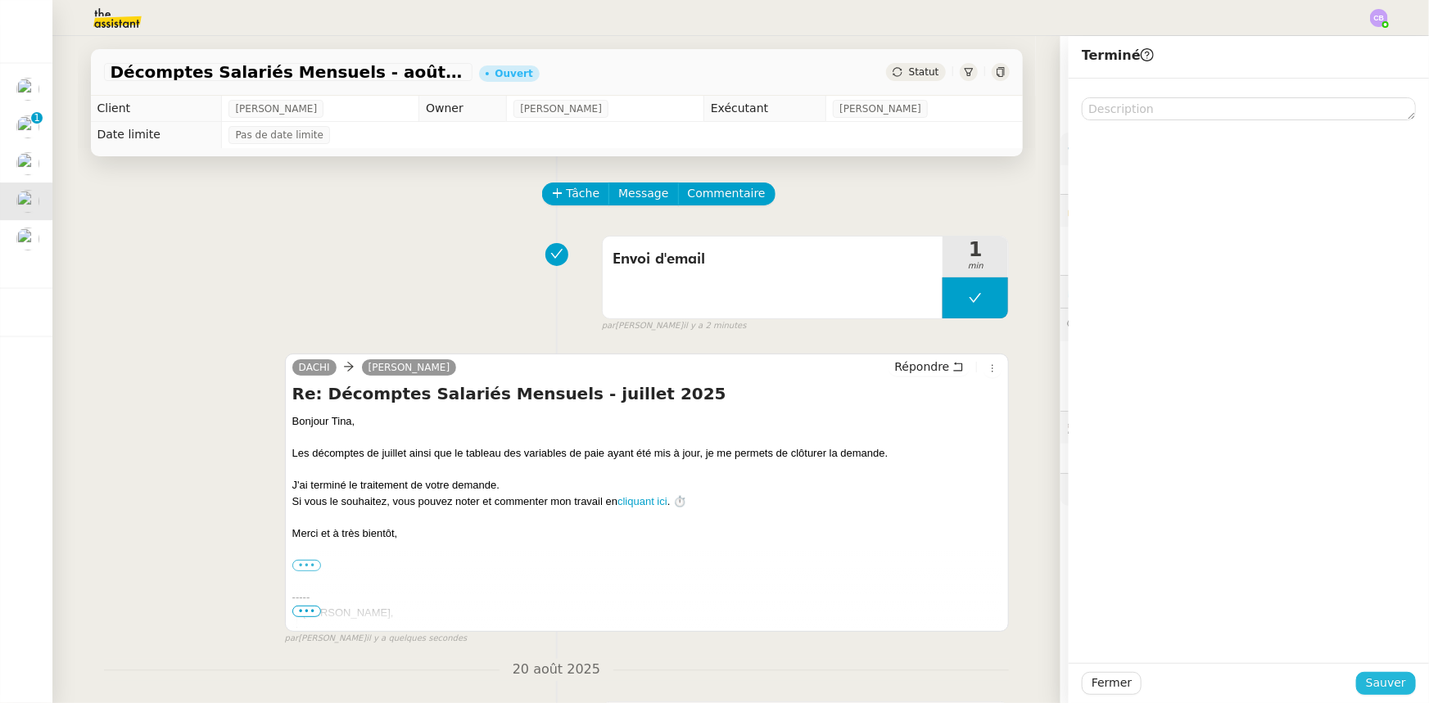
click at [1372, 678] on span "Sauver" at bounding box center [1386, 683] width 40 height 19
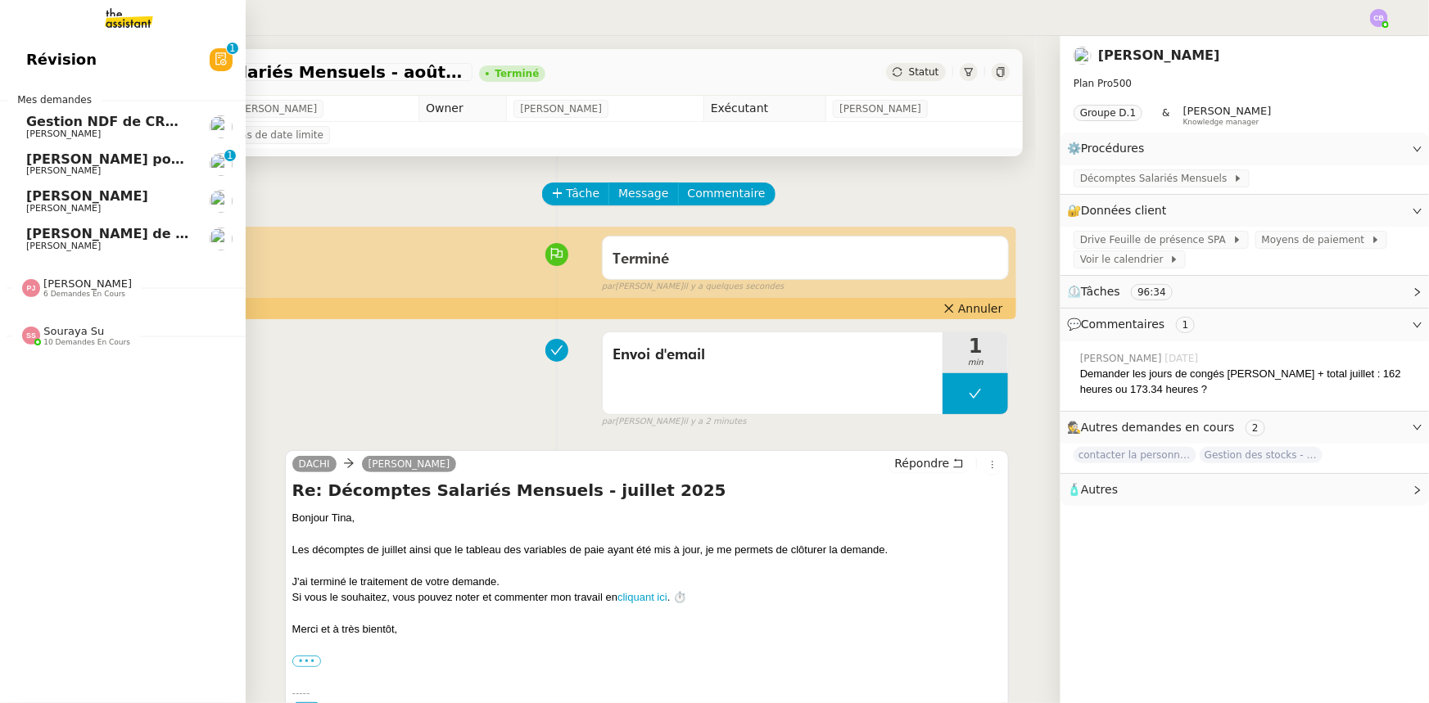
click at [101, 288] on span "[PERSON_NAME]" at bounding box center [87, 284] width 88 height 12
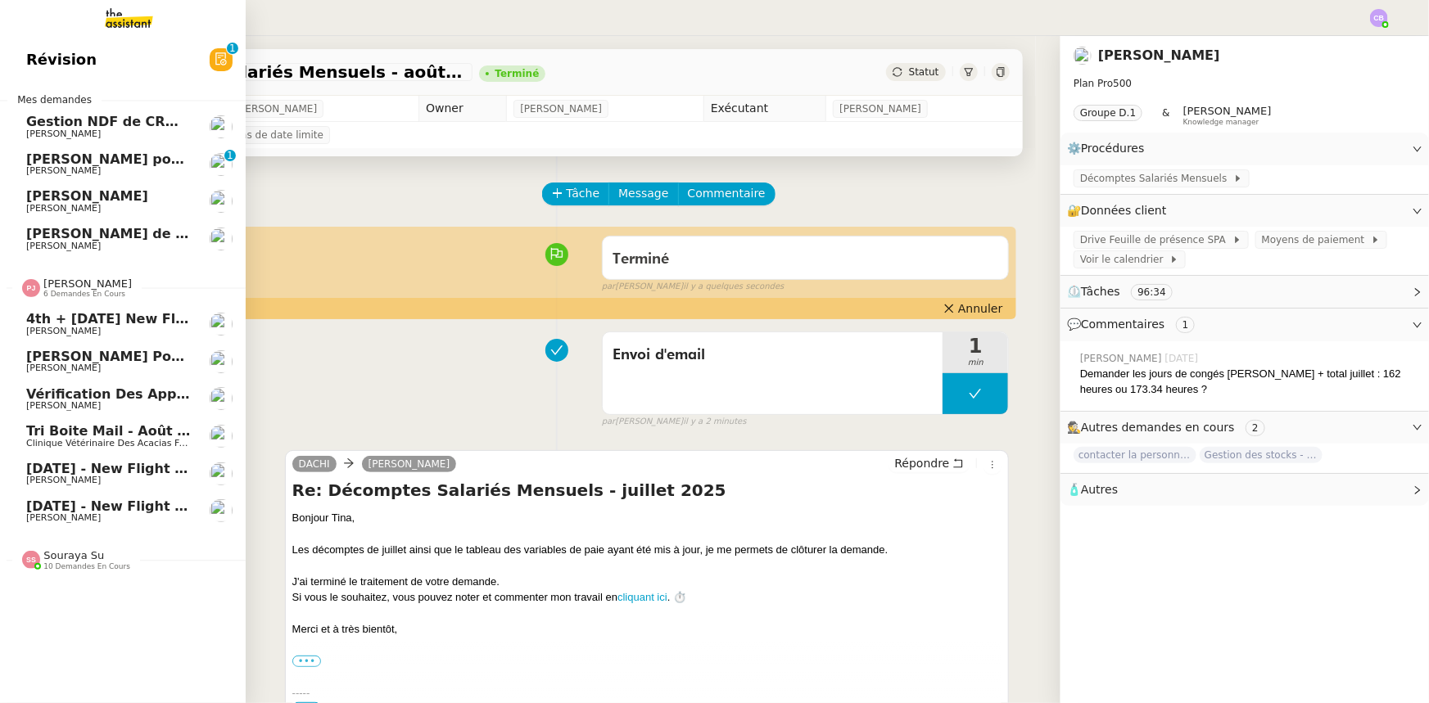
click at [101, 468] on span "[DATE] - New flight request - [PERSON_NAME]" at bounding box center [199, 469] width 346 height 16
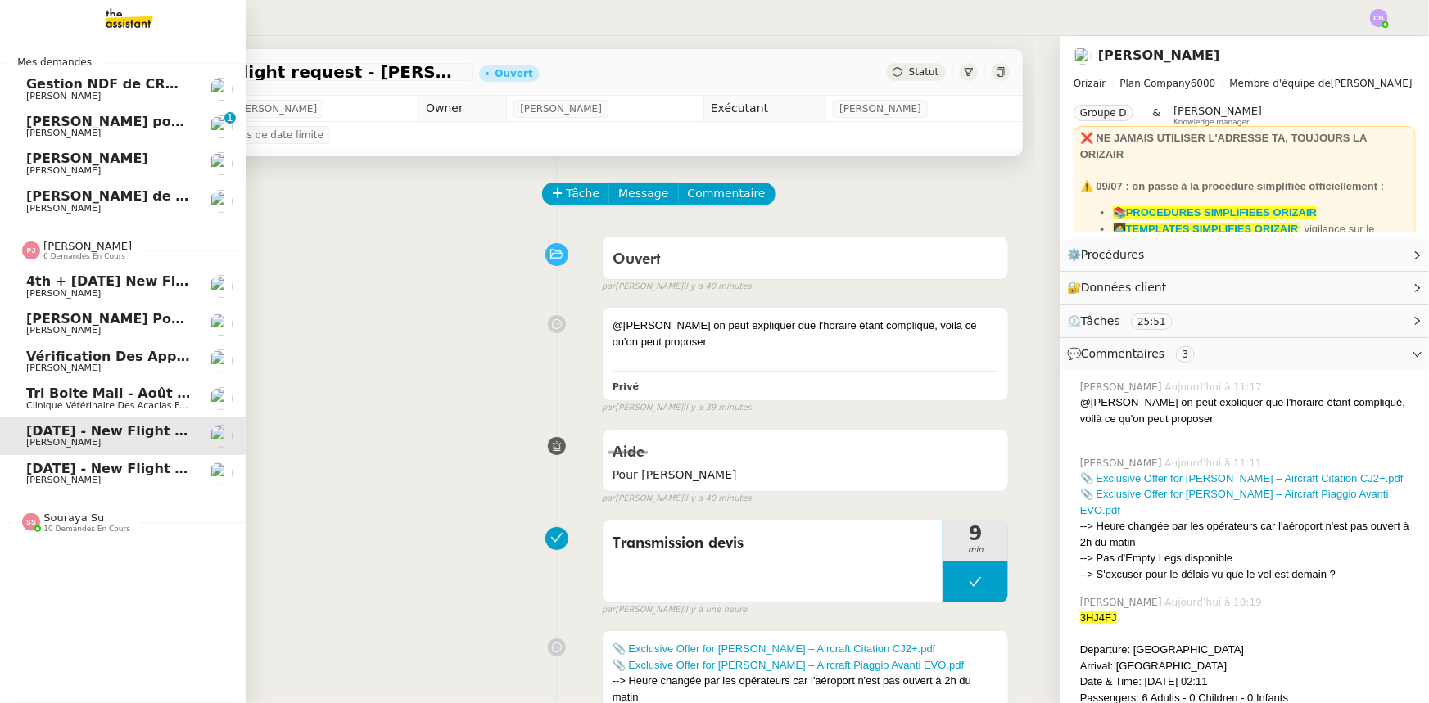
click at [81, 472] on span "[DATE] - New flight request - [PERSON_NAME]" at bounding box center [199, 469] width 346 height 16
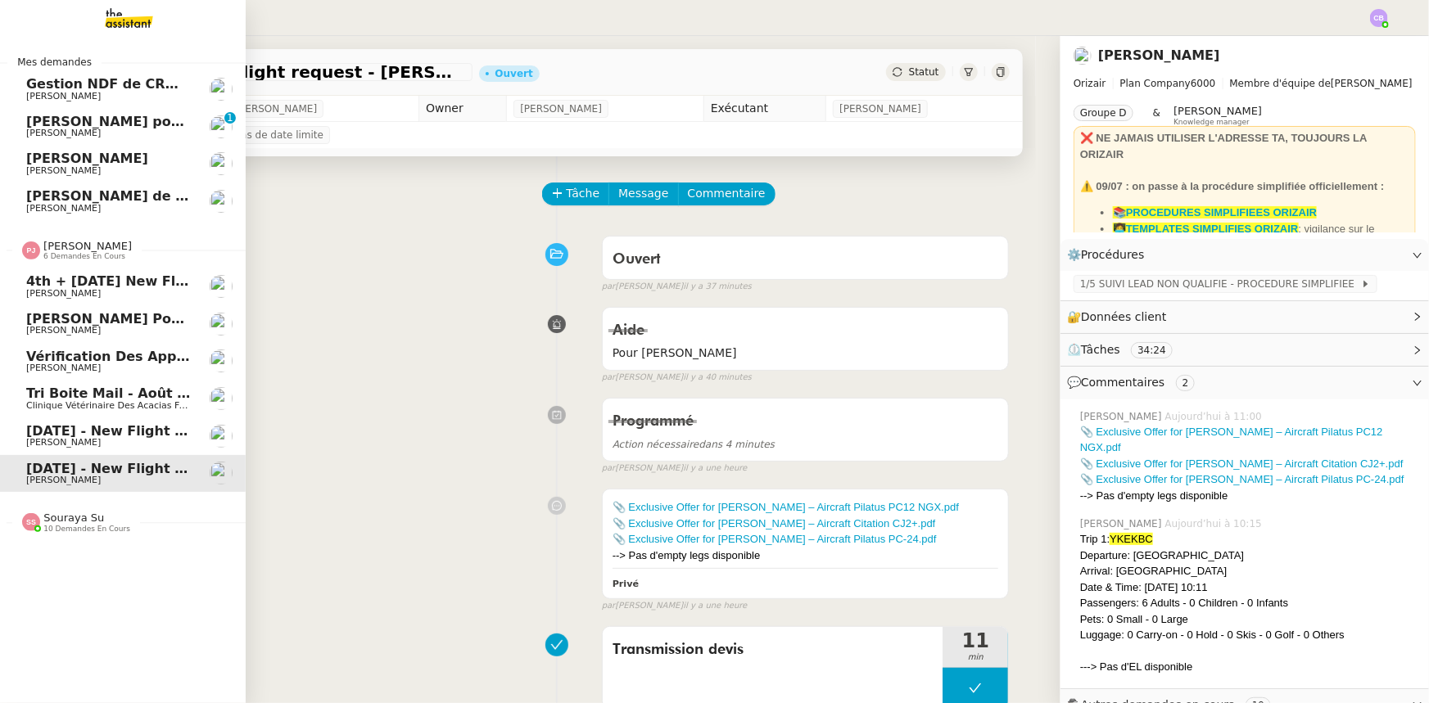
click at [66, 287] on span "4th + [DATE] New flight request - [PERSON_NAME]" at bounding box center [216, 281] width 380 height 16
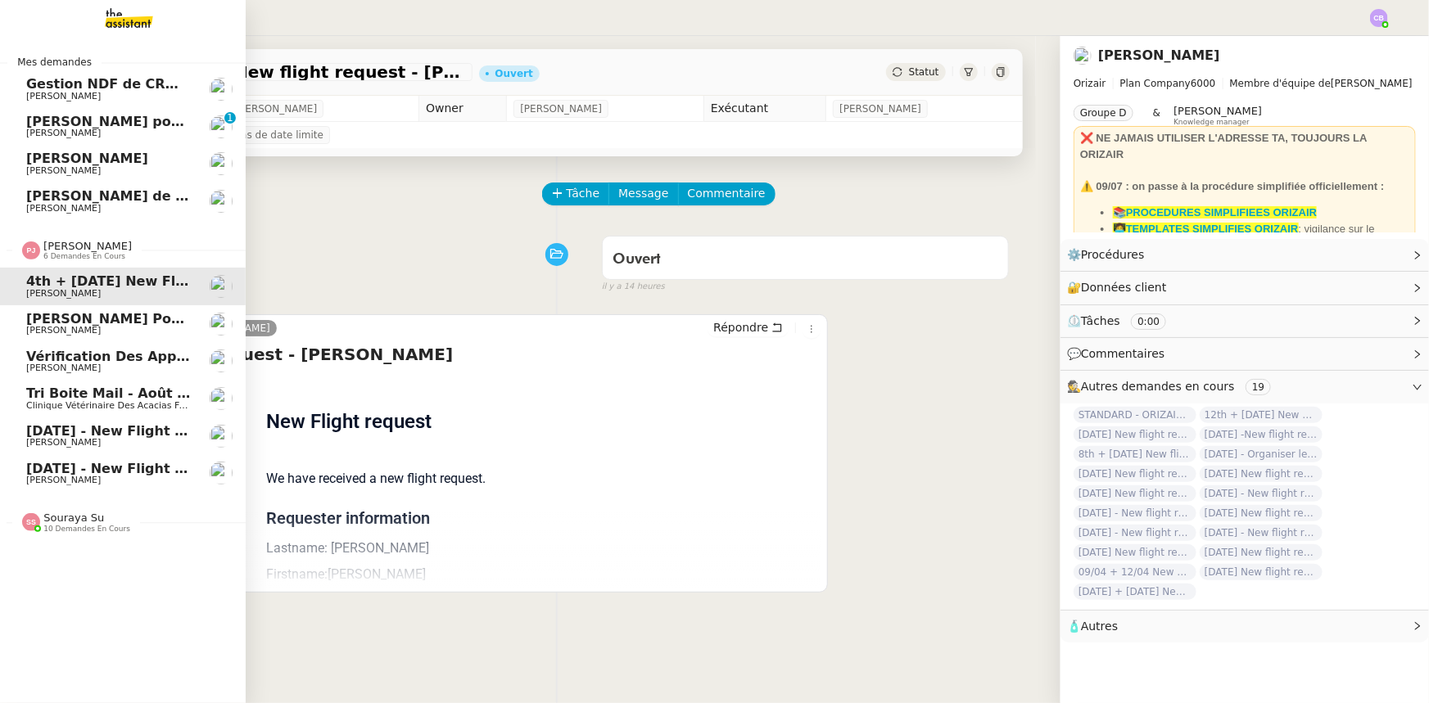
click at [78, 246] on span "[PERSON_NAME]" at bounding box center [87, 246] width 88 height 12
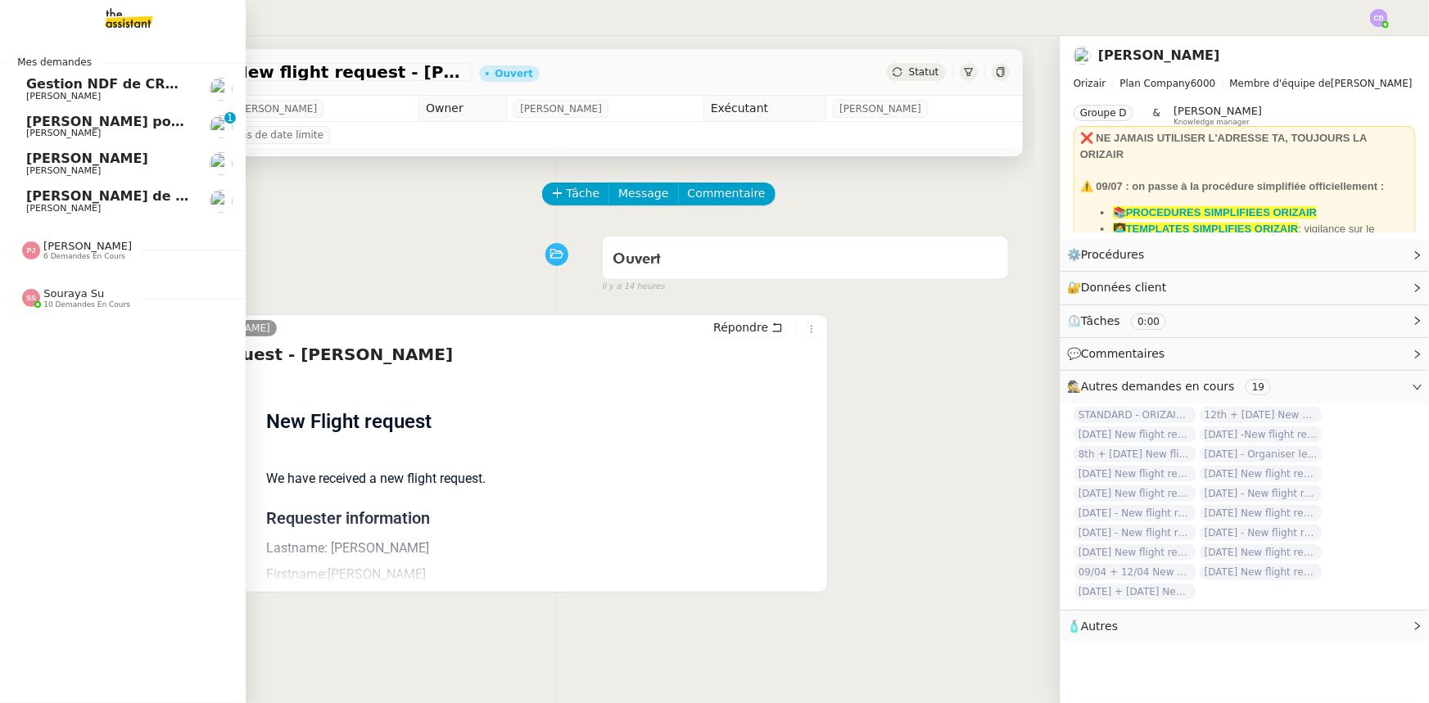
click at [75, 301] on span "10 demandes en cours" at bounding box center [86, 305] width 87 height 9
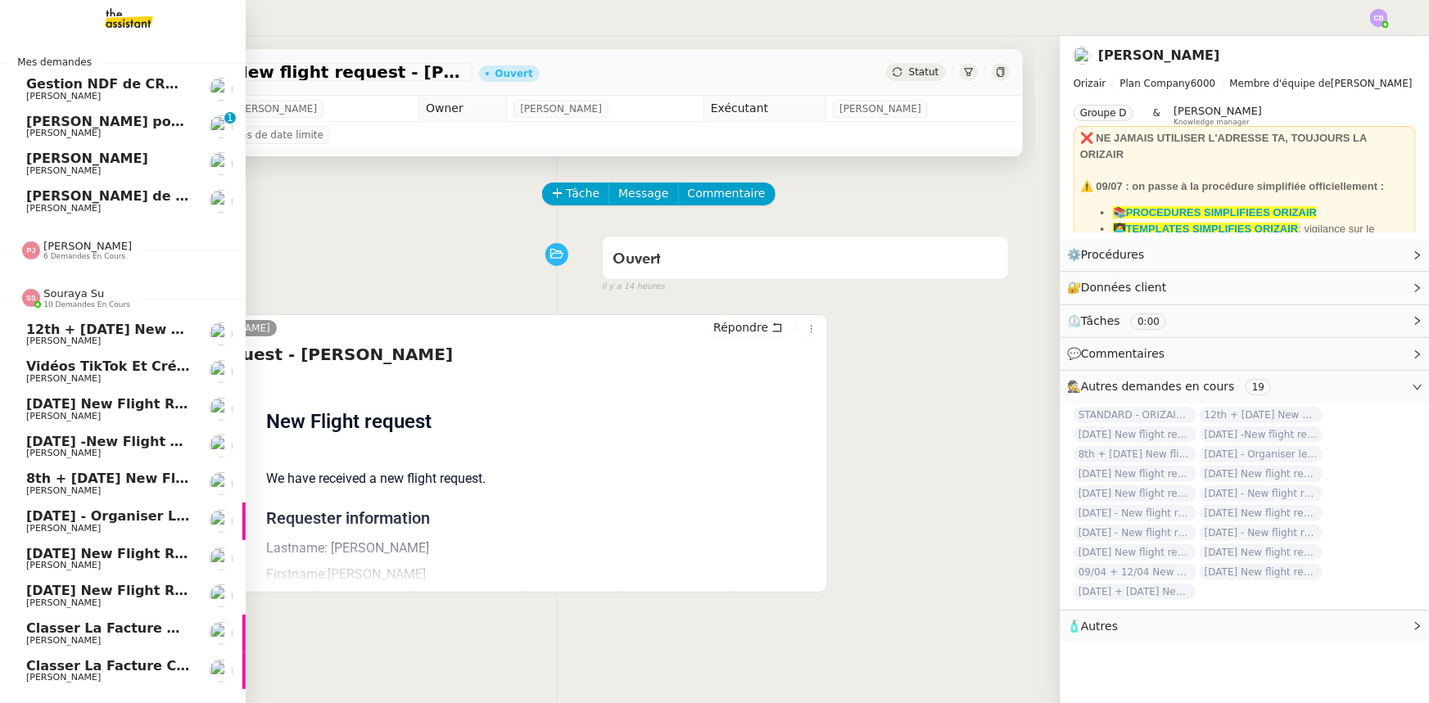
click at [83, 296] on span "Souraya Su" at bounding box center [73, 293] width 61 height 12
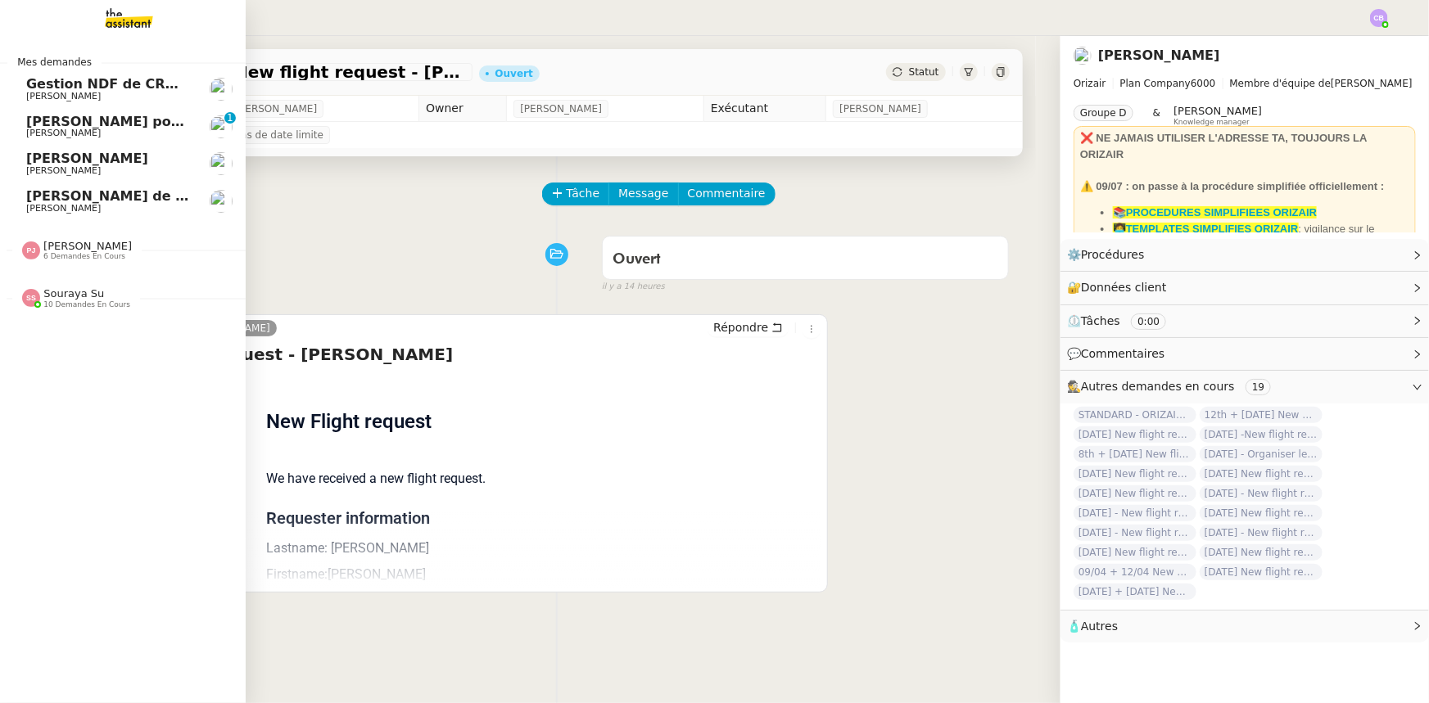
click at [79, 124] on span "[PERSON_NAME] pour [PERSON_NAME]" at bounding box center [169, 122] width 287 height 16
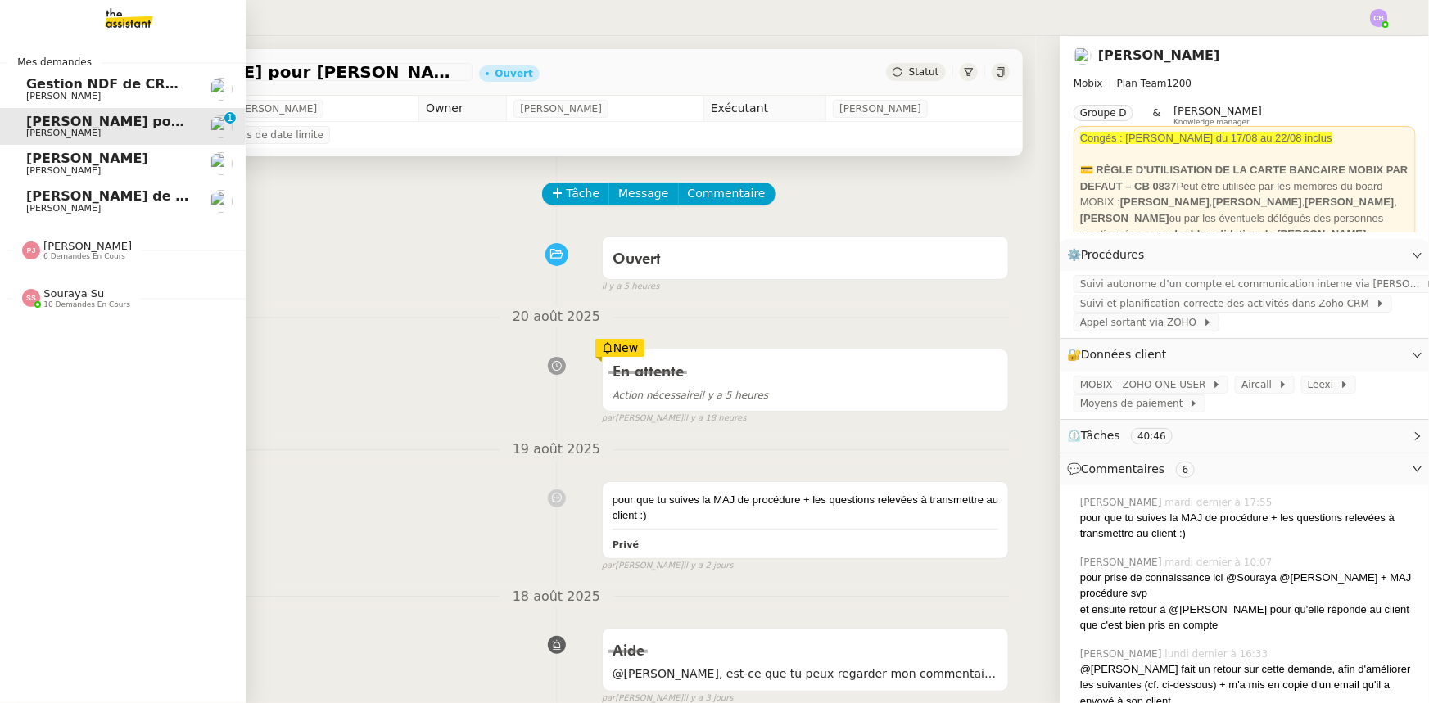
click at [76, 88] on span "Gestion NDF de CRMOPS - août 2025" at bounding box center [161, 84] width 271 height 16
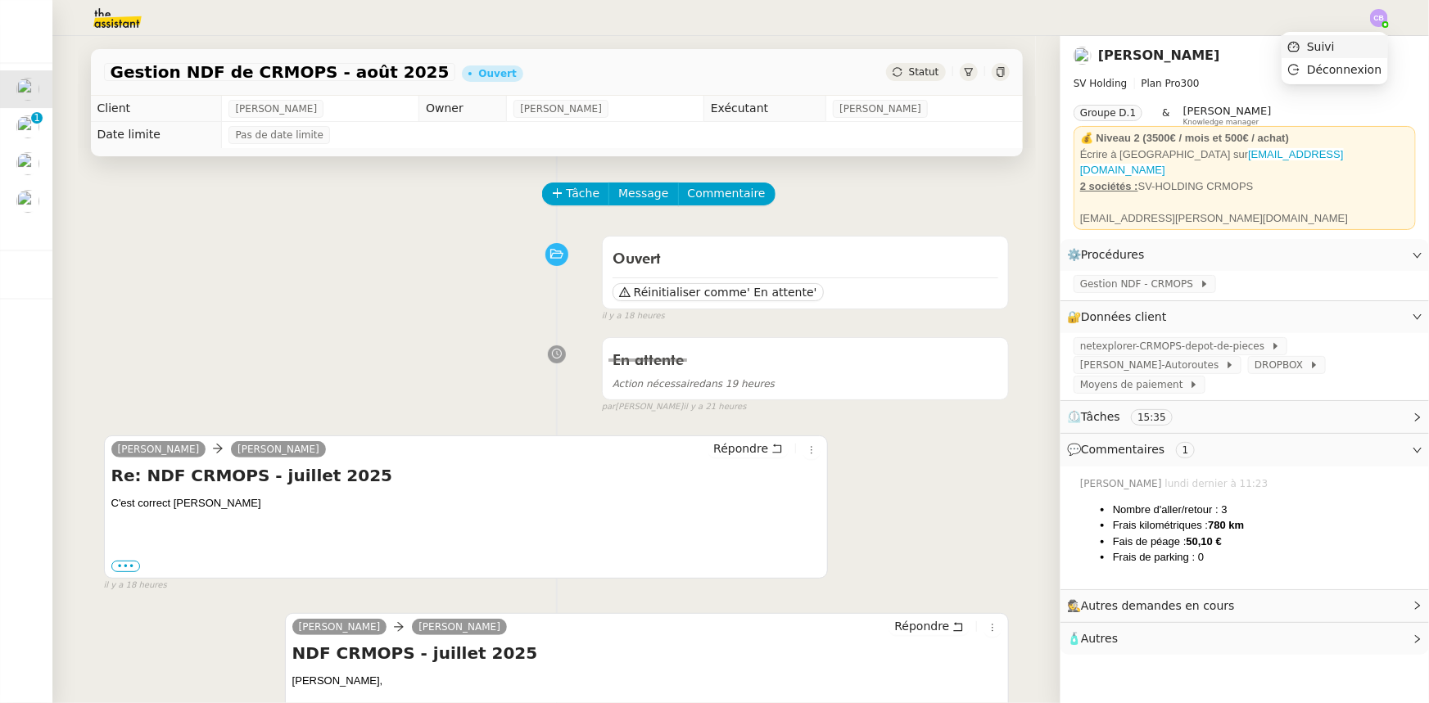
click at [1335, 48] on span "Suivi" at bounding box center [1321, 46] width 28 height 13
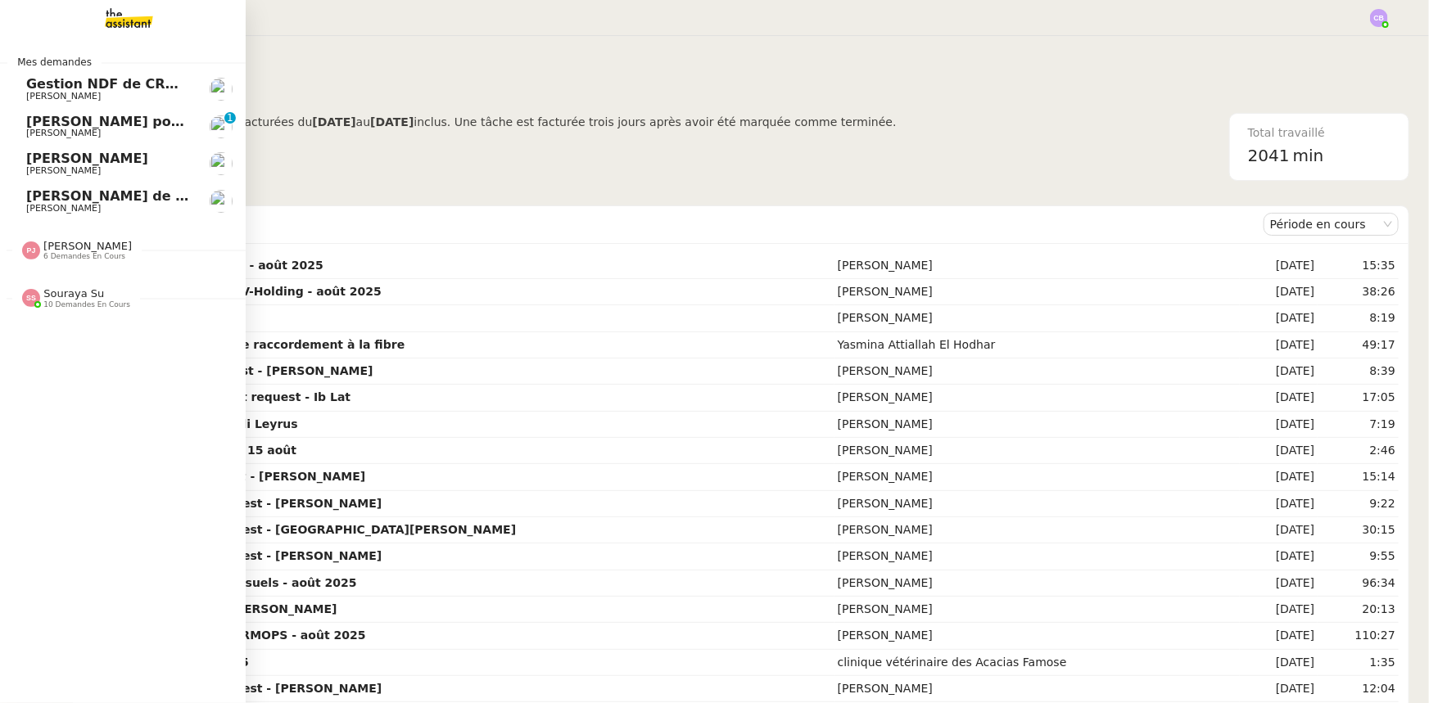
click at [33, 88] on span "Gestion NDF de CRMOPS - août 2025" at bounding box center [161, 84] width 271 height 16
